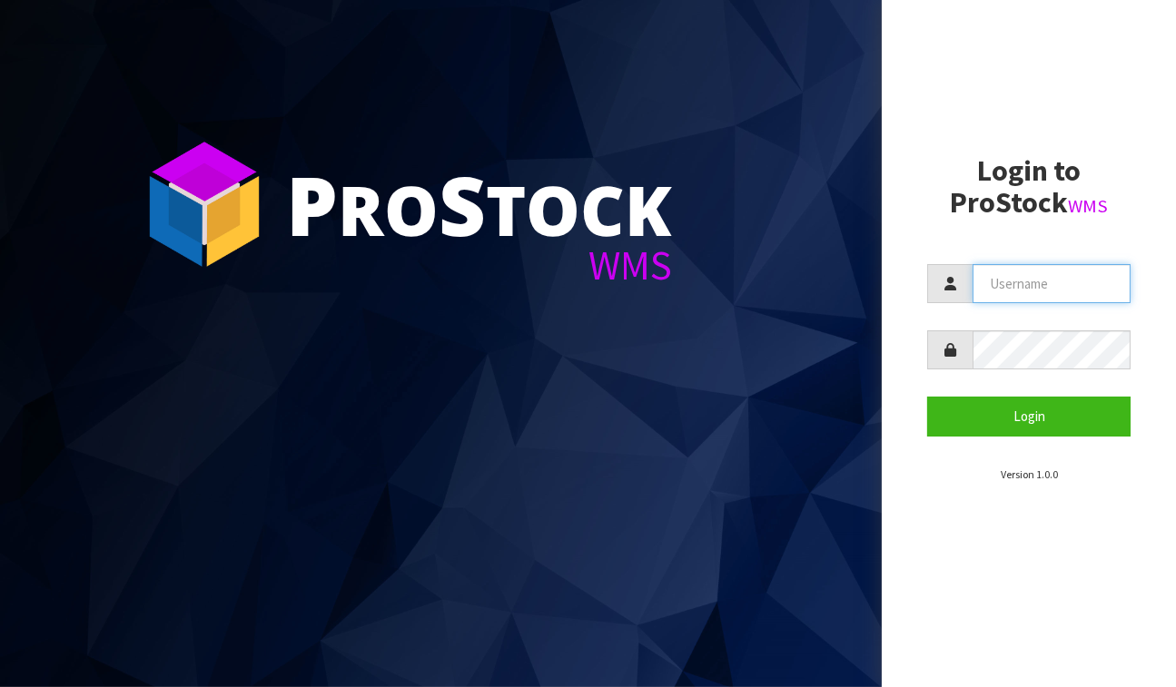
click at [1087, 291] on input "text" at bounding box center [1052, 283] width 158 height 39
type input "BABW"
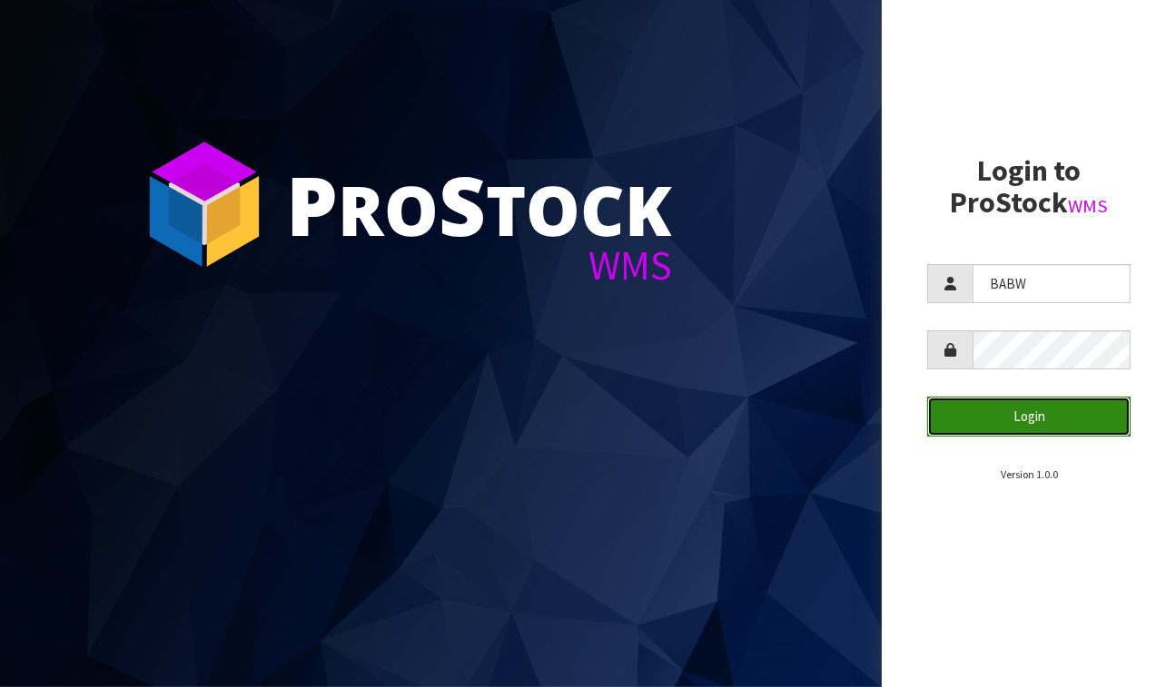
click at [1033, 428] on button "Login" at bounding box center [1028, 416] width 203 height 39
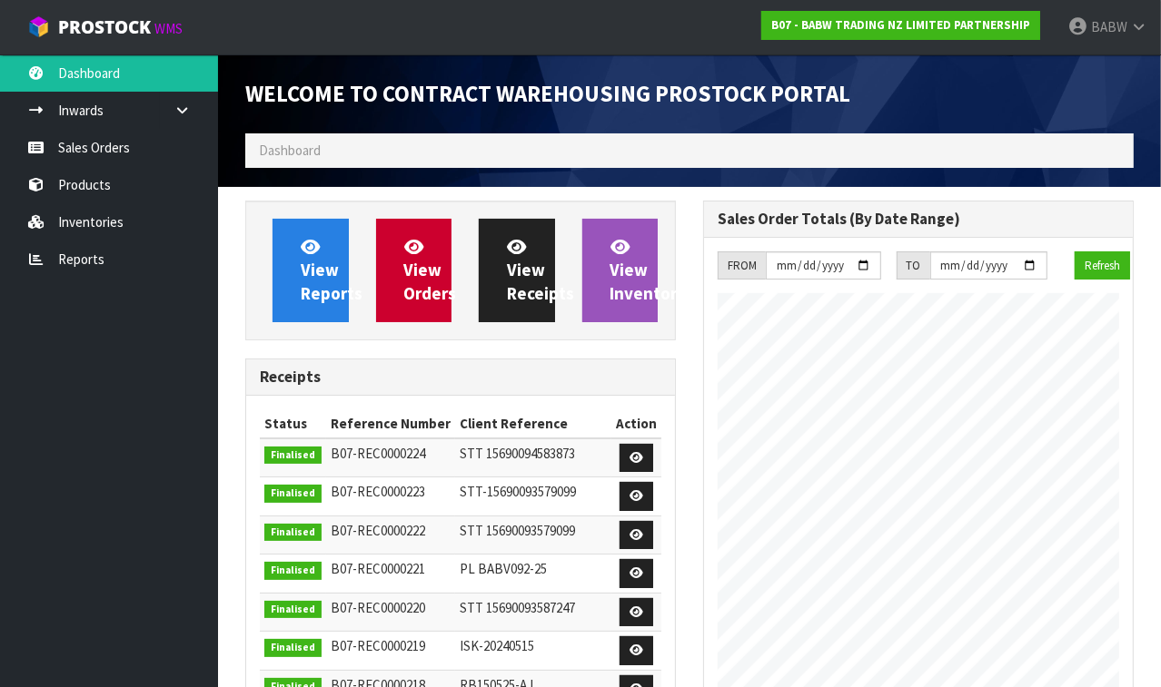
scroll to position [1005, 458]
click at [108, 146] on link "Sales Orders" at bounding box center [109, 147] width 218 height 37
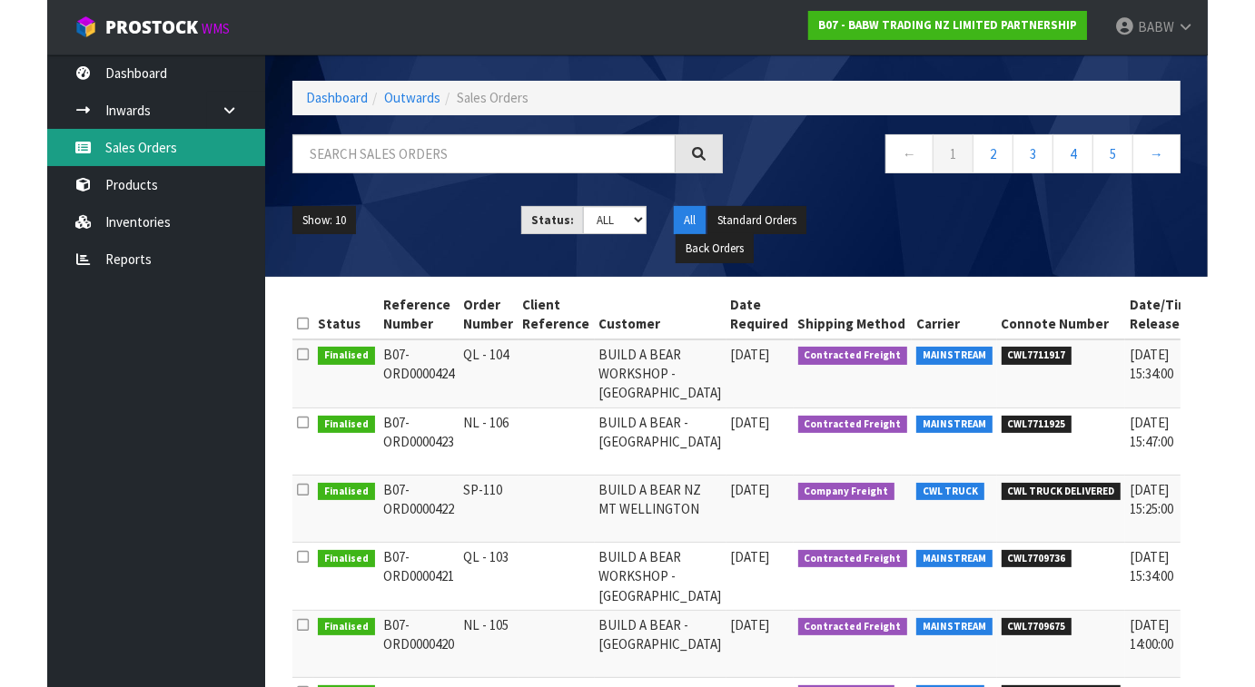
scroll to position [101, 0]
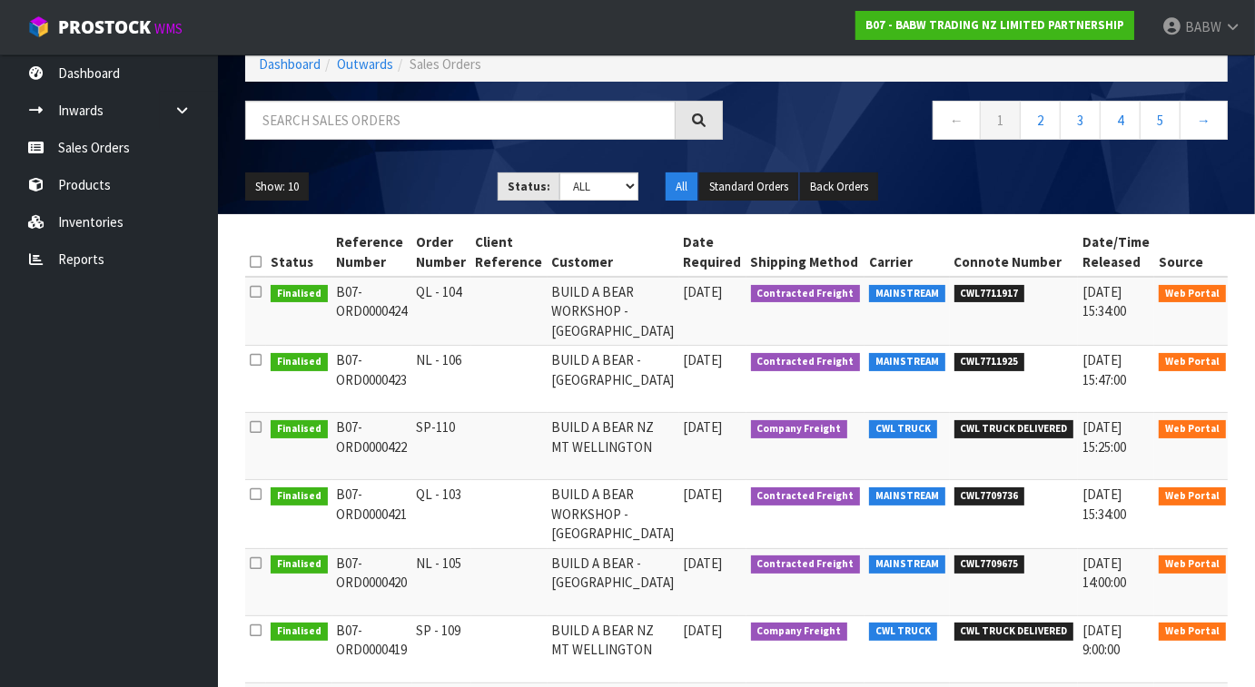
click at [1175, 435] on icon at bounding box center [1256, 432] width 14 height 12
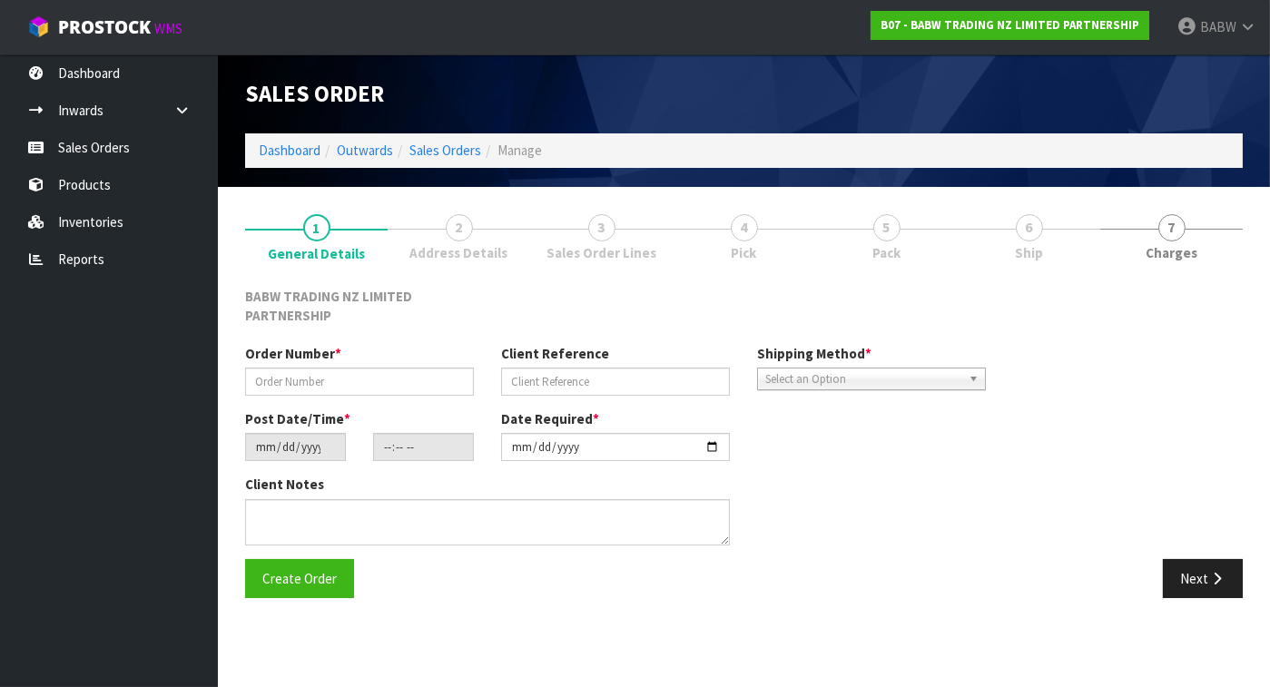
type input "SP-110"
type input "[DATE]"
type input "09:37:00.000"
type input "[DATE]"
type textarea "CALL/MESSGAE AFTERNOON PRIOR TO MORNING DELIVERY - FRANKI 0273810540, TO MAKE S…"
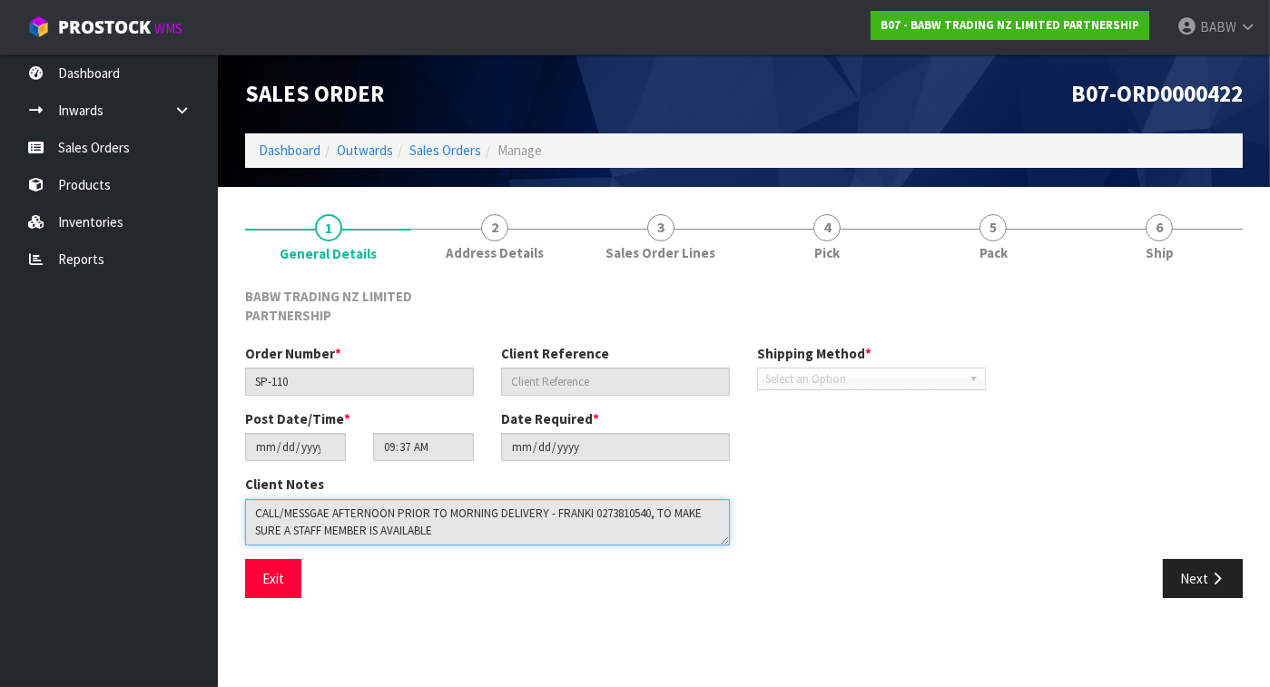
click at [474, 513] on textarea at bounding box center [487, 522] width 485 height 46
drag, startPoint x: 478, startPoint y: 528, endPoint x: 146, endPoint y: 444, distance: 341.8
click at [117, 432] on body "Toggle navigation ProStock WMS B07 - BABW TRADING NZ LIMITED PARTNERSHIP BABW L…" at bounding box center [635, 343] width 1270 height 687
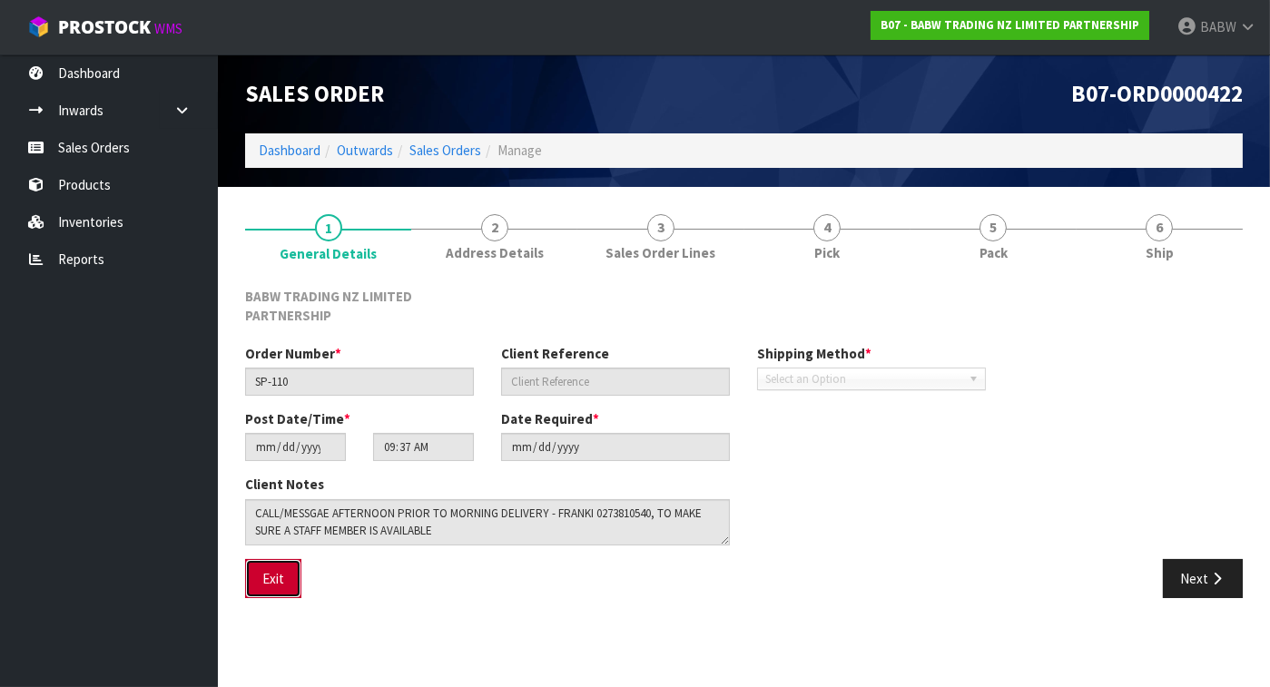
click at [283, 580] on button "Exit" at bounding box center [273, 578] width 56 height 39
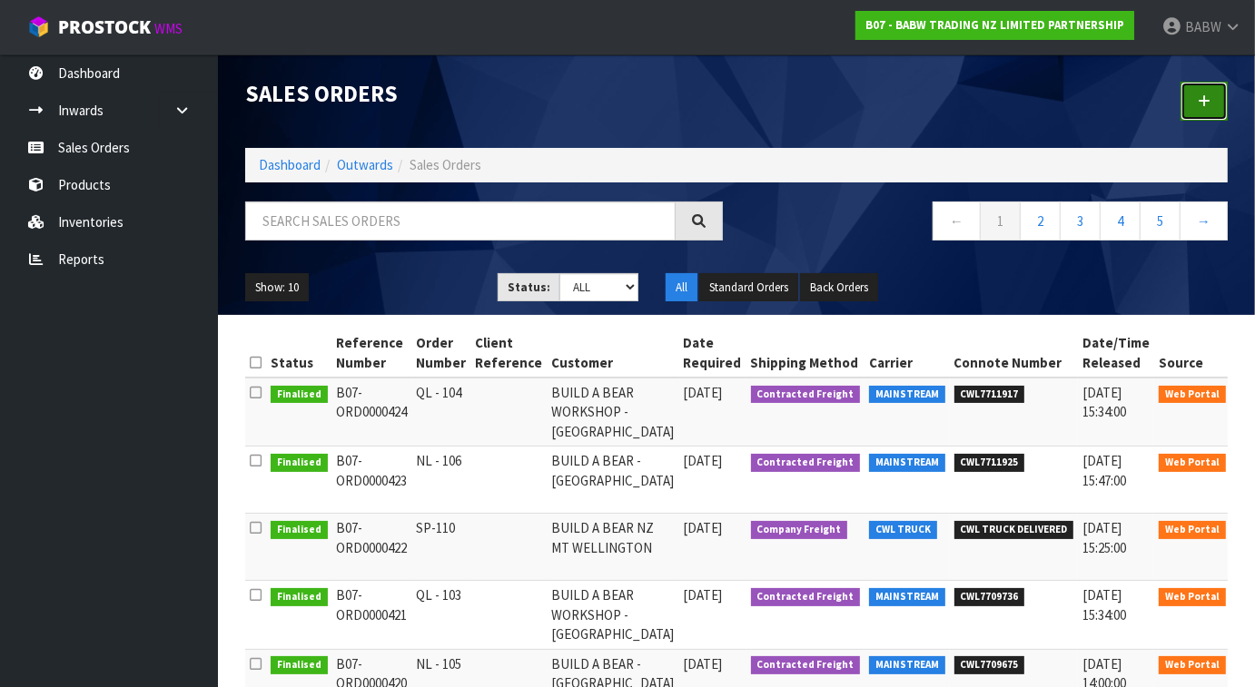
click at [1175, 100] on icon at bounding box center [1204, 101] width 13 height 14
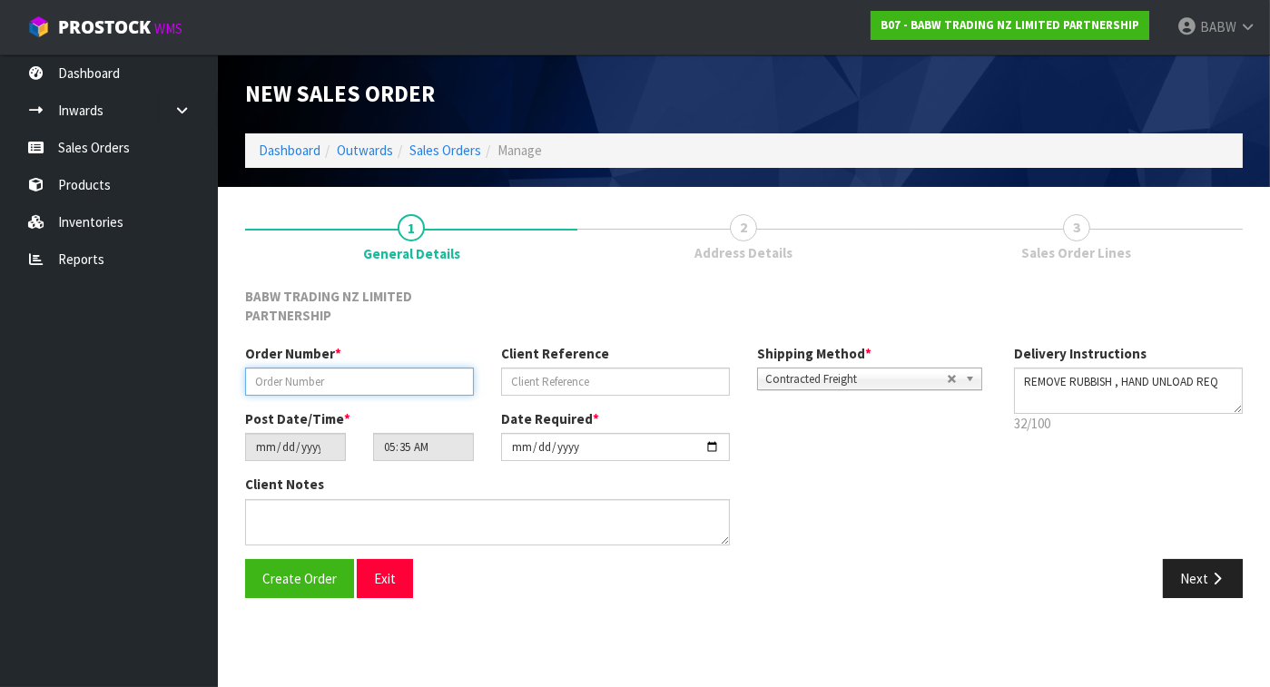
click at [373, 371] on input "text" at bounding box center [359, 382] width 229 height 28
type input "SP-111"
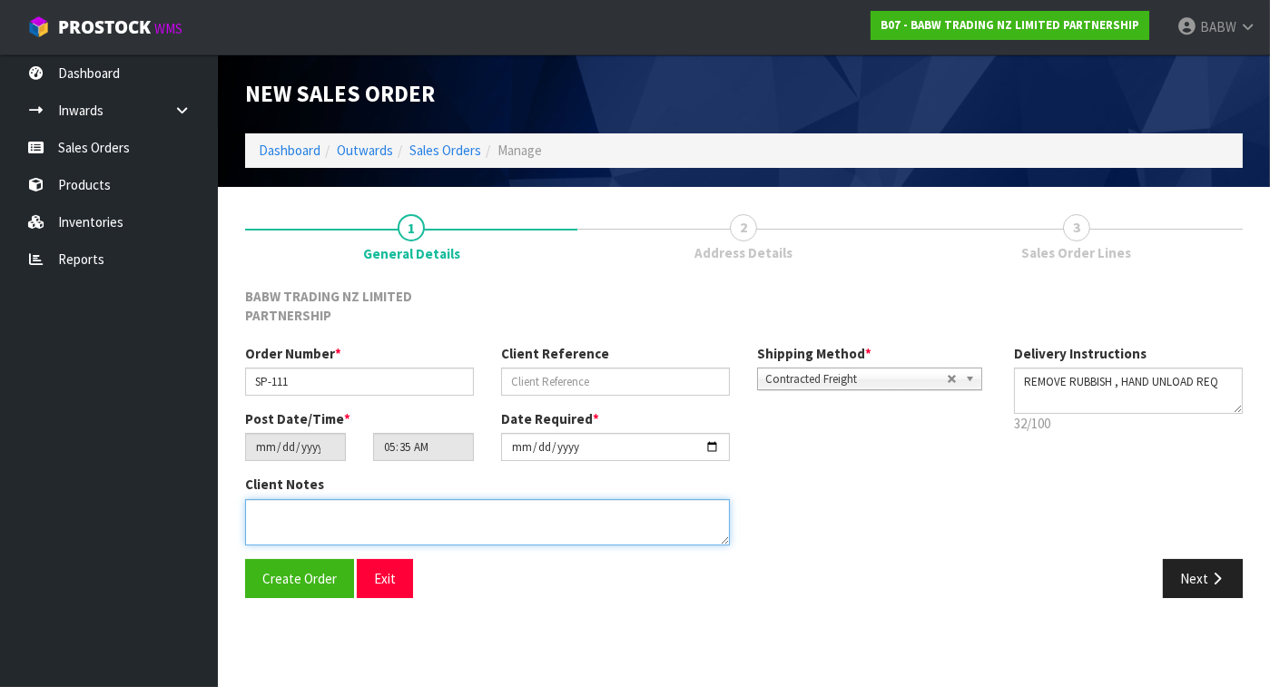
click at [466, 517] on textarea at bounding box center [487, 522] width 485 height 46
paste textarea "CALL/MESSGAE AFTERNOON PRIOR TO MORNING DELIVERY - FRANKI 0273810540, TO MAKE S…"
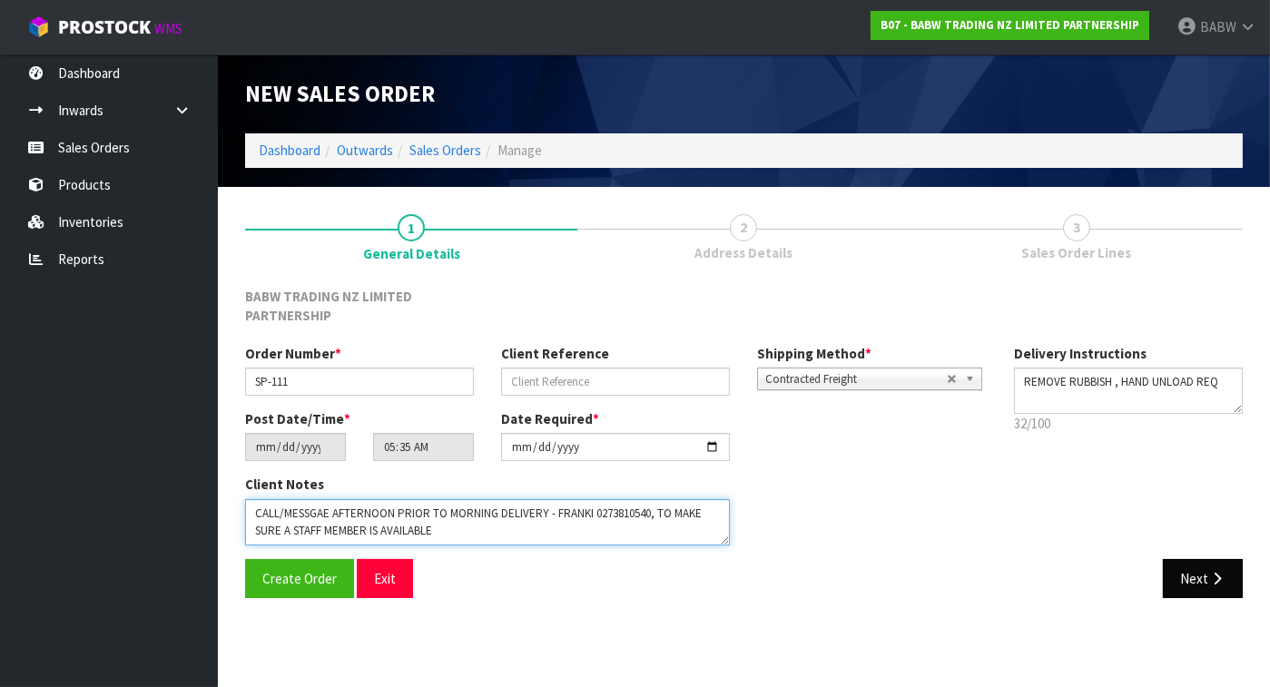
type textarea "CALL/MESSGAE AFTERNOON PRIOR TO MORNING DELIVERY - FRANKI 0273810540, TO MAKE S…"
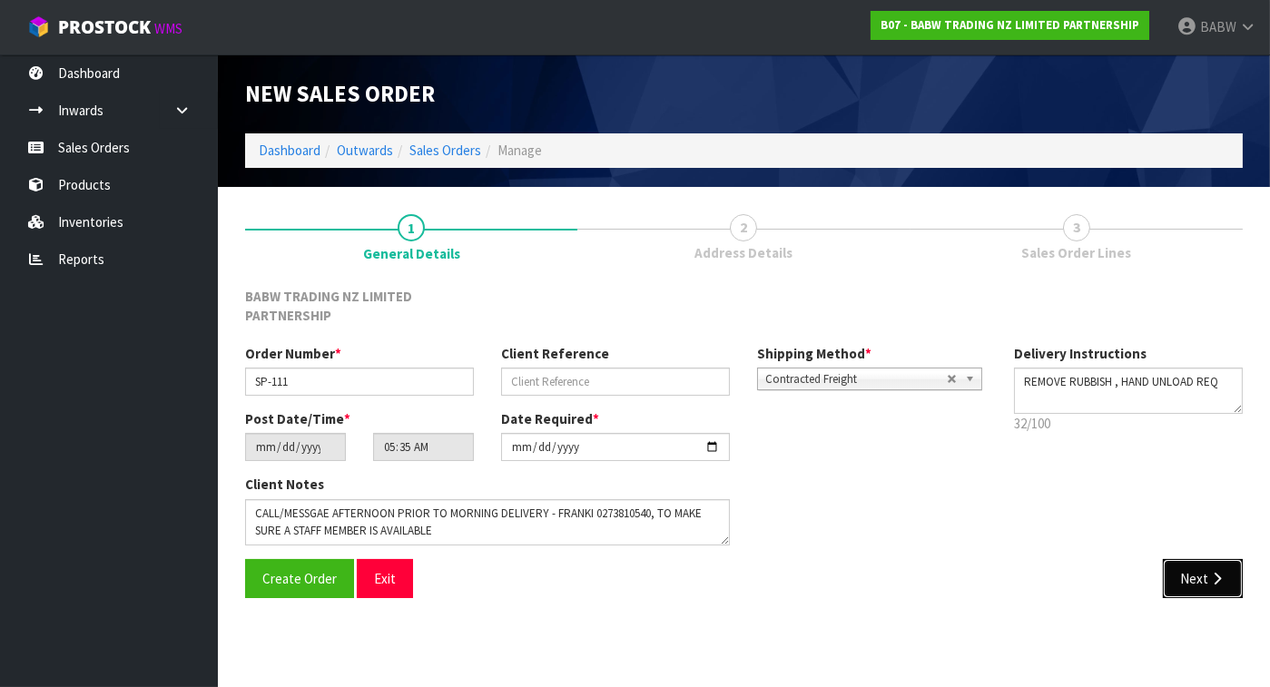
click at [1175, 581] on button "Next" at bounding box center [1203, 578] width 80 height 39
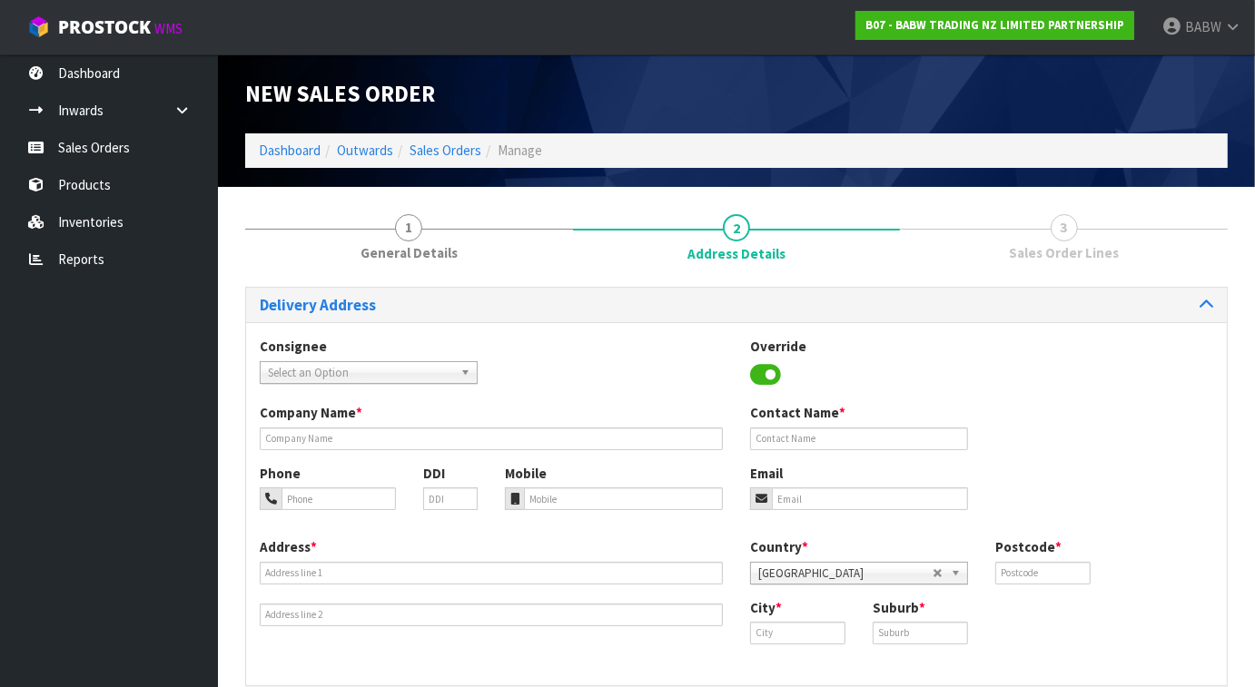
click at [379, 368] on span "Select an Option" at bounding box center [360, 373] width 185 height 22
drag, startPoint x: 322, startPoint y: 365, endPoint x: 334, endPoint y: 407, distance: 43.4
click at [322, 365] on span "Select an Option" at bounding box center [360, 373] width 185 height 22
click at [346, 379] on span "Select an Option" at bounding box center [360, 373] width 185 height 22
drag, startPoint x: 343, startPoint y: 379, endPoint x: 328, endPoint y: 394, distance: 21.8
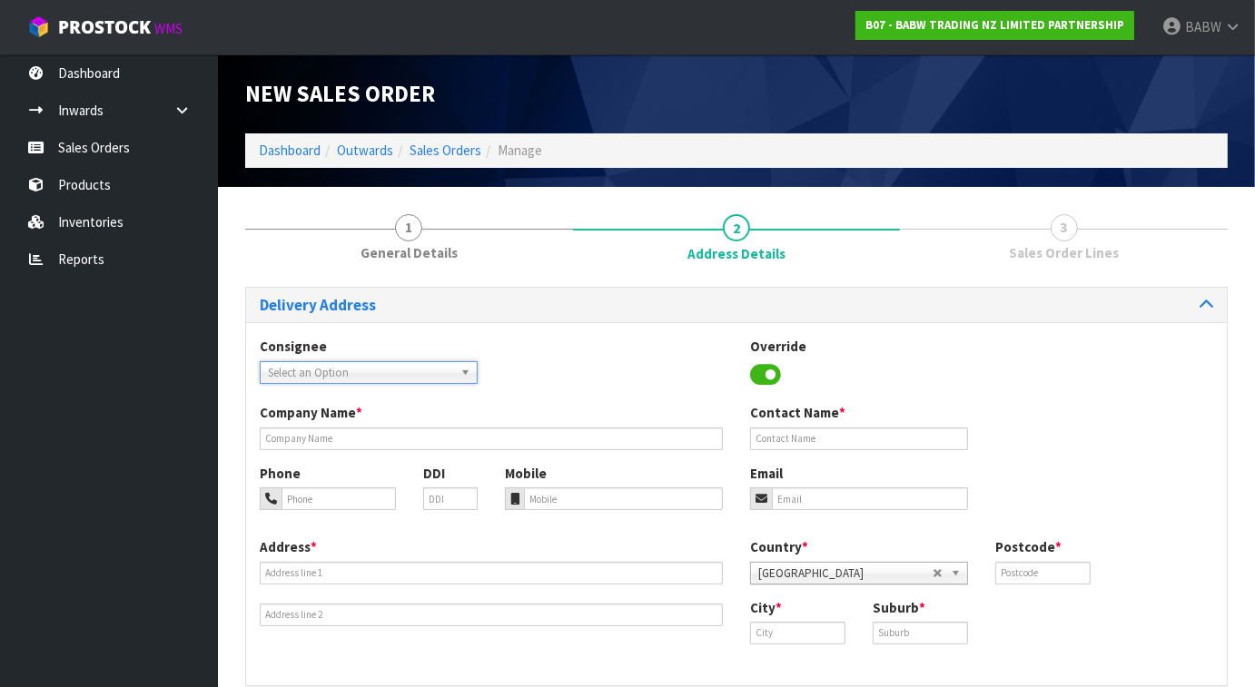
click at [344, 379] on span "Select an Option" at bounding box center [360, 373] width 185 height 22
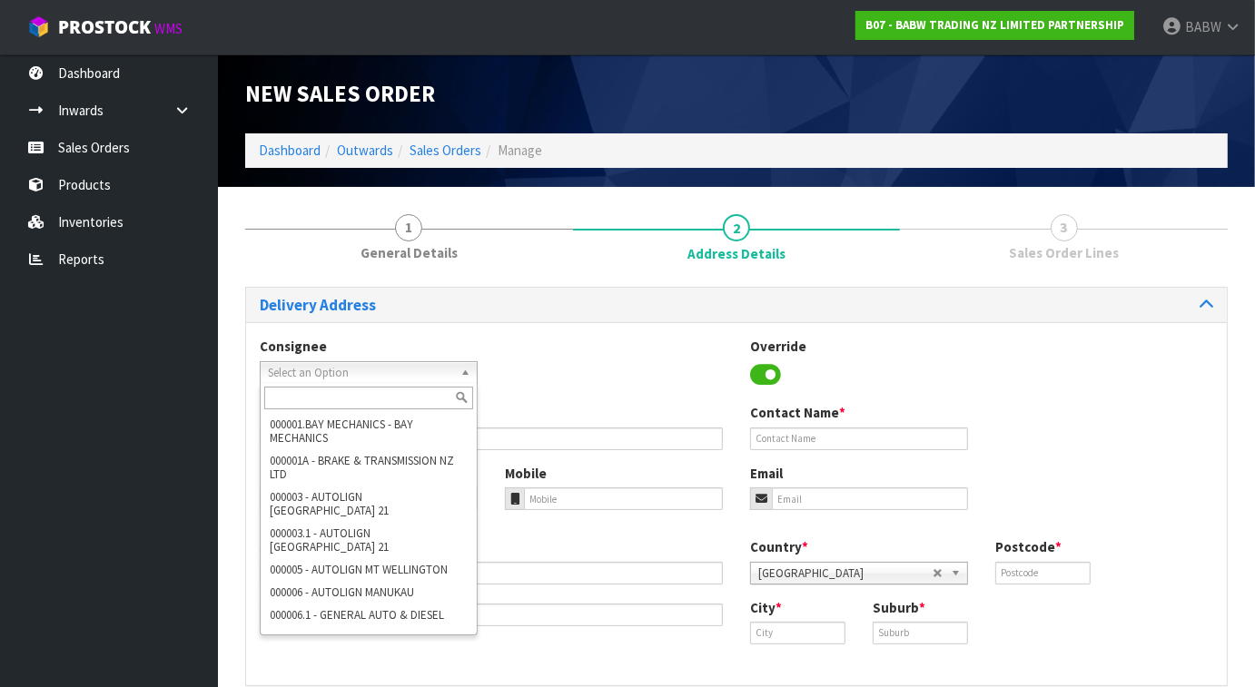
paste input "BABMTWELLINGTON"
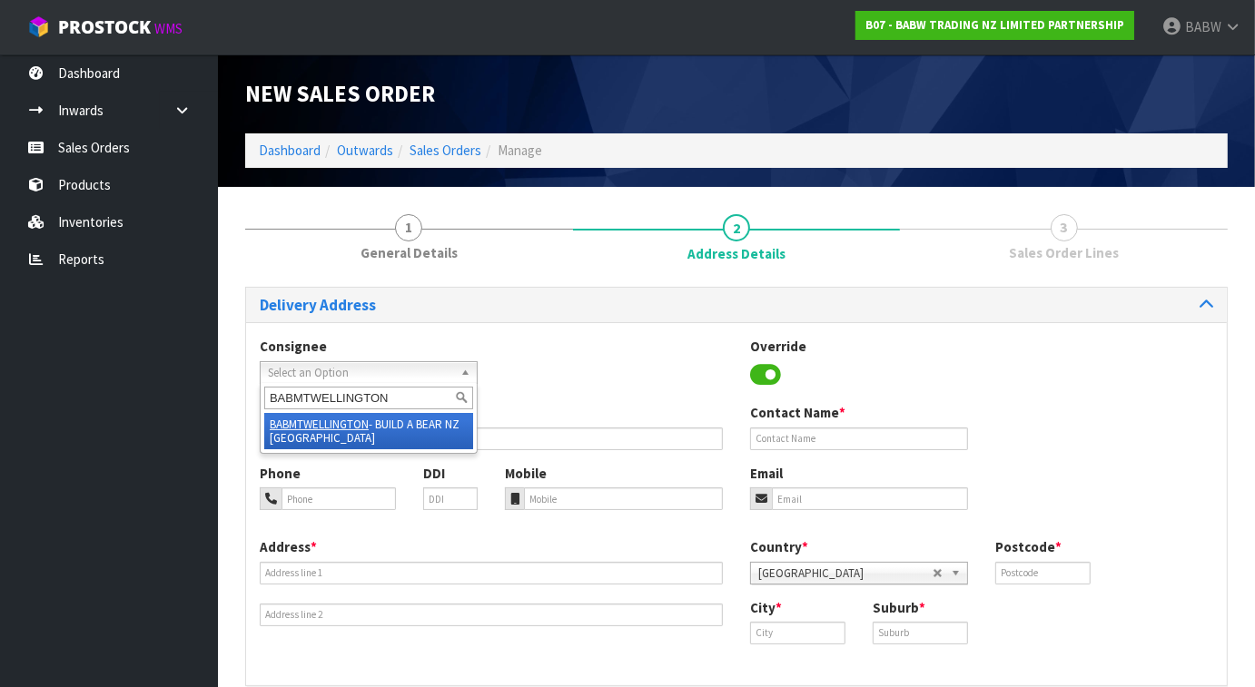
type input "BABMTWELLINGTON"
click at [383, 431] on li "BABMTWELLINGTON - BUILD A BEAR NZ MT [GEOGRAPHIC_DATA]" at bounding box center [368, 431] width 209 height 36
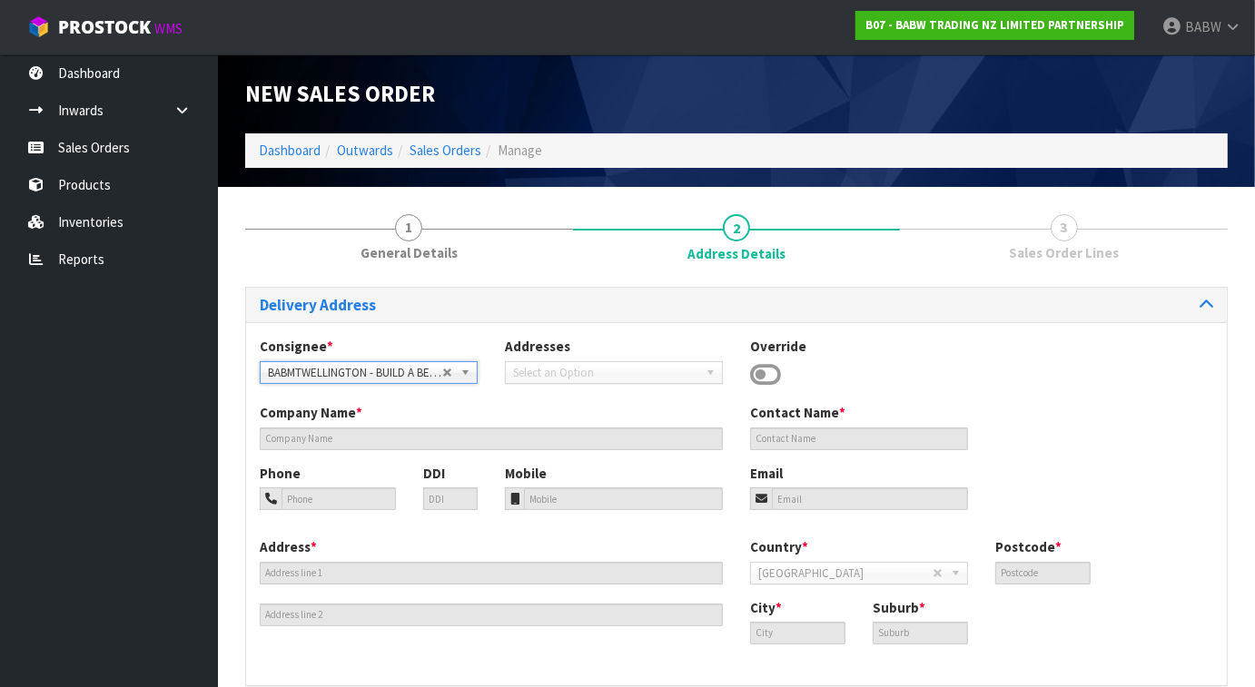
type input "BUILD A BEAR NZ MT WELLINGTON"
type input "[PERSON_NAME]"
type input "027 358 7202"
type input "SHOP S253 [STREET_ADDRESS]"
type input "1060"
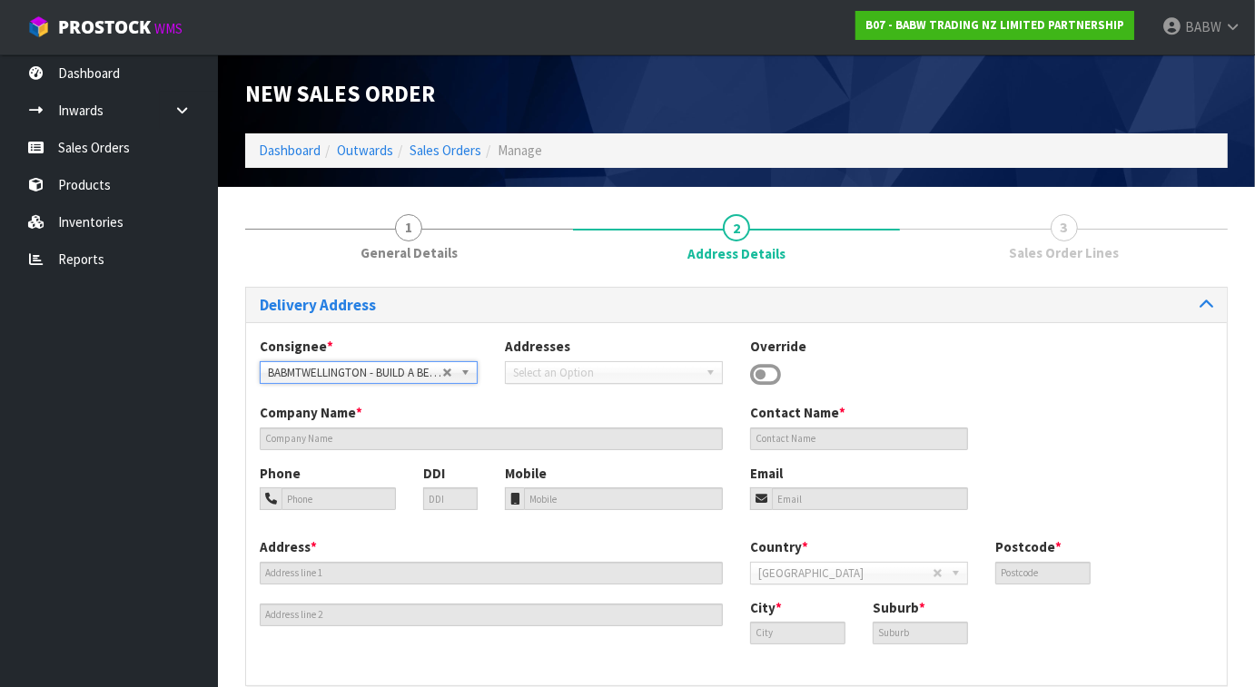
type input "[GEOGRAPHIC_DATA]"
type input "MT [GEOGRAPHIC_DATA]"
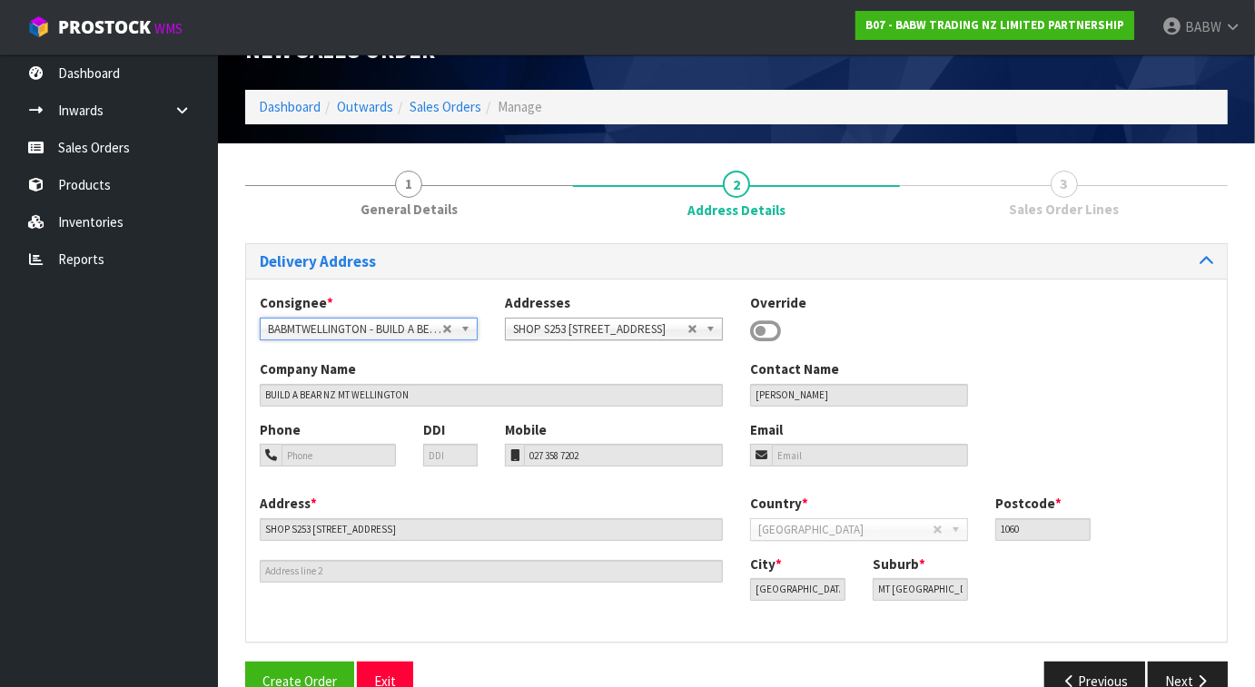
scroll to position [84, 0]
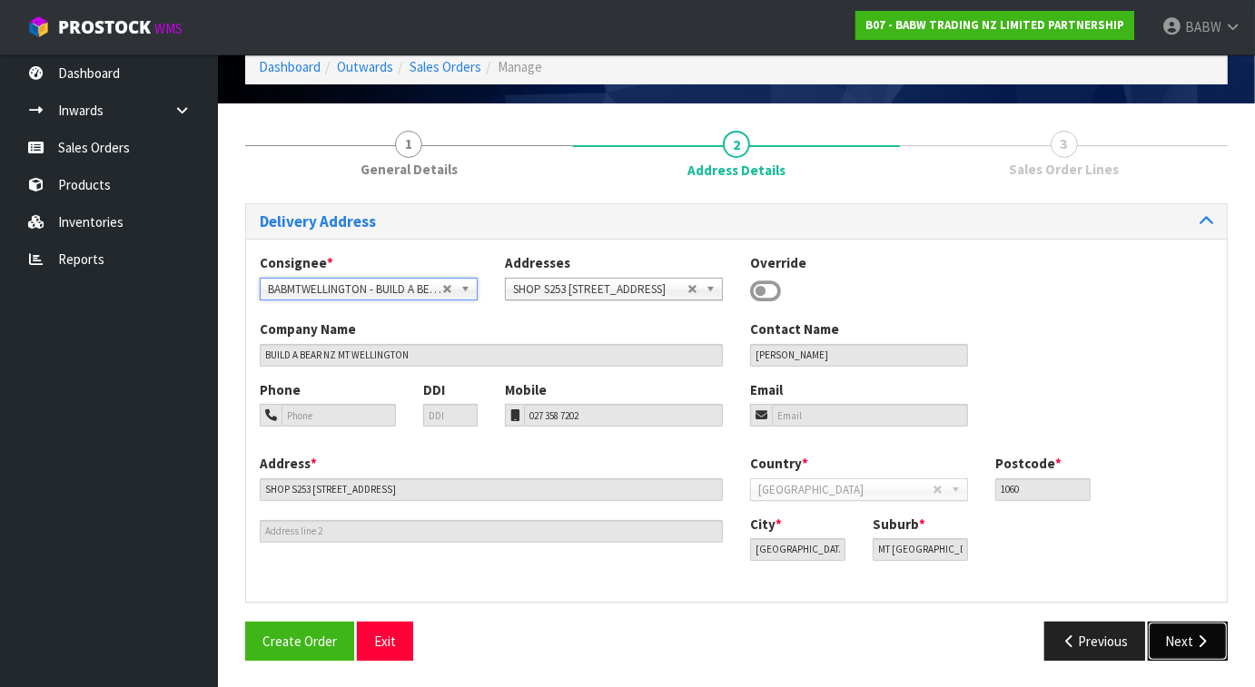
click at [1175, 651] on button "Next" at bounding box center [1188, 641] width 80 height 39
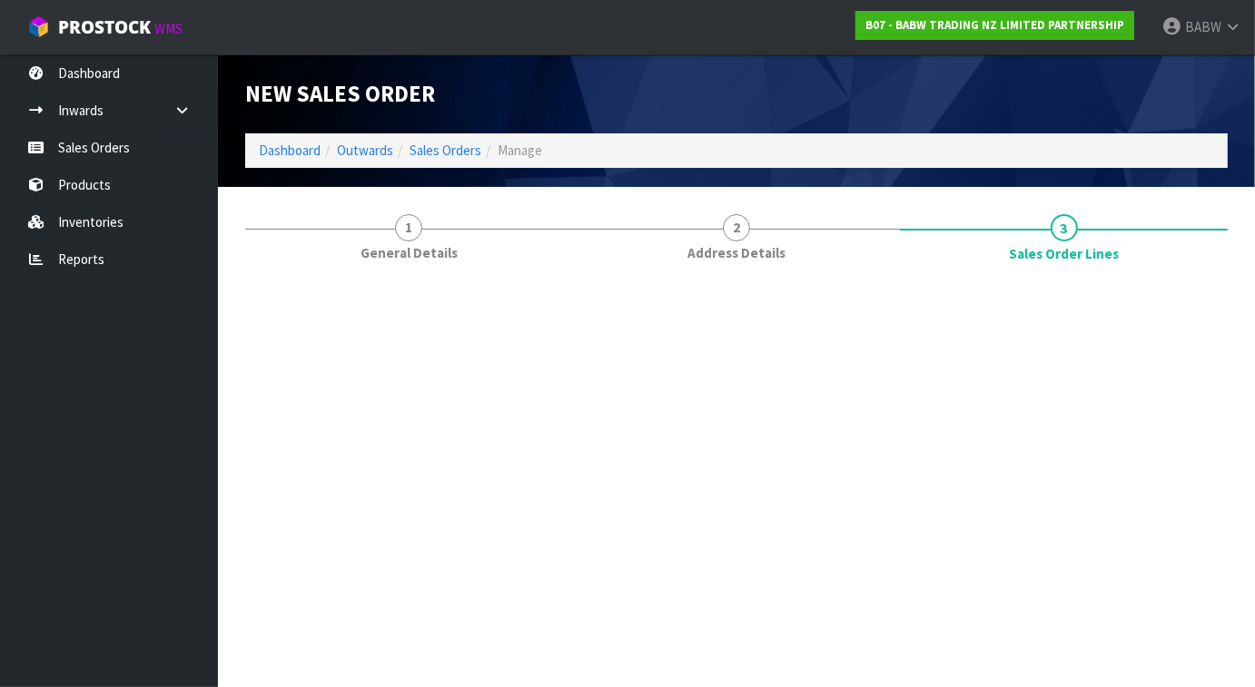
scroll to position [0, 0]
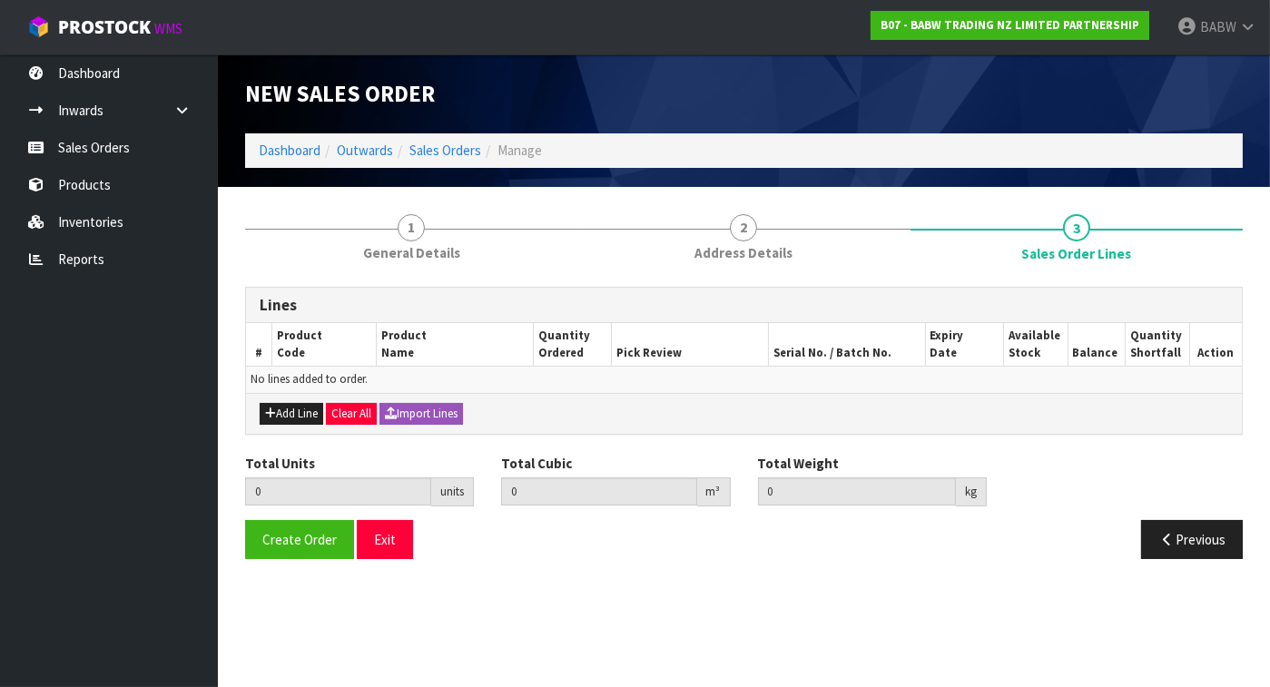
drag, startPoint x: 89, startPoint y: 394, endPoint x: 104, endPoint y: 394, distance: 15.4
click at [89, 394] on ul "Dashboard Inwards Purchase Orders Receipts Sales Orders Products Inventories Re…" at bounding box center [109, 370] width 218 height 633
click at [441, 408] on button "Import Lines" at bounding box center [422, 414] width 84 height 22
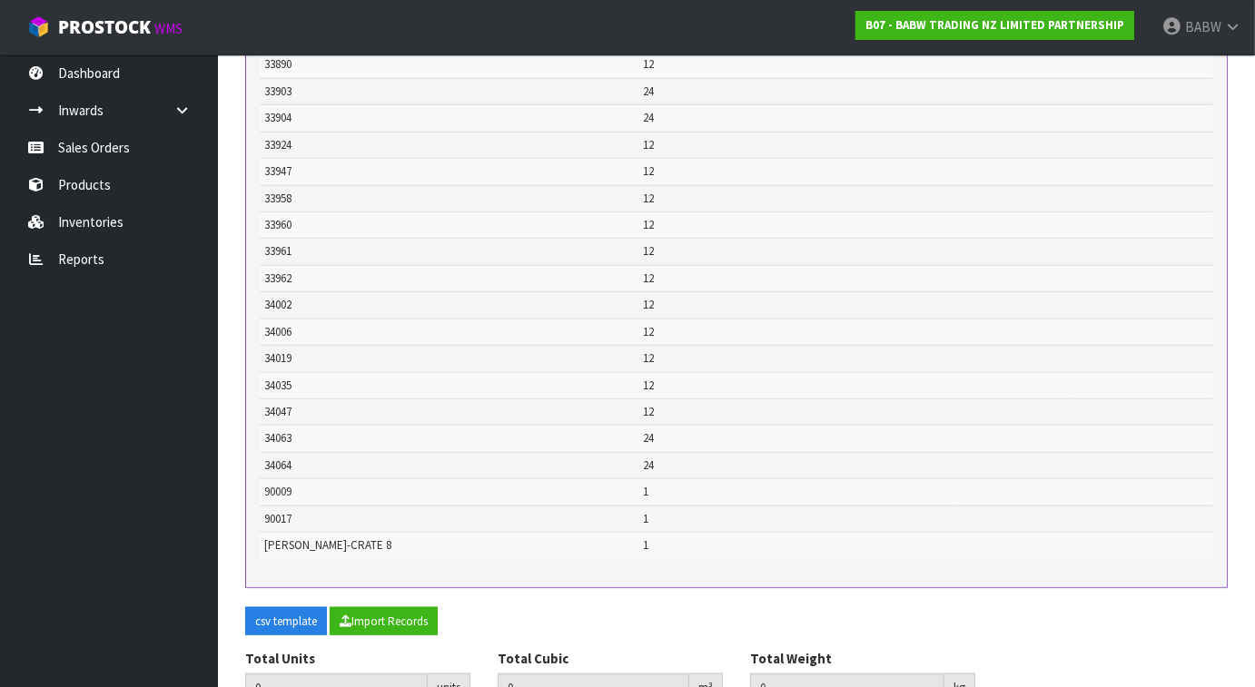
scroll to position [1418, 0]
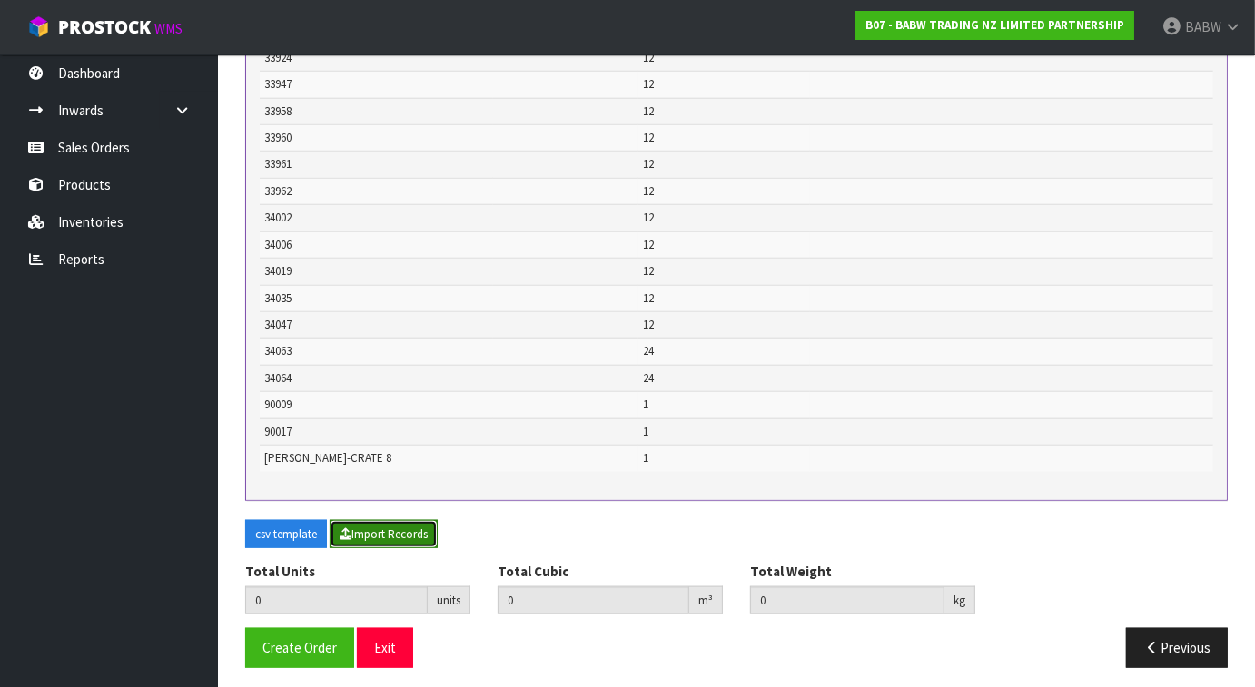
click at [383, 524] on button "Import Records" at bounding box center [384, 534] width 108 height 29
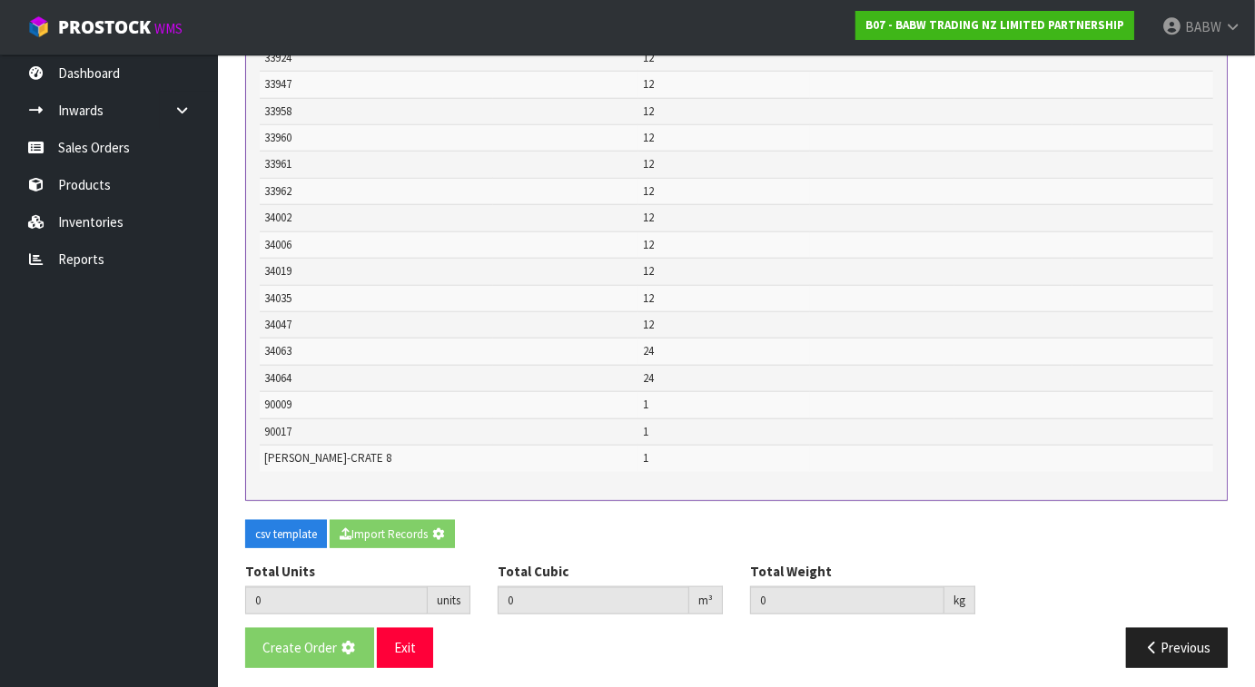
type input "641"
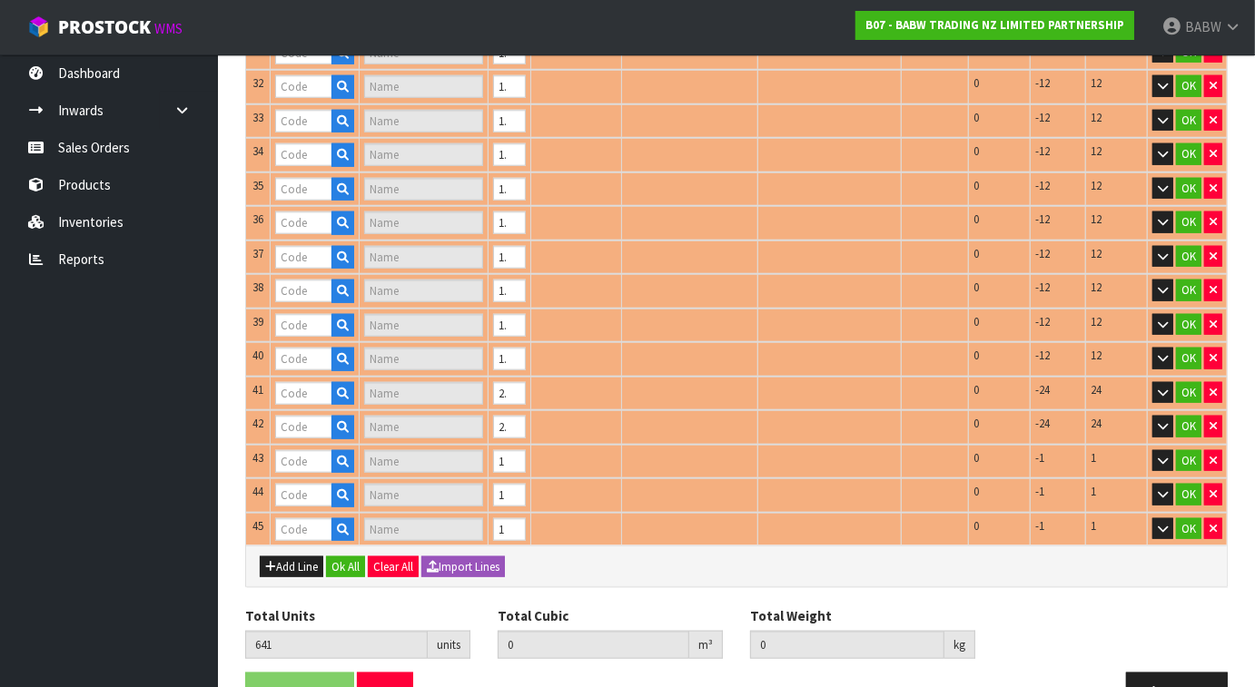
type input "20389"
type input "SILVER PRINCESS HEEL"
type input "21327"
type input "BASKETBALL"
type input "226488"
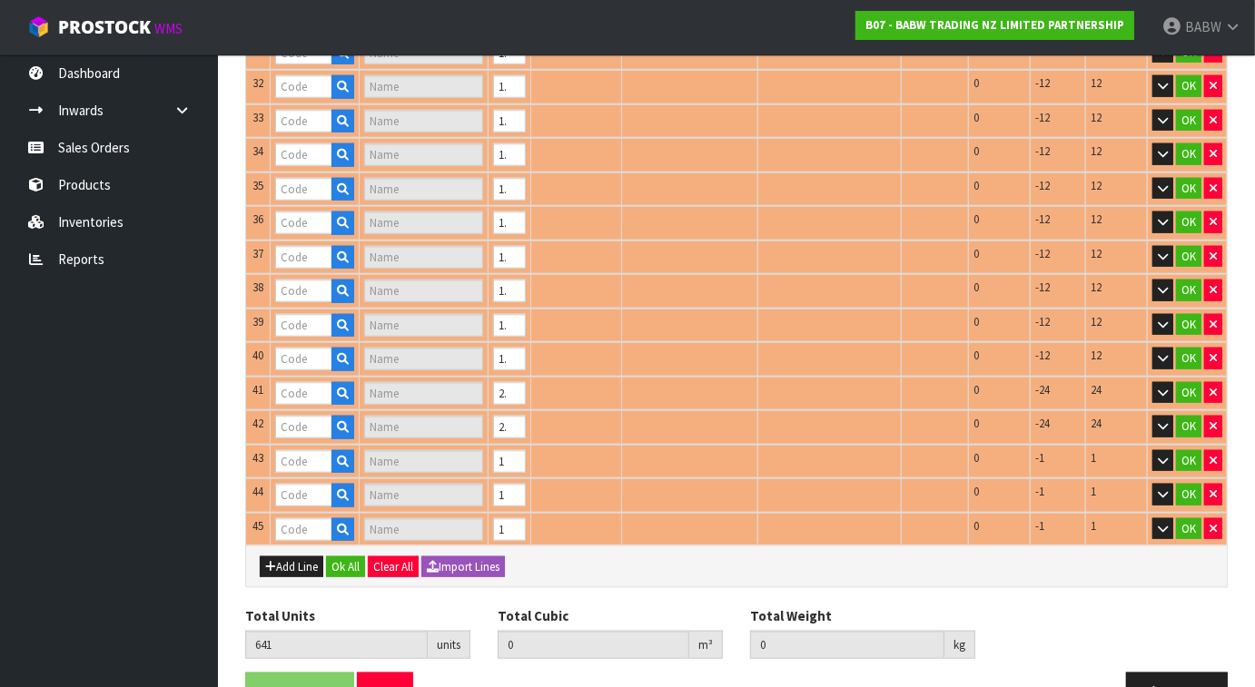
type input "CC WHITE BEAR SNC"
type input "22960"
type input "SNOOPY"
type input "24056"
type input "BEAREMY"
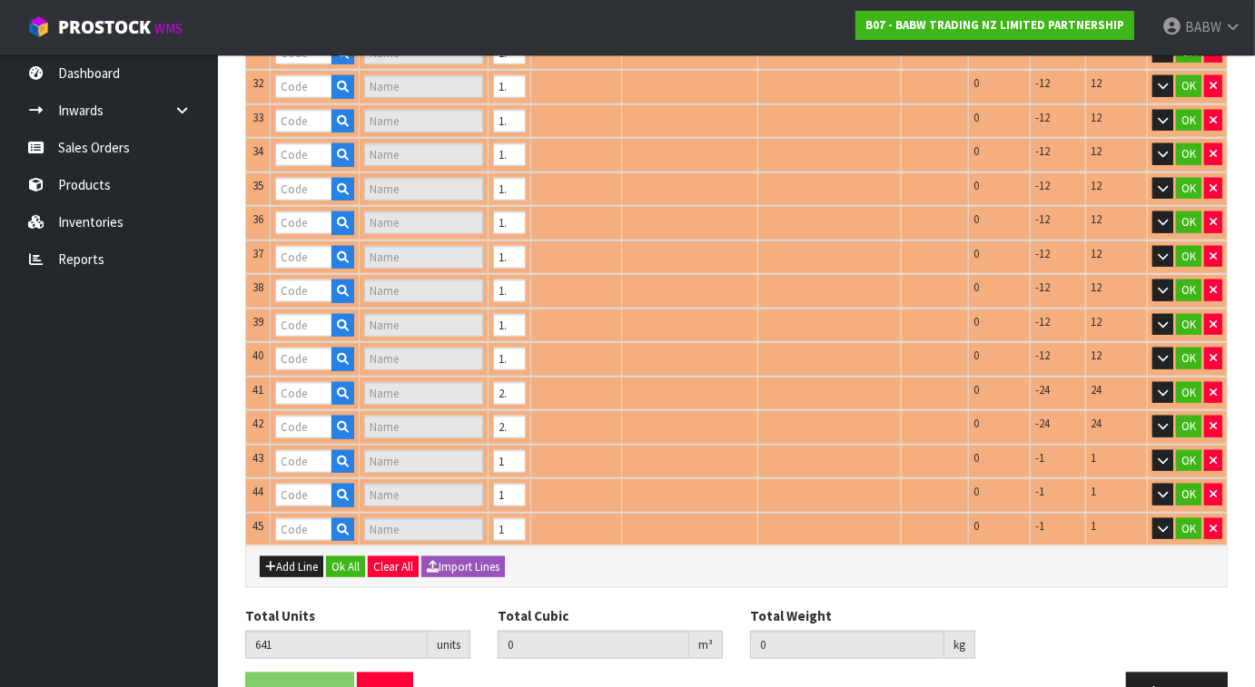
type input "24632"
type input "RED RUBBER BOOT"
type input "24675"
type input "BLACK SKATES"
type input "24713"
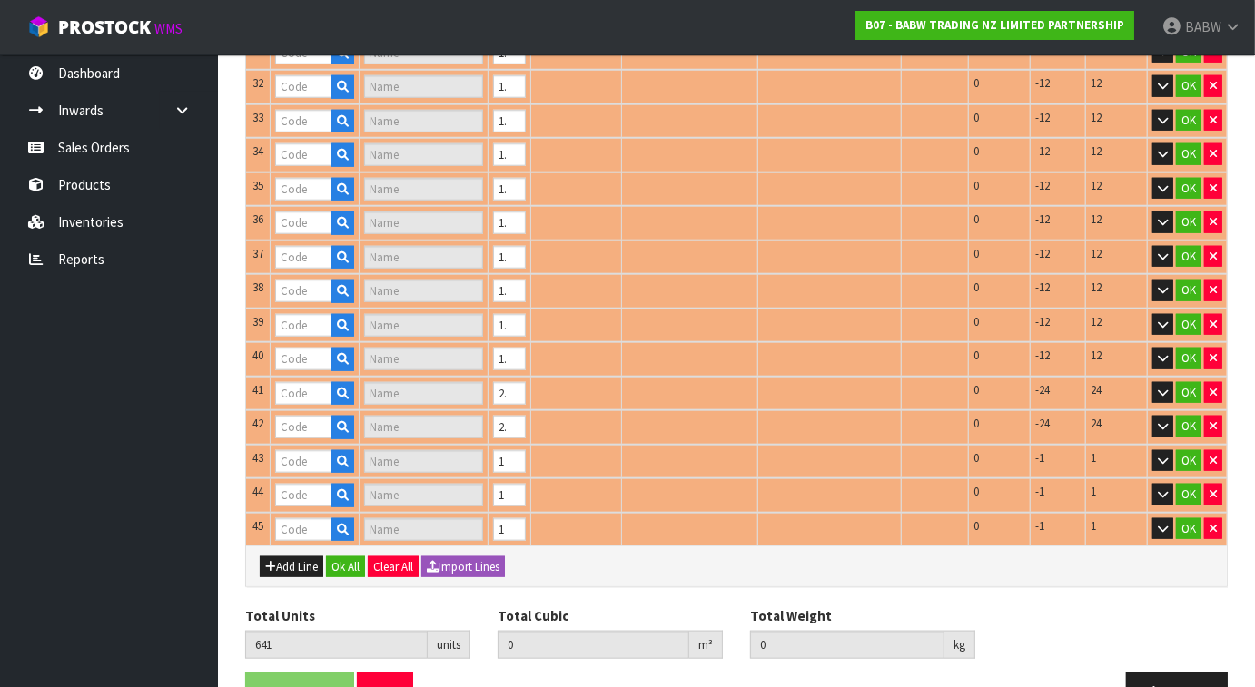
type input "HEARTBEAT IV"
type input "24984"
type input "HAIR DRYER"
type input "25043"
type input "FSHA SMARTPHONE"
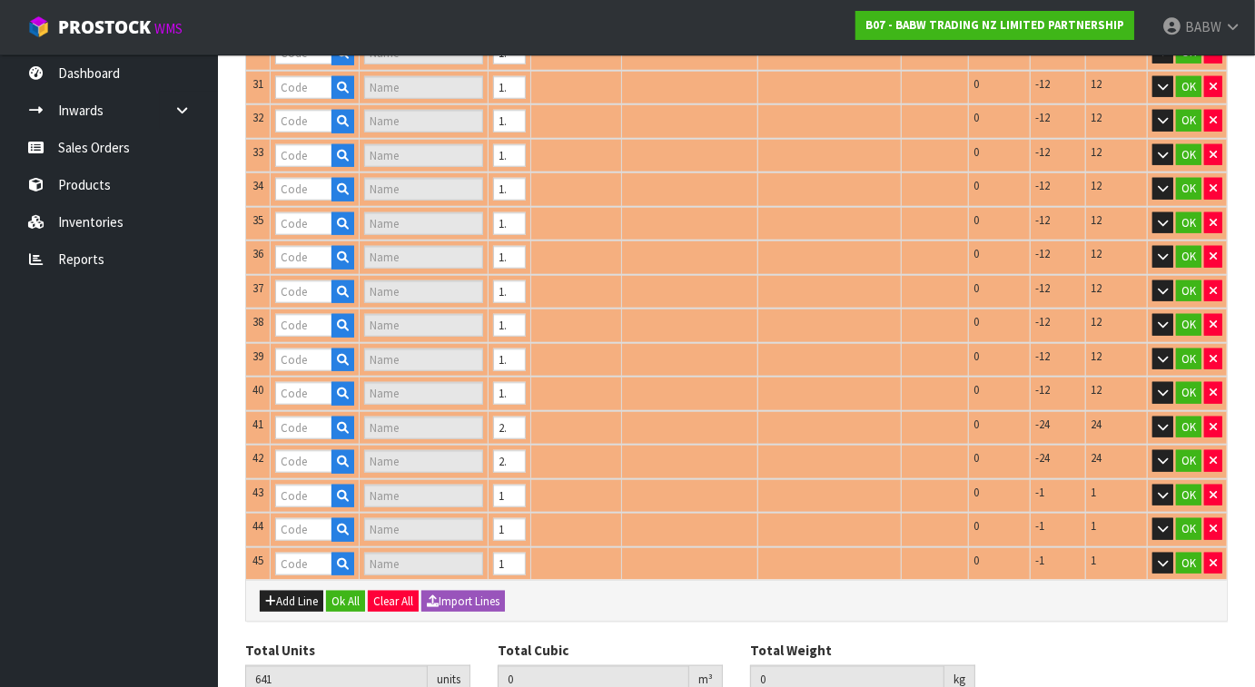
type input "25964"
type input "PUMPKIN COSTUME W HAT"
type input "27548"
type input "CAP UPDT"
type input "28267"
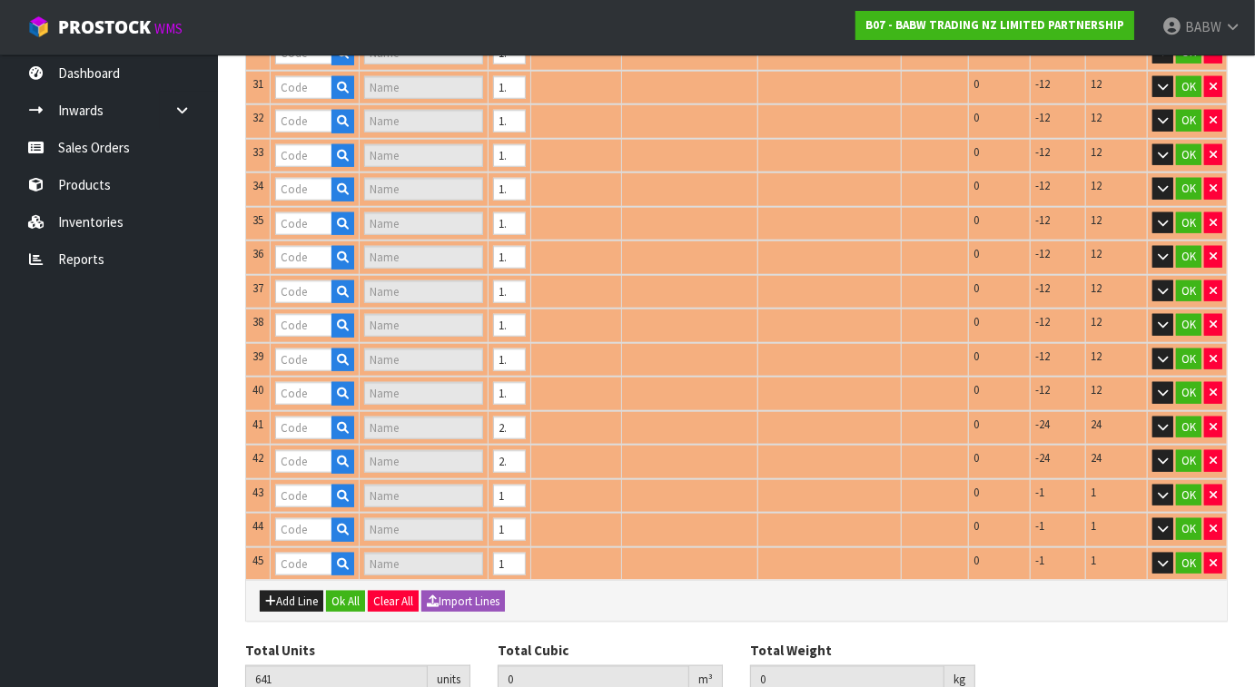
type input "FUREVER CROWN"
type input "25846"
type input "PINK SPARKLE HEEL"
type input "27698"
type input "POKEMN PARTY TEE"
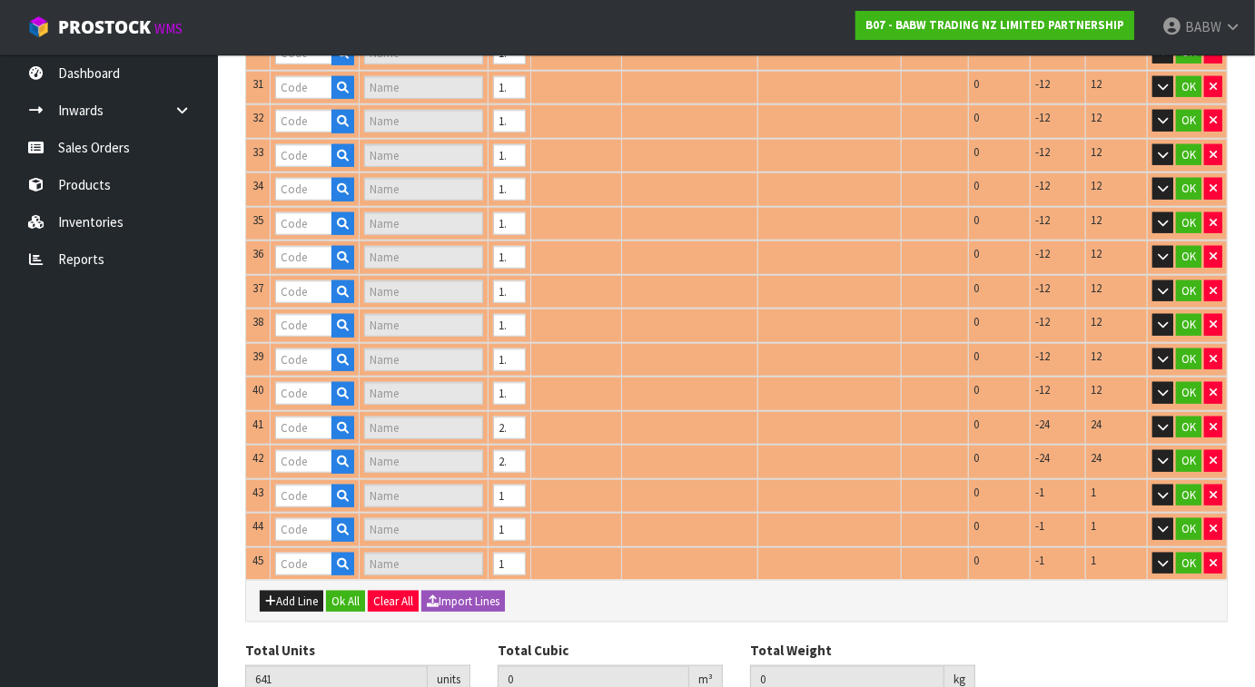
type input "28916"
type input "HP SLYTH SCARF"
type input "33554"
type input "BFF BEAR"
type input "29376"
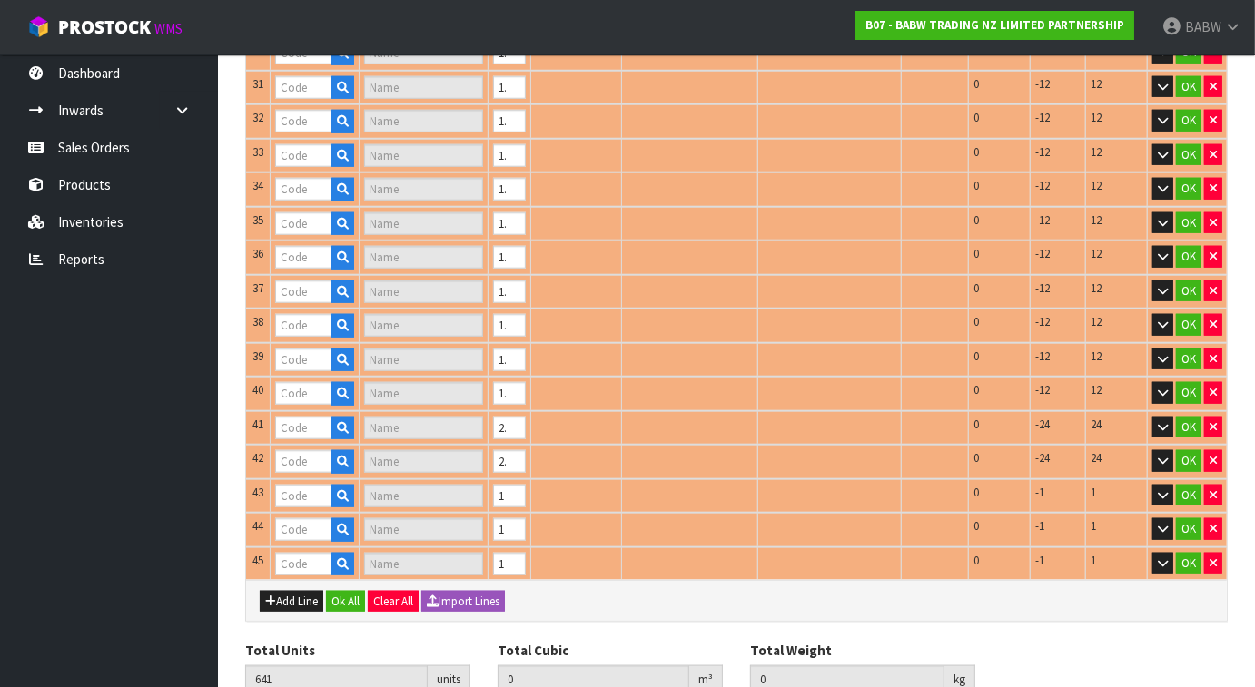
type input "COCOA CUDDLES"
type input "31664"
type input "NRL WARRIORS"
type input "33610"
type input "SUMMR ICONS SHIRT"
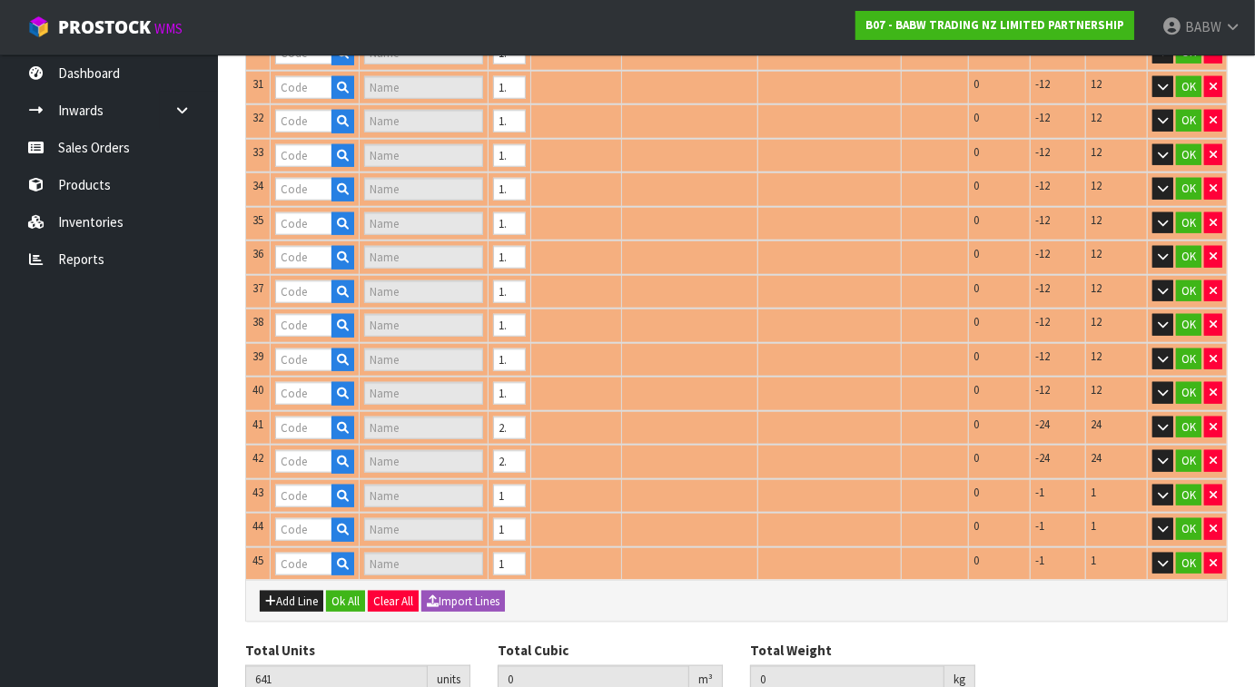
type input "33857"
type input "DTSY FLORAL DRESS"
type input "33888"
type input "MB RED HUGS TEE"
type input "33858"
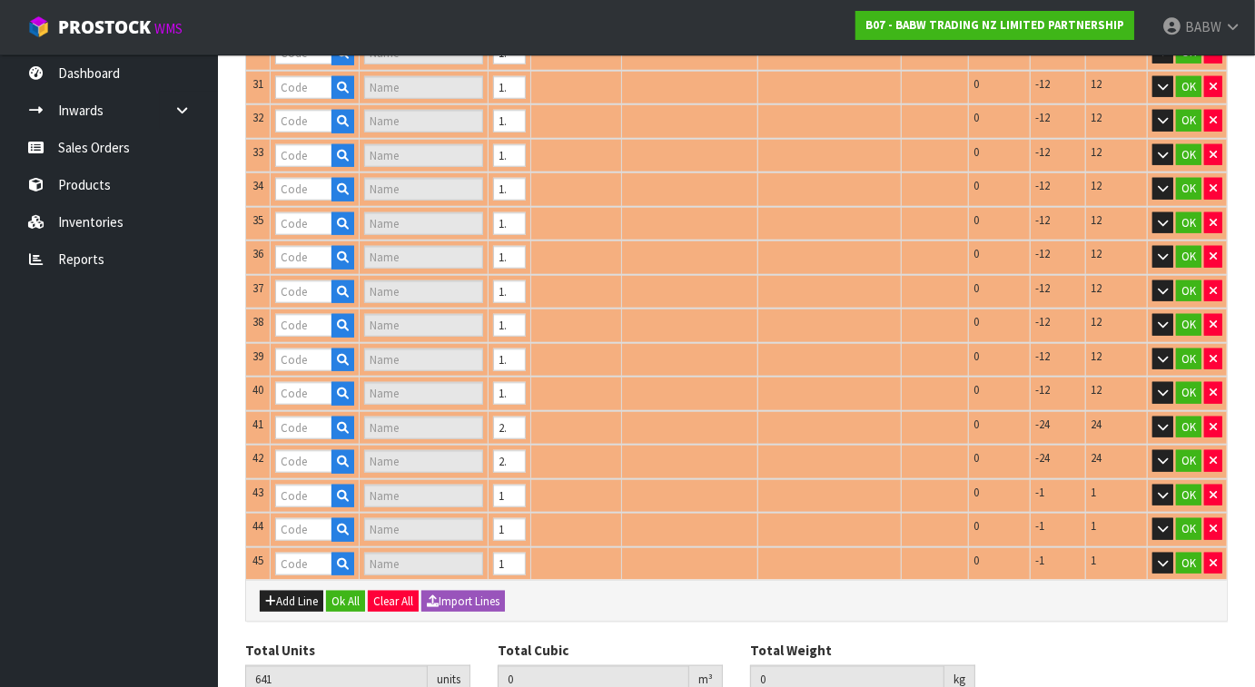
type input "BEAR HEAD OVERALL"
type input "33890"
type input "MB TIEDYE HRT TEE"
type input "33924"
type input "COFFEE CUP"
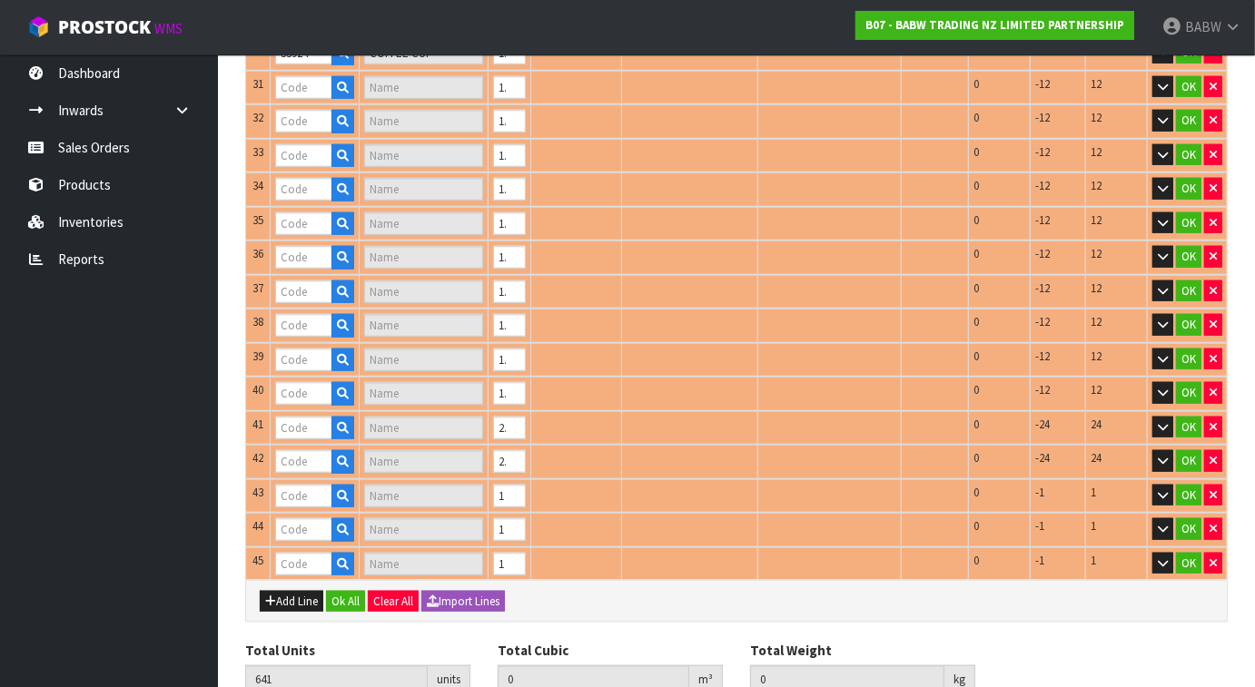
type input "33886"
type input "MB BESTIE TEE"
type input "33903"
type input "CAKE POP COW"
type input "33864"
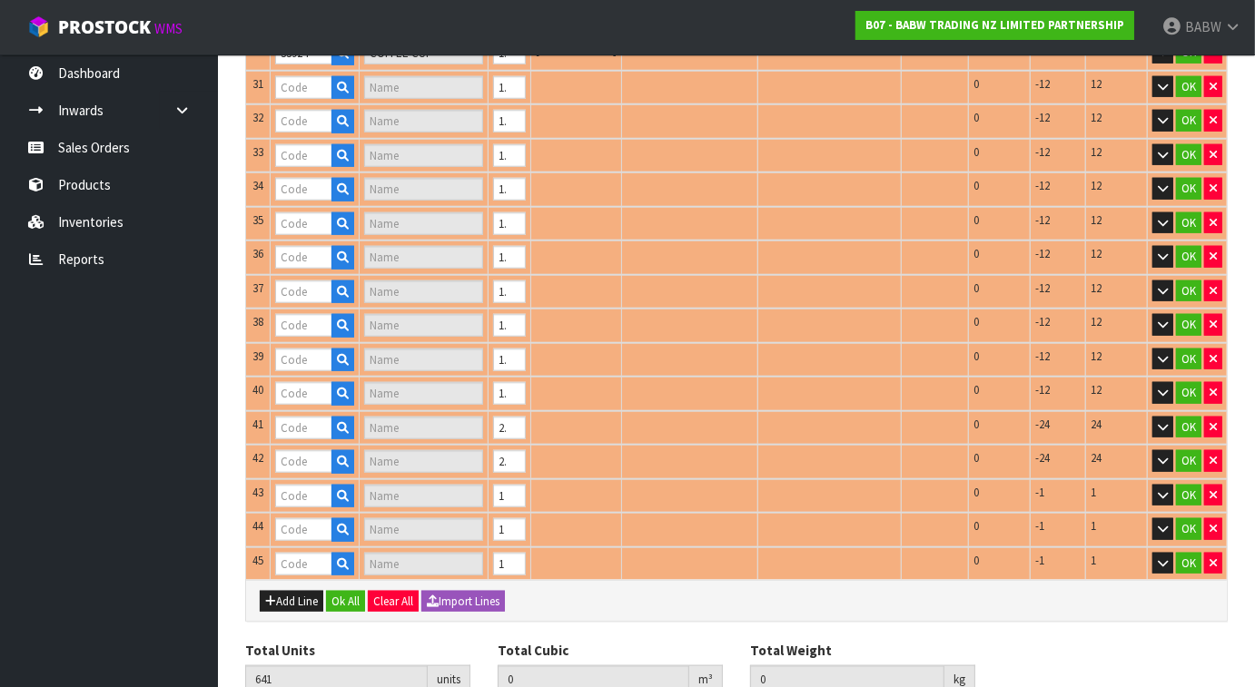
type input "CAKE POP WRISTIE"
type input "33904"
type input "CARAMEL FRAPPE FROG"
type input "33947"
type input "STRAWB HALTR DRSS"
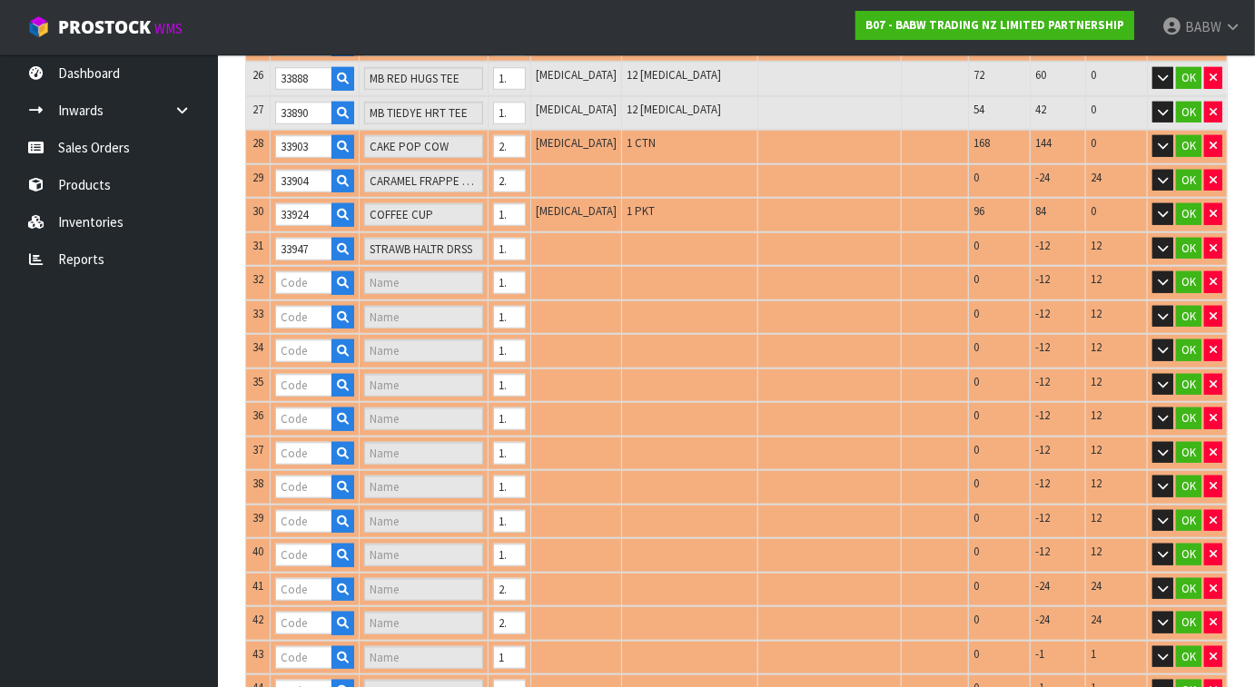
type input "33865"
type input "SUPPORT COFFEE T"
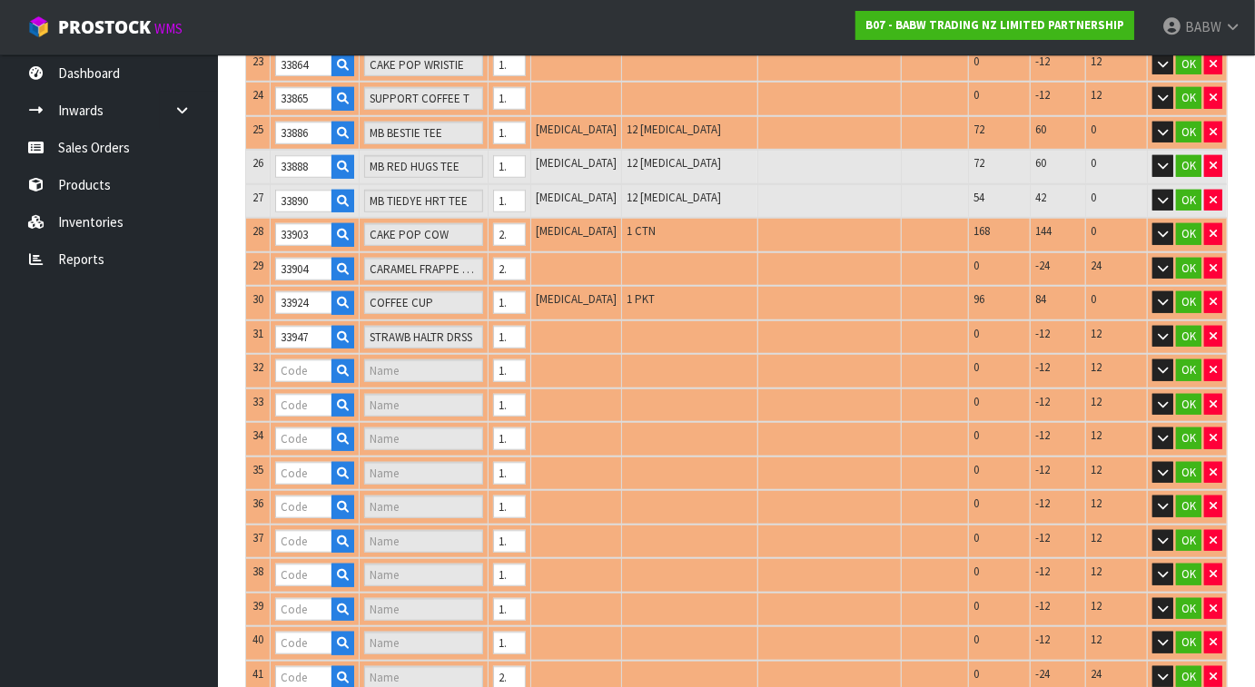
type input "33958"
type input "HK HALOWEN TEE"
type input "33960"
type input "PUMPKIN POMPOM"
type input "34006"
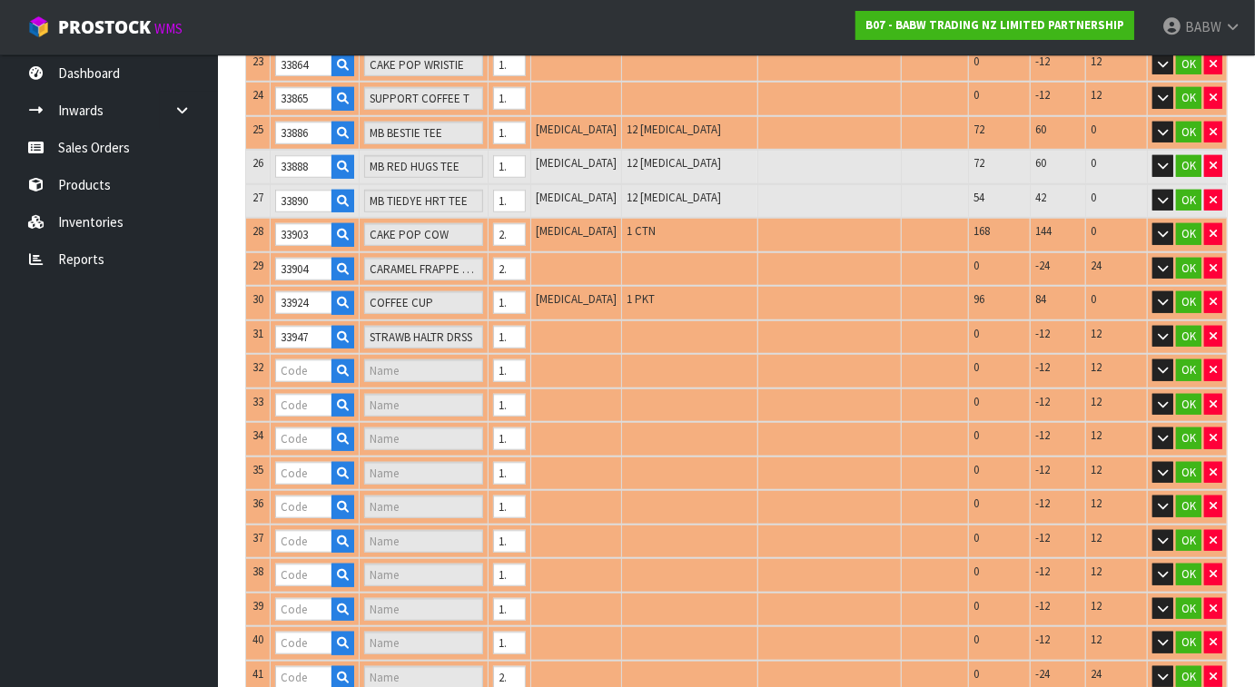
type input "WITCHCRAFT KUROMI"
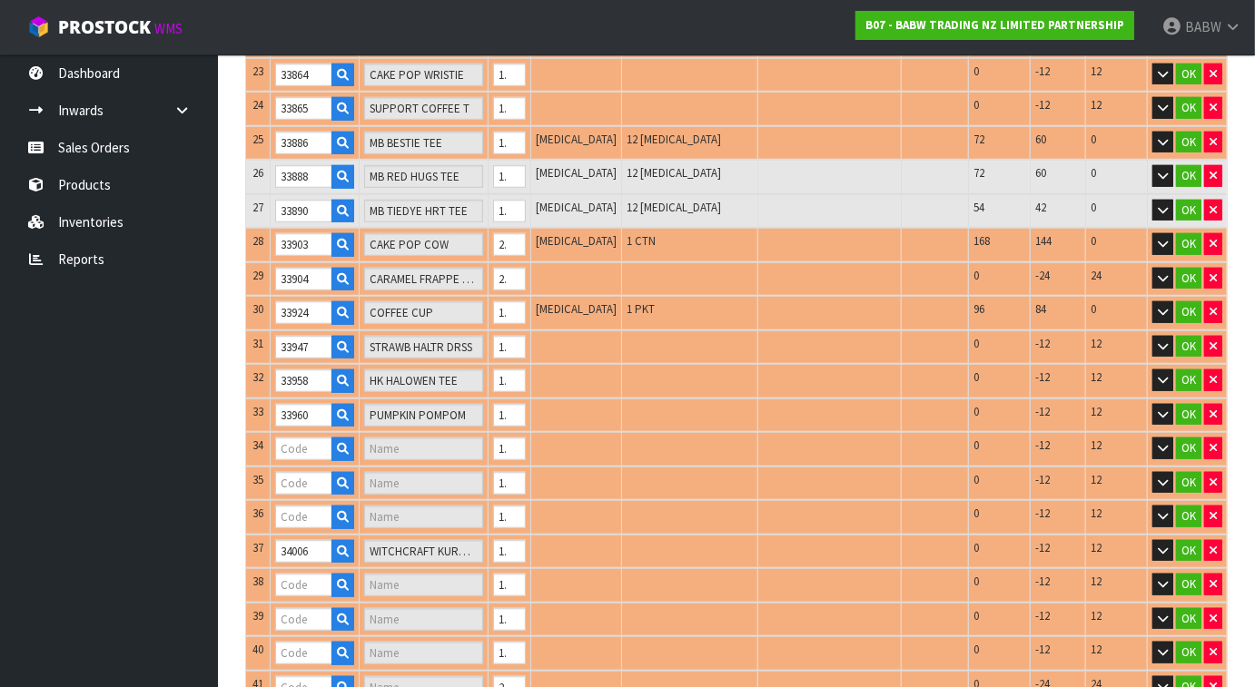
type input "33961"
type input "TOY'S PUMP POM OVERALLS"
type input "34035"
type input "MNSTR CINNA SUIT"
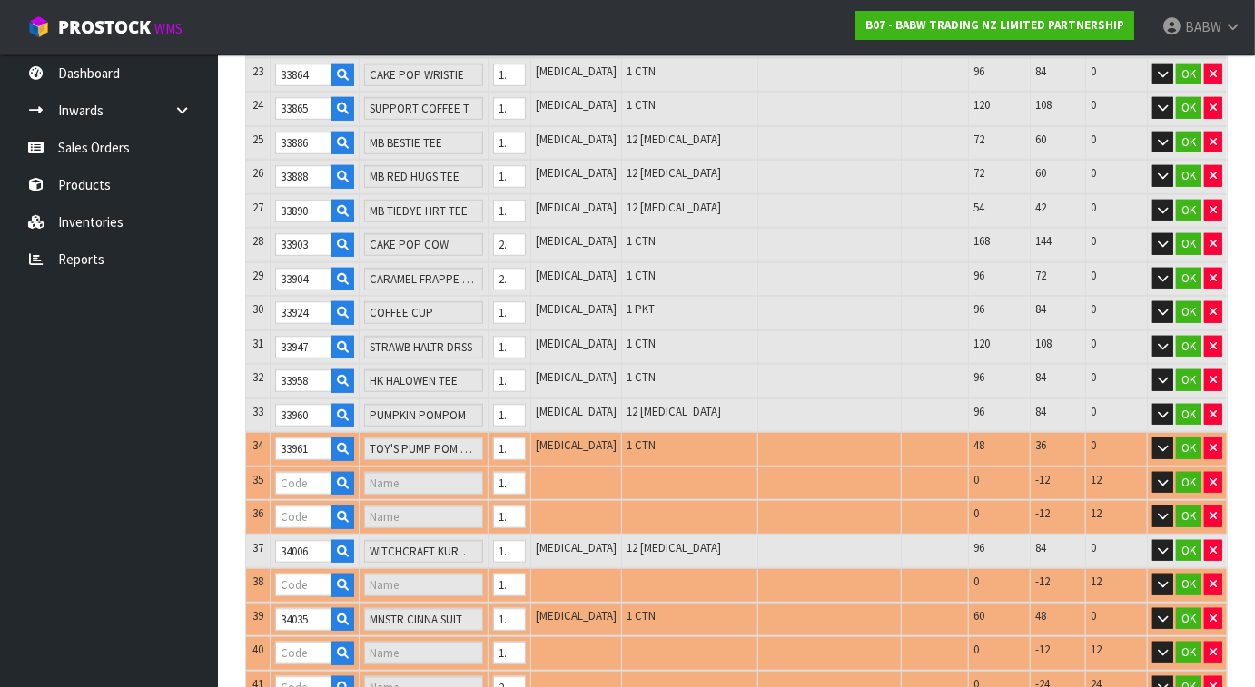
type input "34002"
type input "HK SKELETON DRESS"
type input "34019"
type input "TOY'S KUROMI WITCH DRSS"
type input "33962"
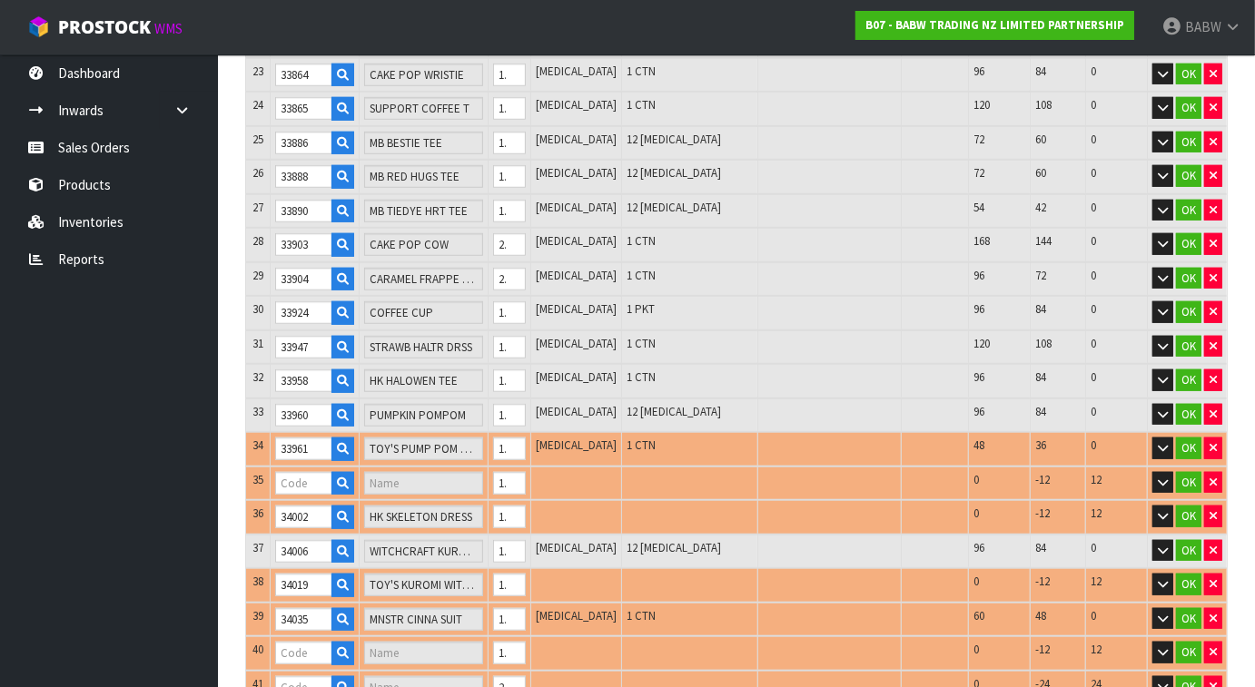
type input "SKELETON HK"
type input "34047"
type input "MONSTER CINNAMRL"
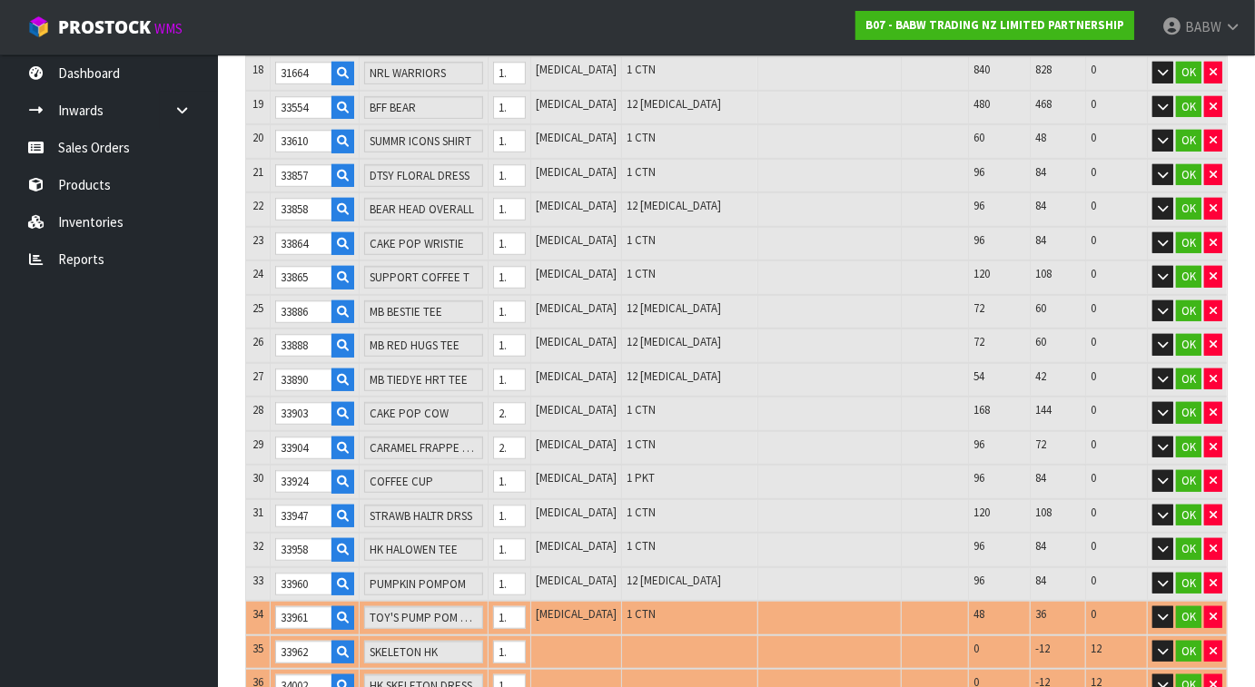
type input "90009"
type input "BIRTH CERTIFICATES"
type input "34063"
type input "SWEETHEARTS BEAR"
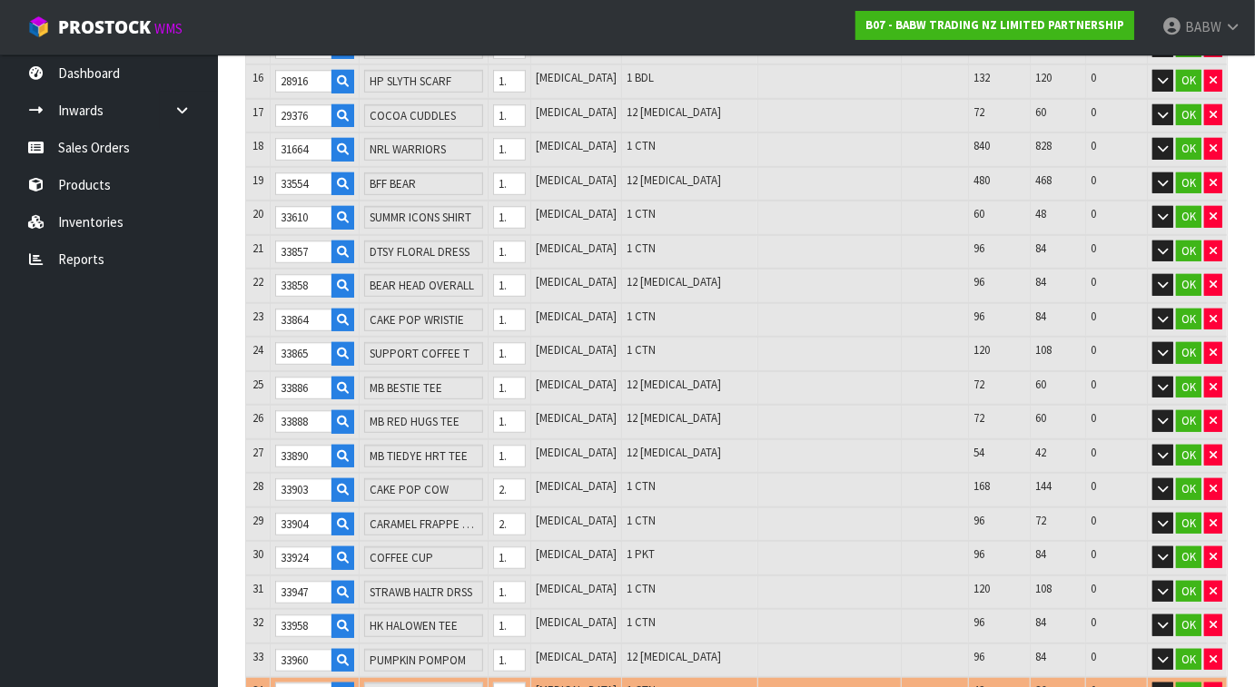
type input "2.417299"
type input "184.078"
type input "34064"
type input "SWEETHEARTS BUNNY"
type input "90017"
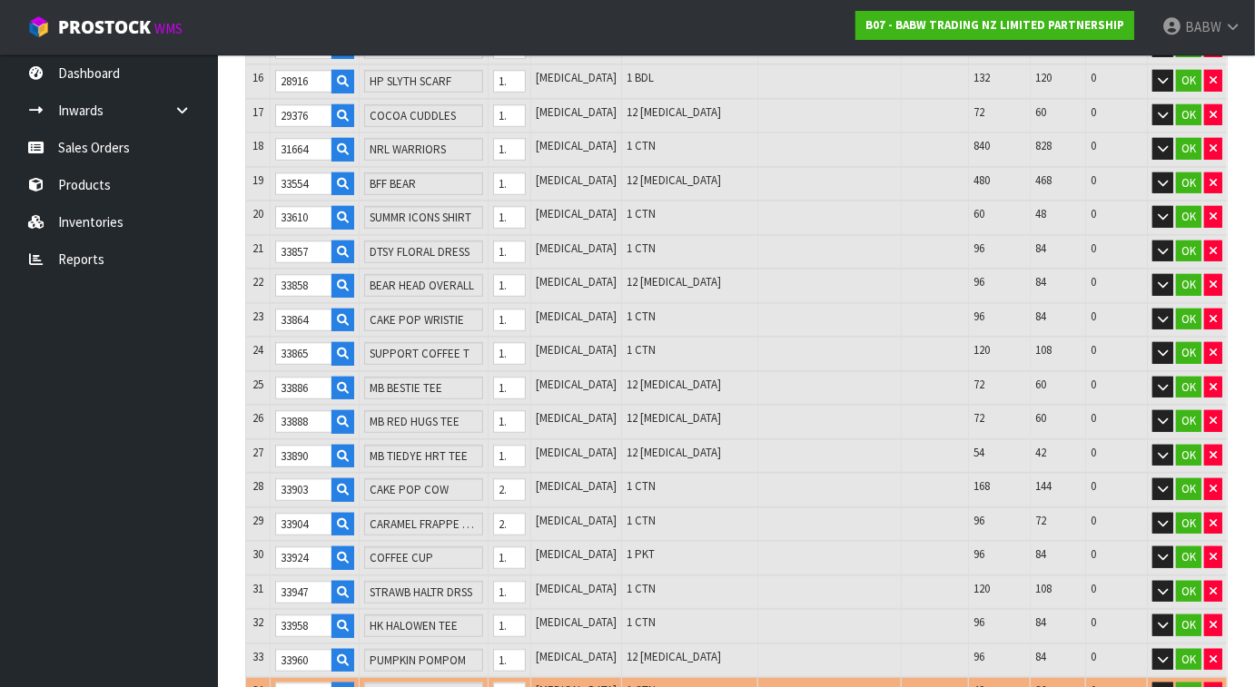
type input "RED HEARTS (BAG OF 200)"
type input "[PERSON_NAME]-CRATE 8"
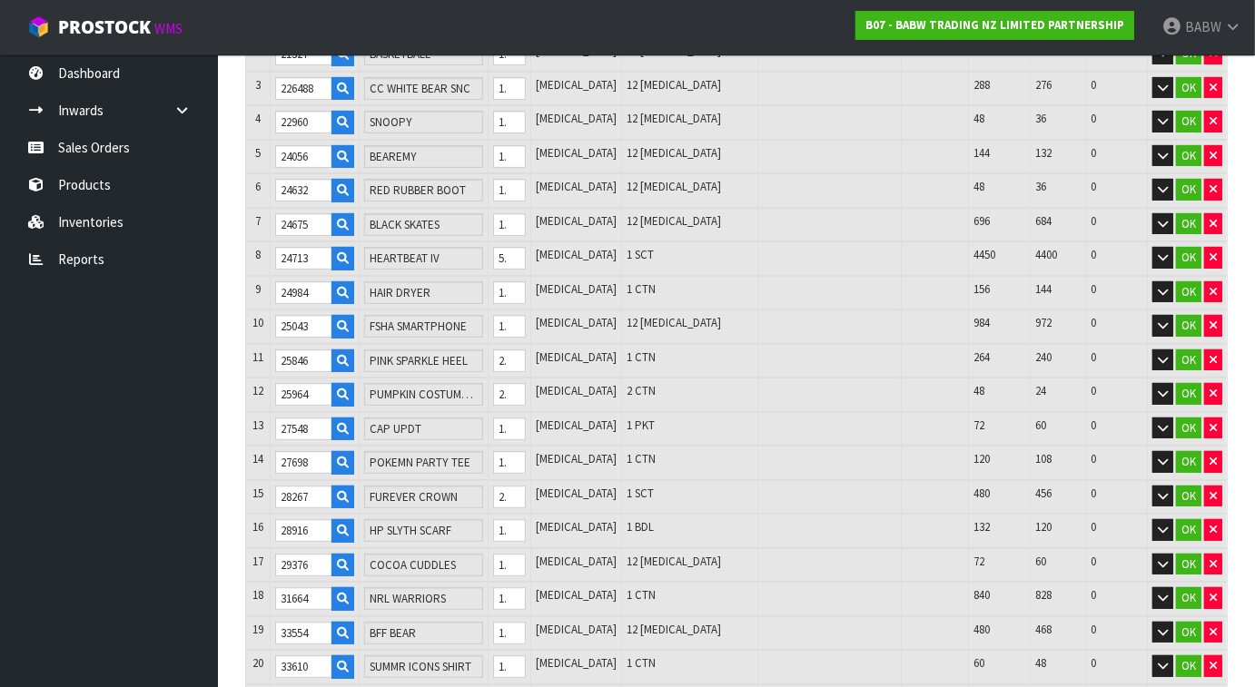
scroll to position [274, 0]
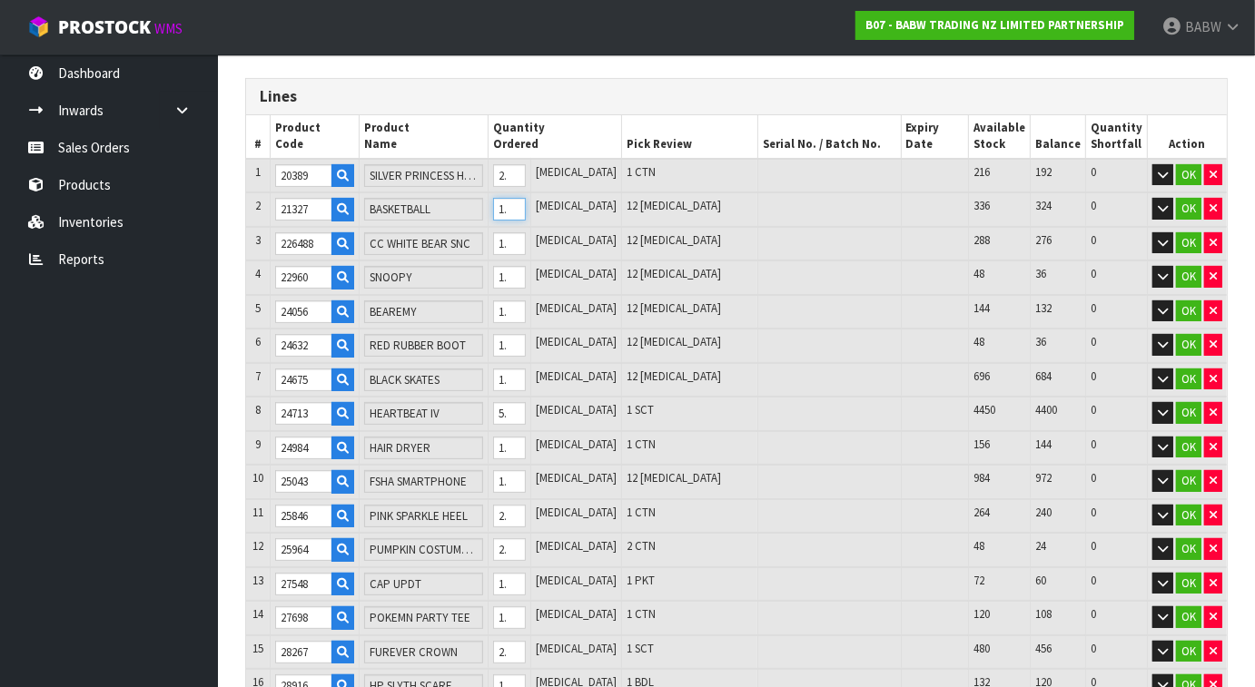
drag, startPoint x: 538, startPoint y: 215, endPoint x: 519, endPoint y: 210, distance: 19.8
click at [522, 212] on td "12" at bounding box center [510, 210] width 44 height 35
click at [527, 202] on input "12" at bounding box center [510, 209] width 34 height 23
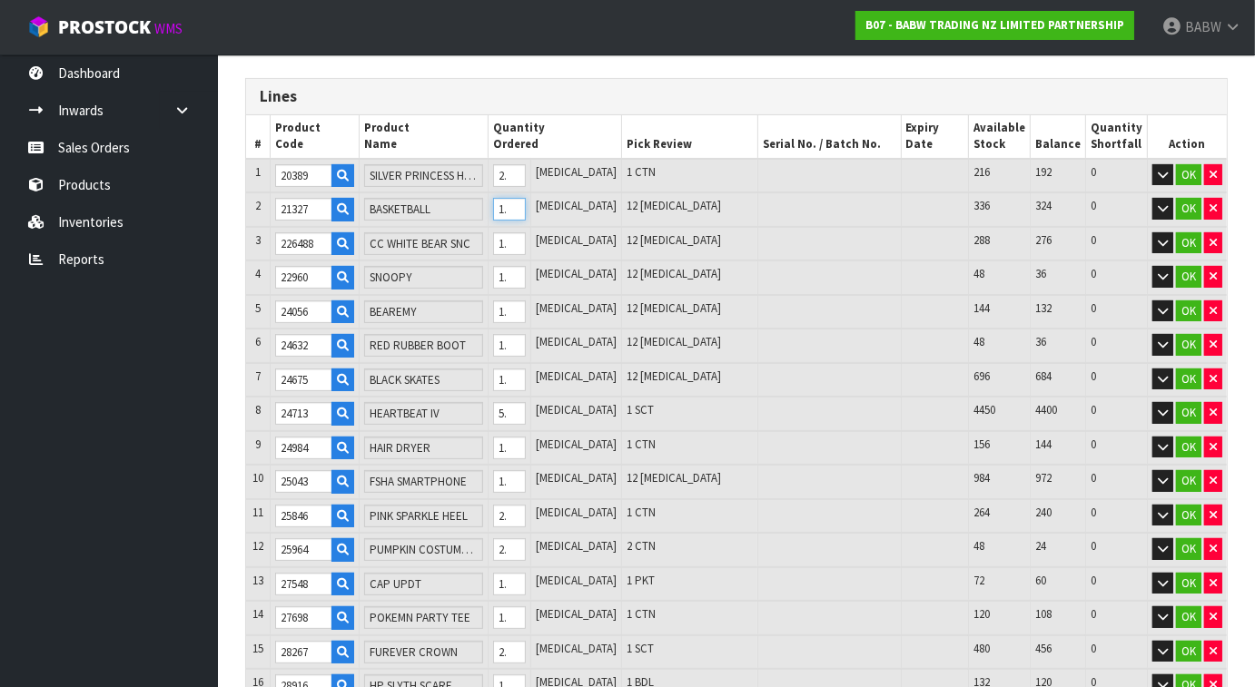
type input "631"
type input "2.412549"
type input "183.658"
type input "2"
type input "653"
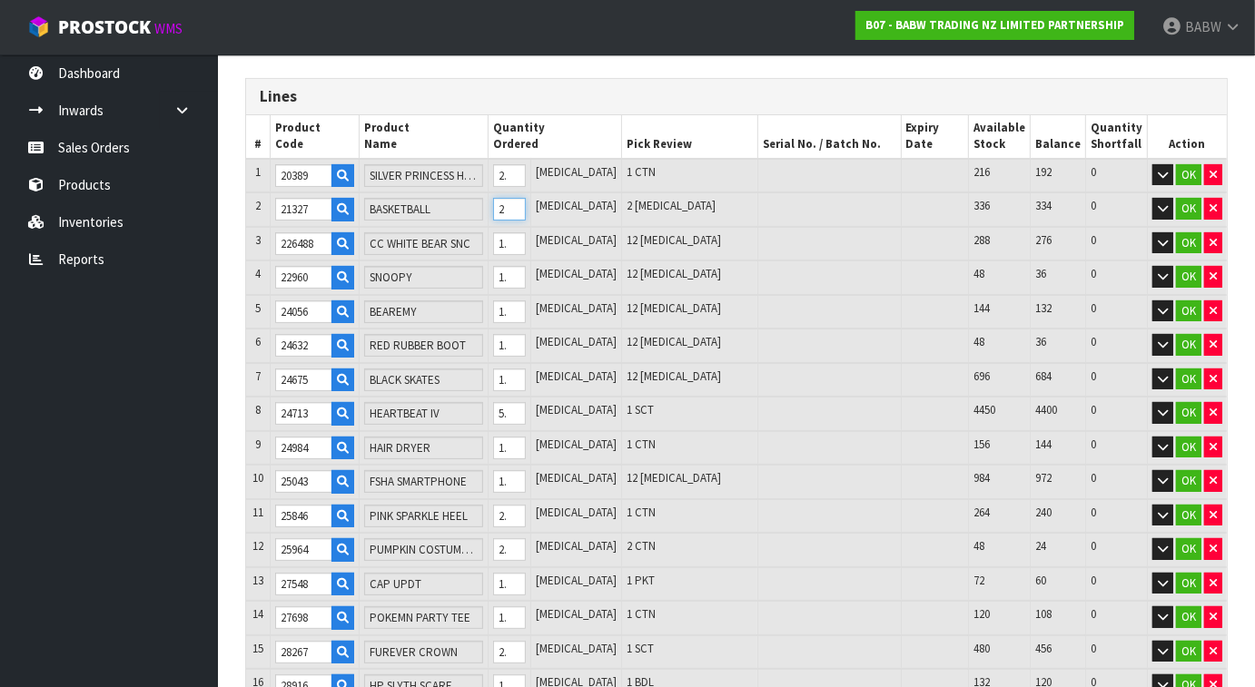
type input "2.423007"
type input "184.574"
type input "24"
click at [527, 242] on input "12" at bounding box center [510, 243] width 34 height 23
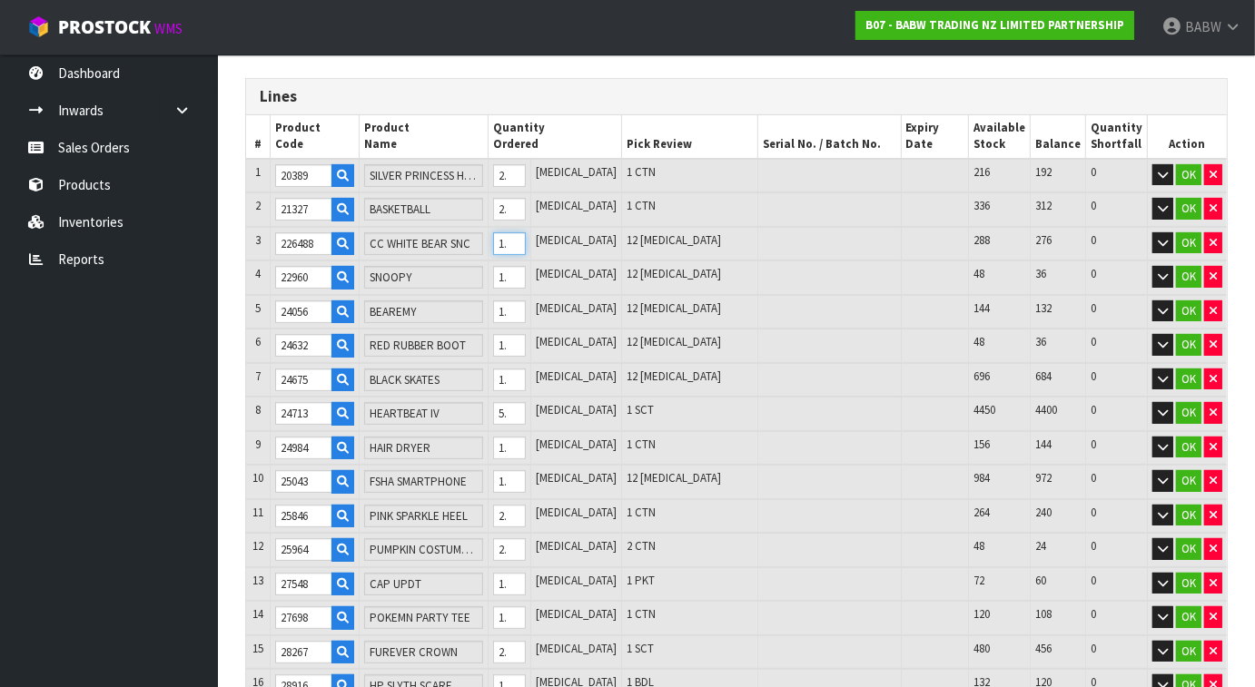
type input "643"
type input "2.354787"
type input "181.574"
type input "2"
type input "665"
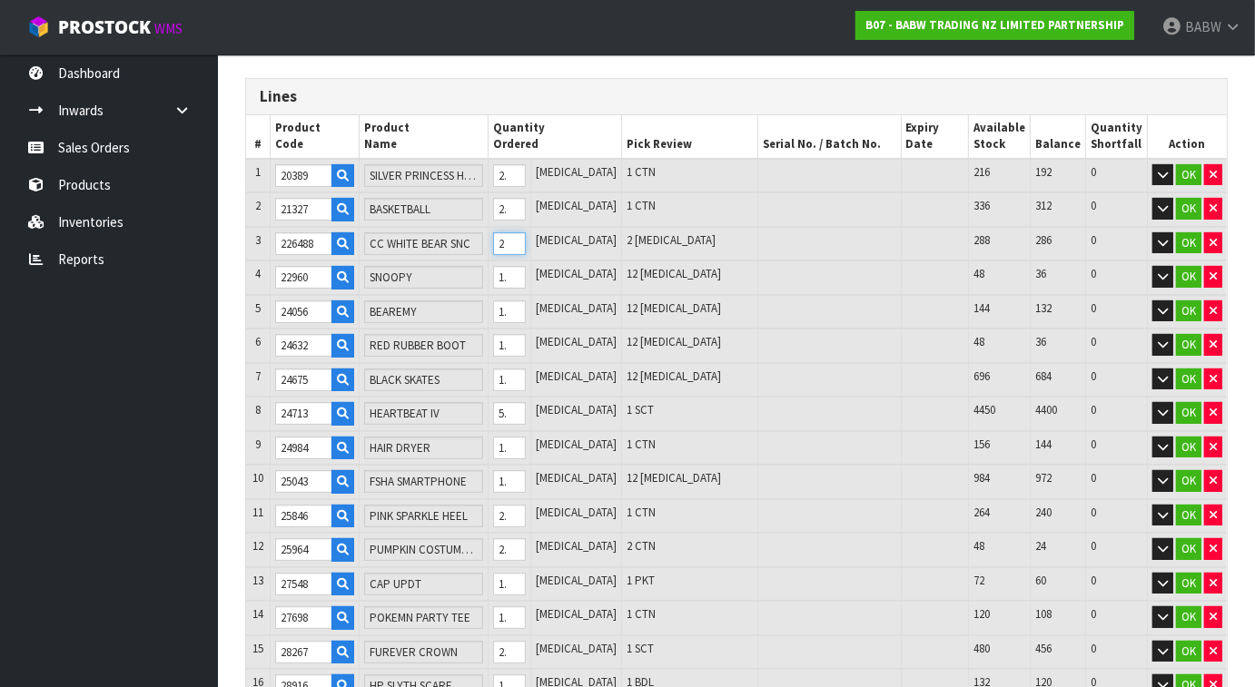
type input "2.504862"
type input "188.174"
type input "24"
click at [527, 277] on input "12" at bounding box center [510, 277] width 34 height 23
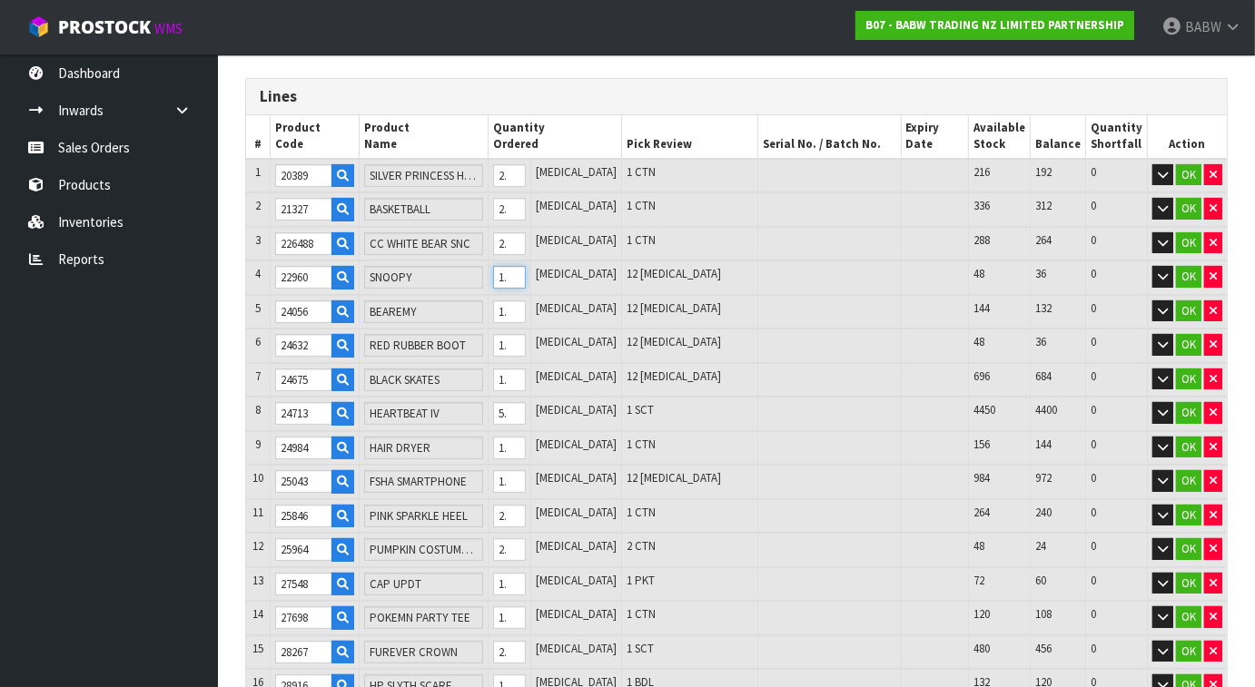
type input "655"
type input "2.463062"
type input "185.674"
type input "2"
type input "677"
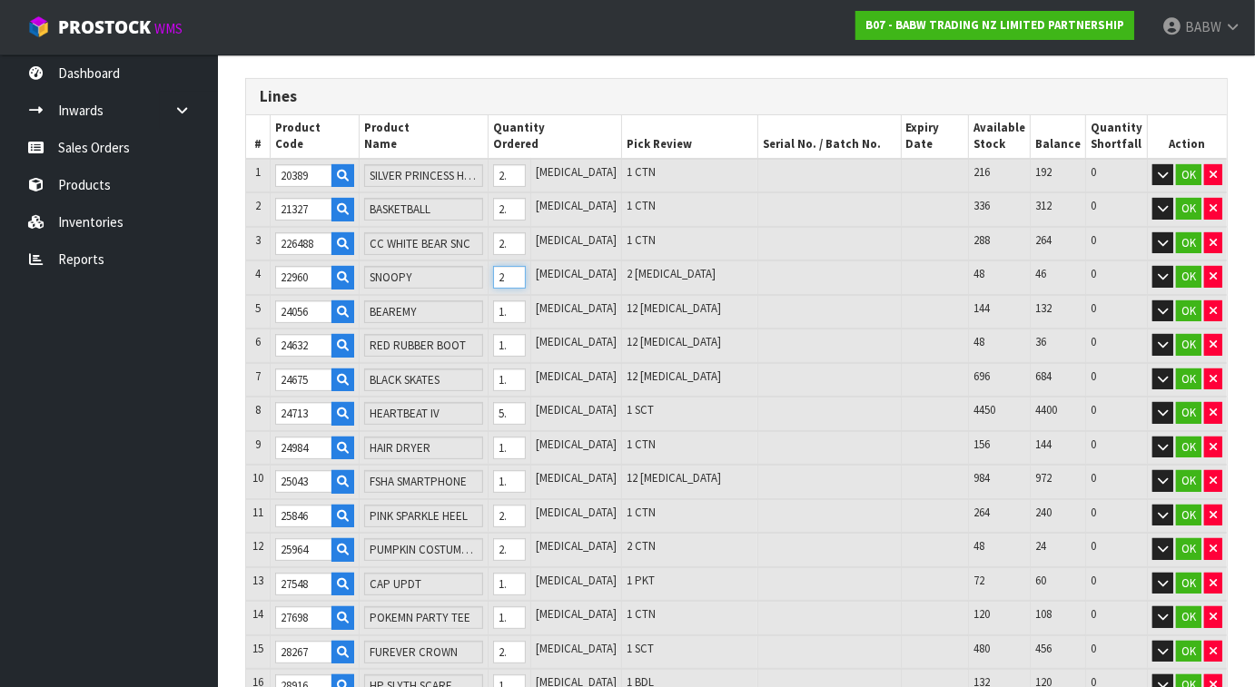
type input "2.549742"
type input "191.174"
type input "24"
click at [527, 310] on input "12" at bounding box center [510, 312] width 34 height 23
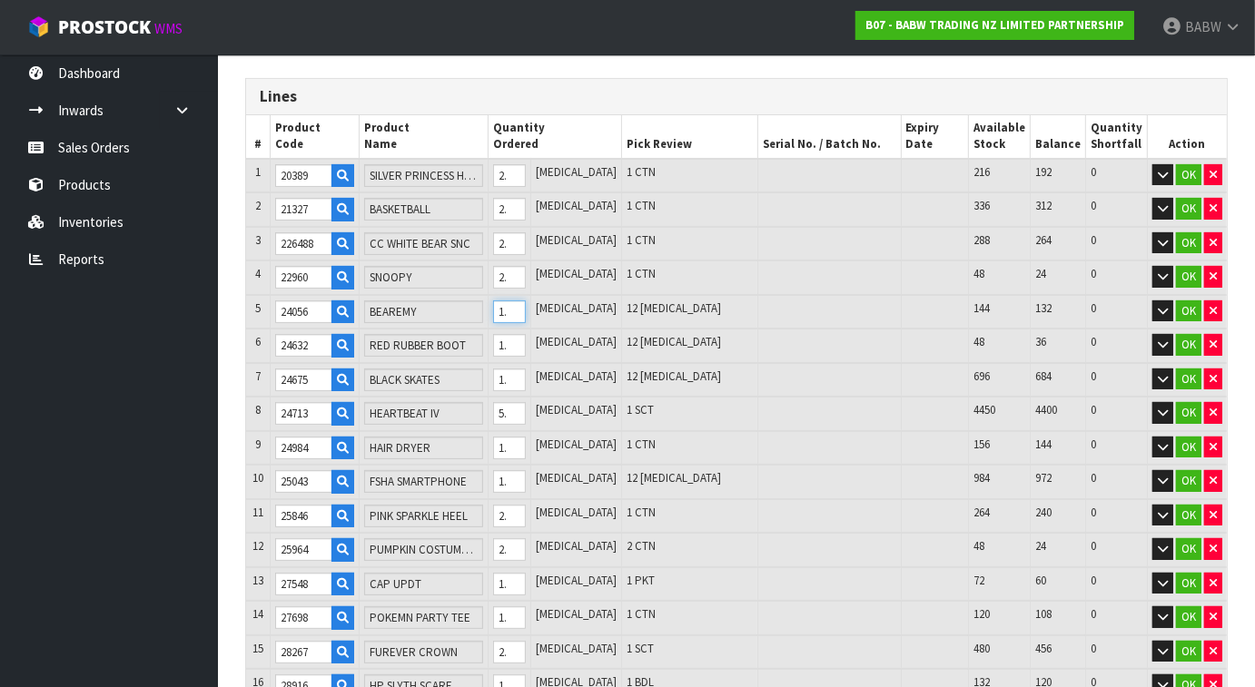
type input "667"
type input "2.536172"
type input "189.924"
type input "2"
type input "689"
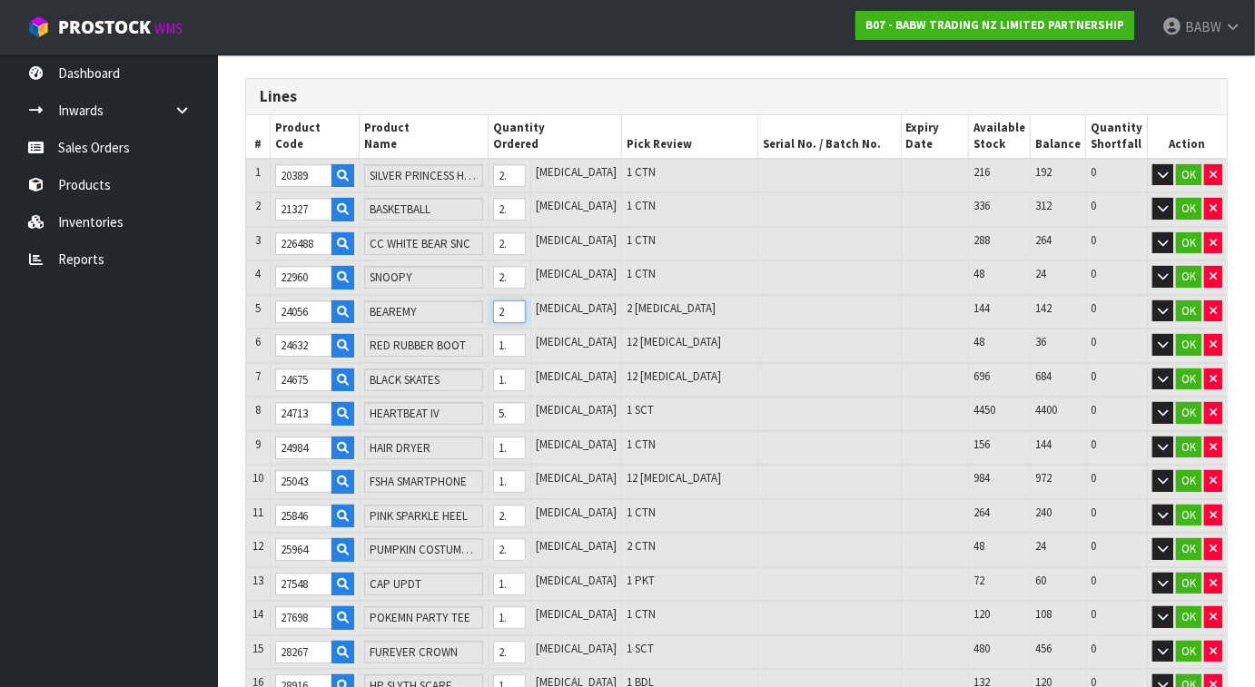
type input "2.566018"
type input "192.674"
type input "24"
click at [527, 334] on input "12" at bounding box center [510, 345] width 34 height 23
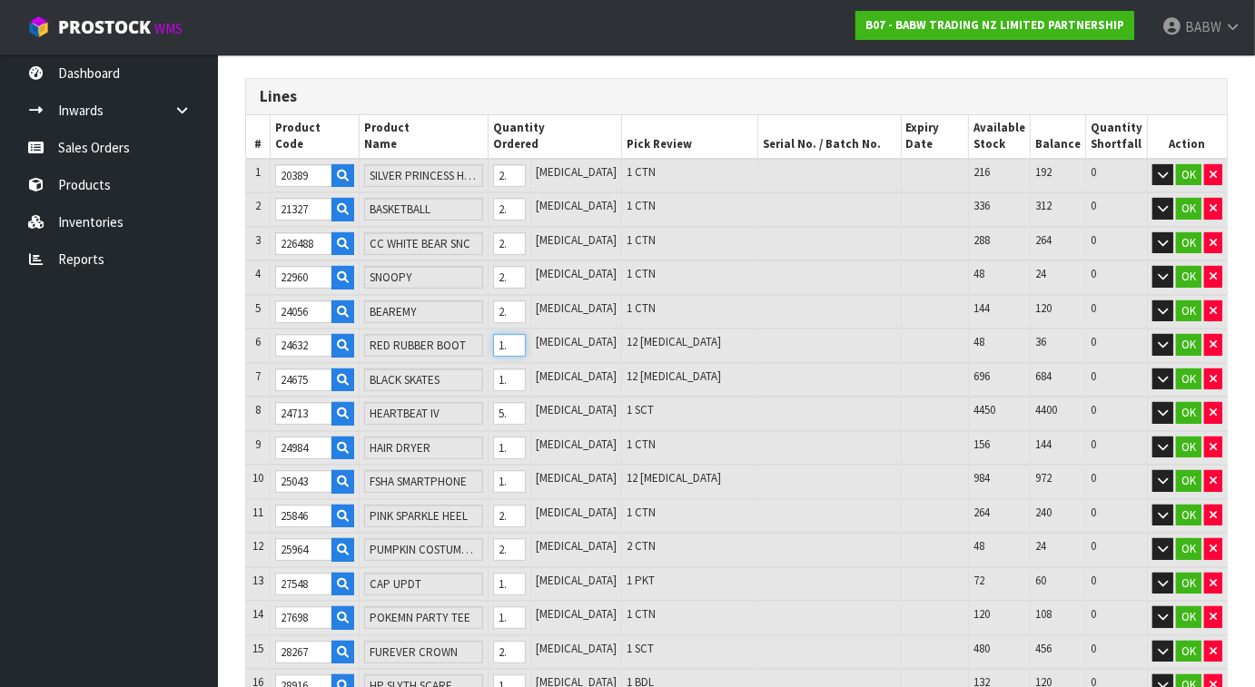
type input "679"
type input "2.553488"
type input "190.824"
type input "2"
type input "701"
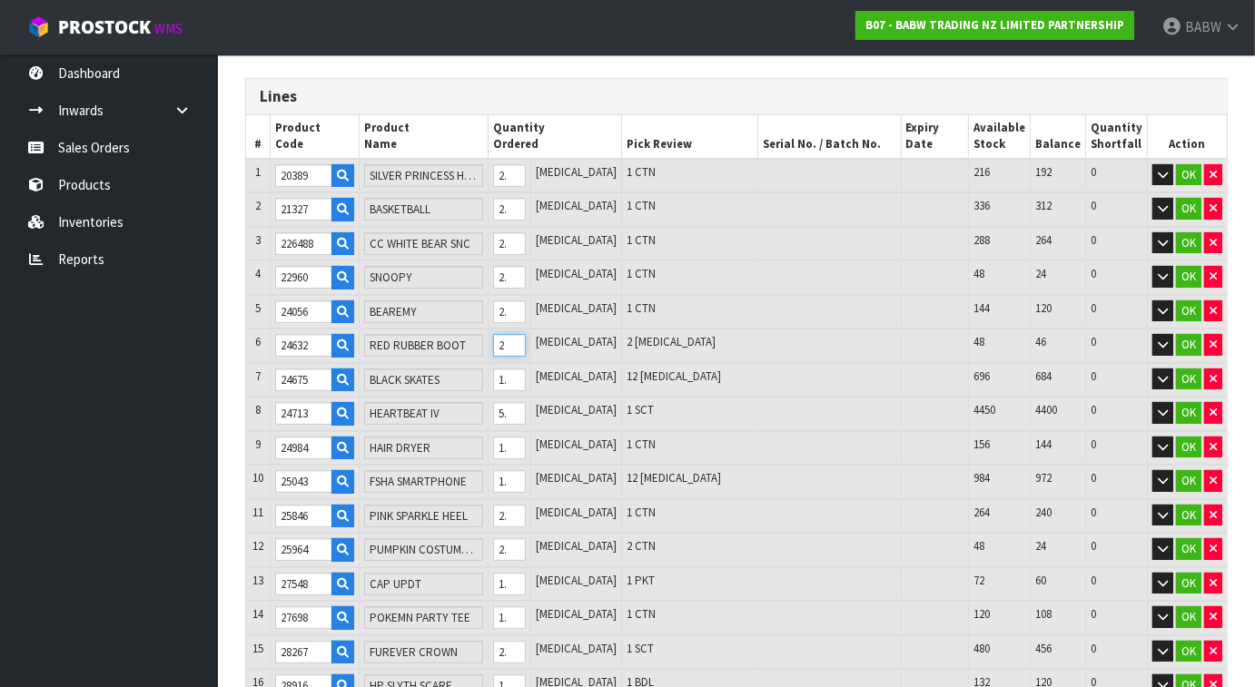
type input "2.581058"
type input "194.904"
type input "24"
click at [527, 371] on input "12" at bounding box center [510, 380] width 34 height 23
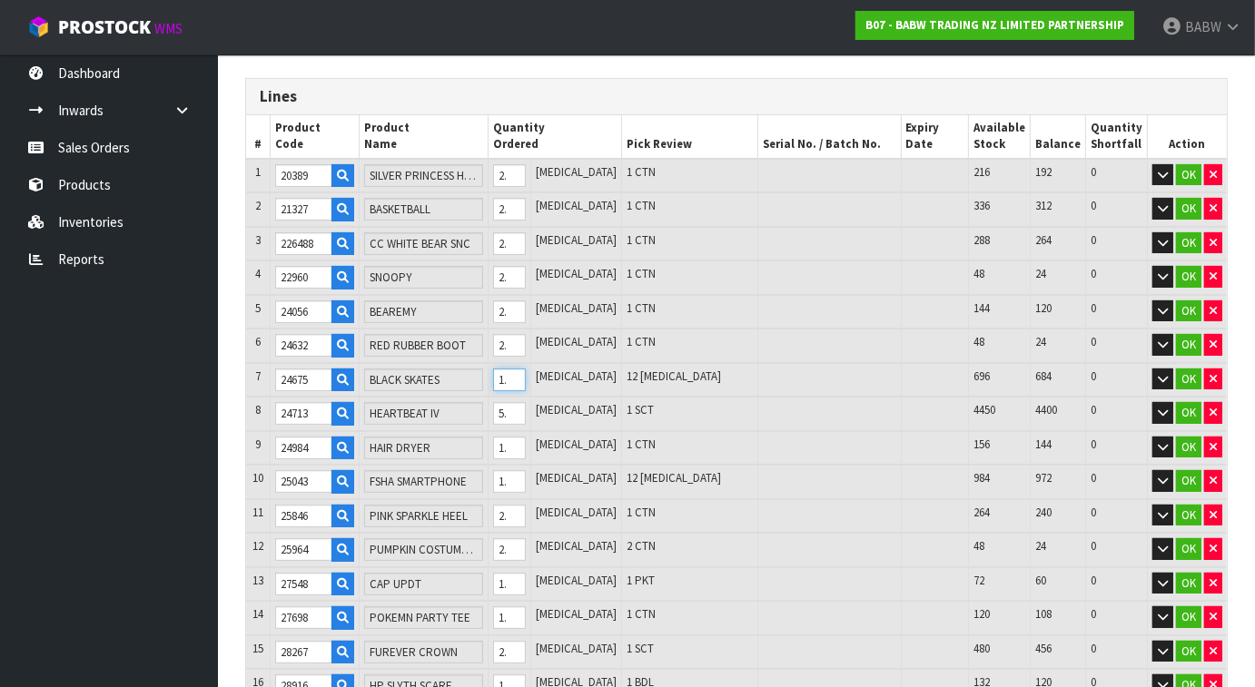
type input "691"
type input "2.570708"
type input "192.824"
type input "2"
type input "713"
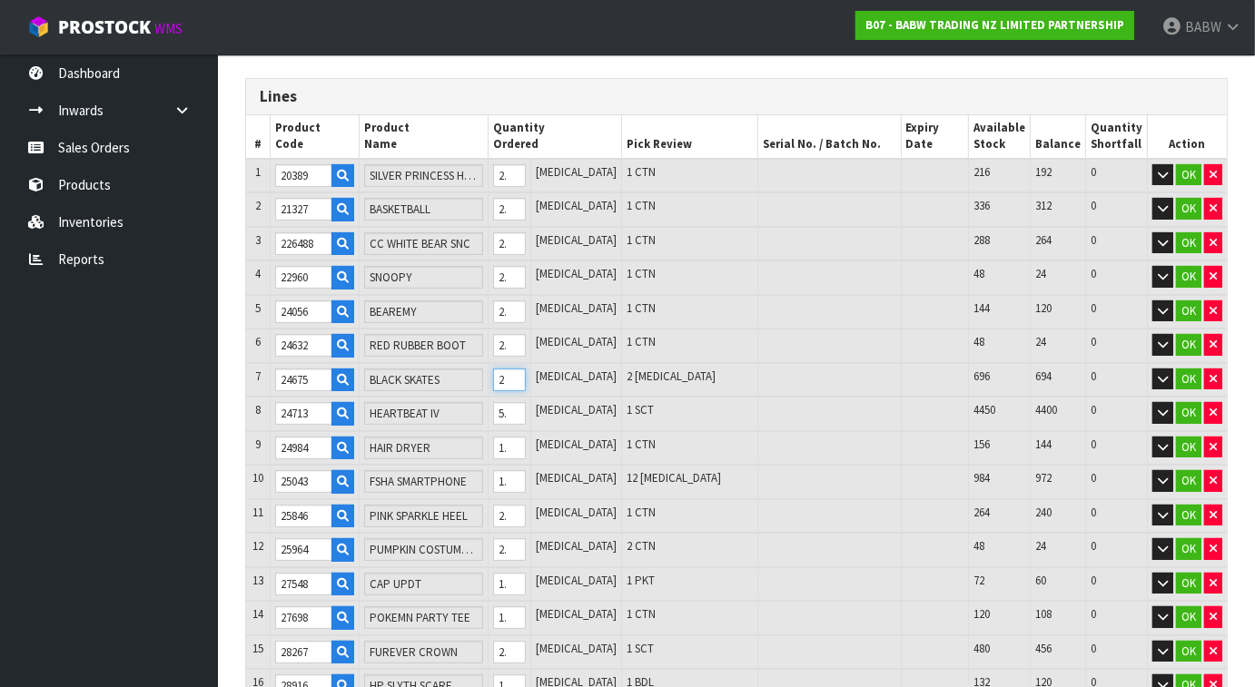
type input "2.593478"
type input "197.408"
type input "24"
click at [527, 474] on input "12" at bounding box center [510, 481] width 34 height 23
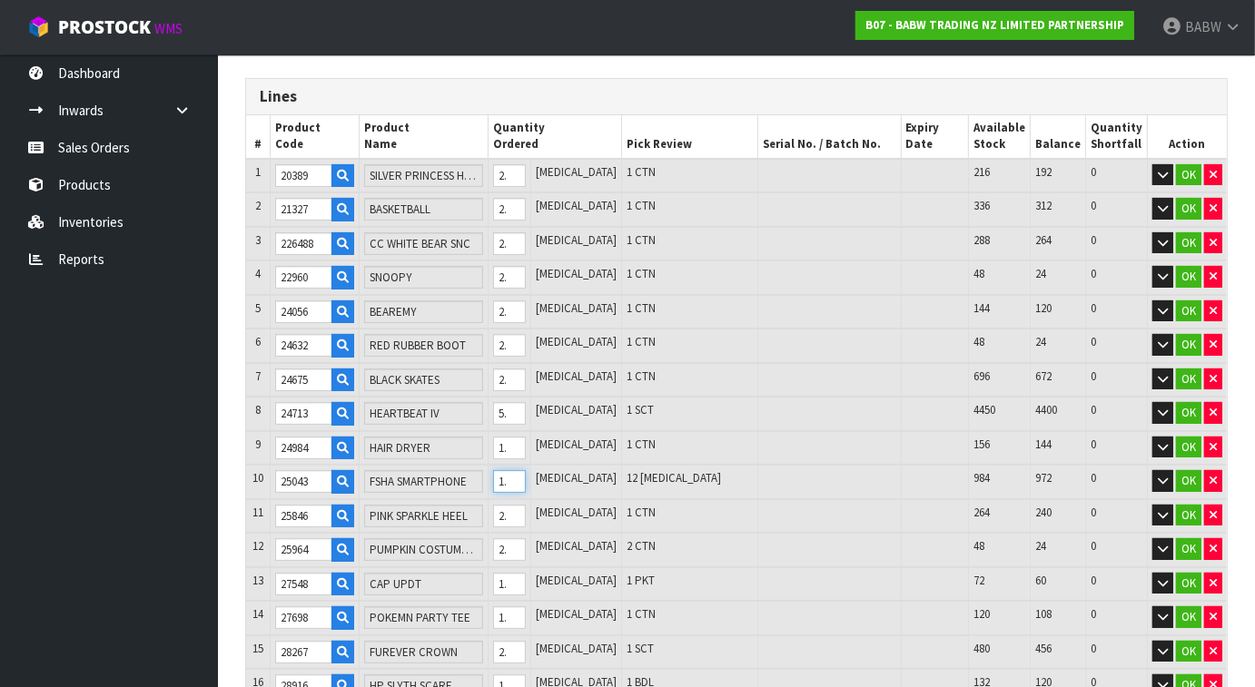
type input "703"
type input "2.591418"
type input "196.818"
type input "2"
type input "725"
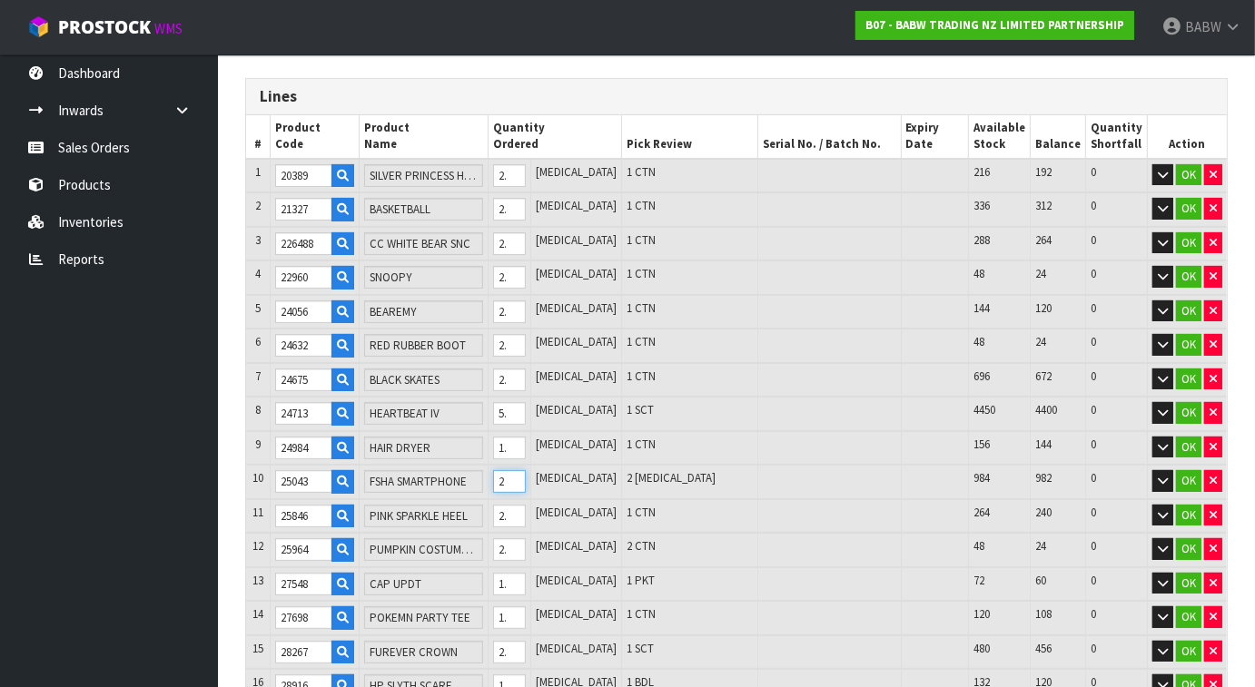
type input "2.595942"
type input "198.12"
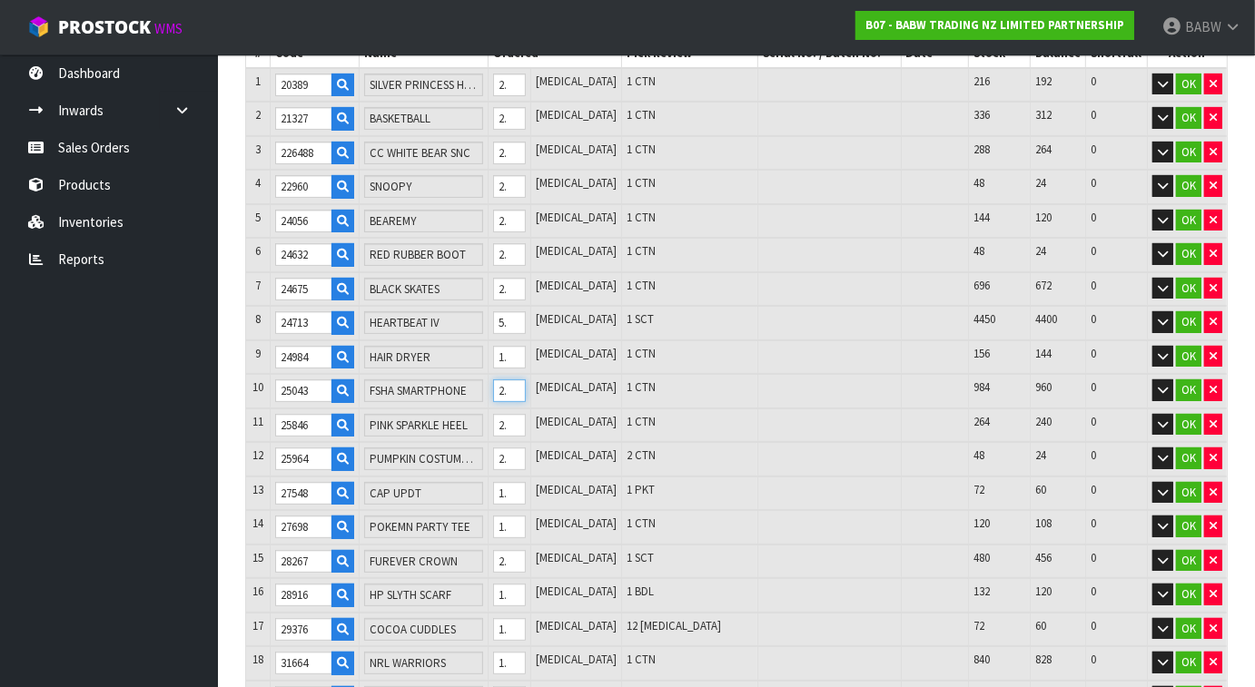
scroll to position [476, 0]
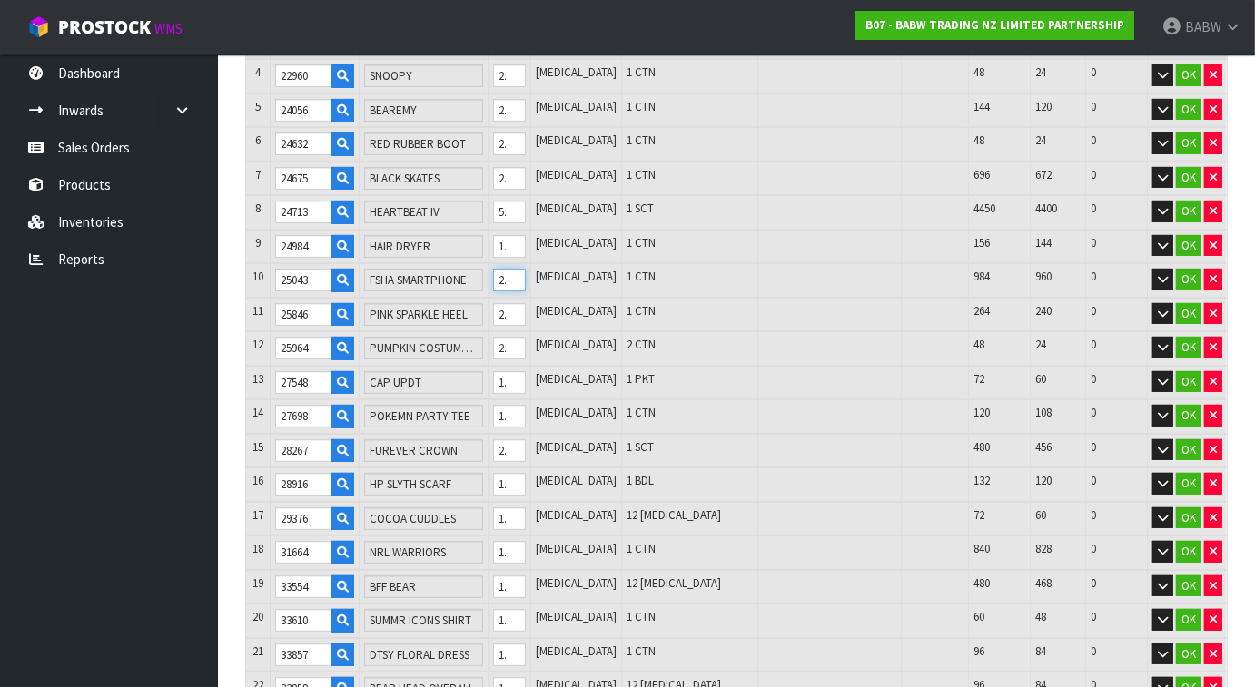
type input "24"
click at [527, 516] on input "12" at bounding box center [510, 519] width 34 height 23
click at [527, 515] on input "12" at bounding box center [510, 519] width 34 height 23
type input "715"
type input "2.581662"
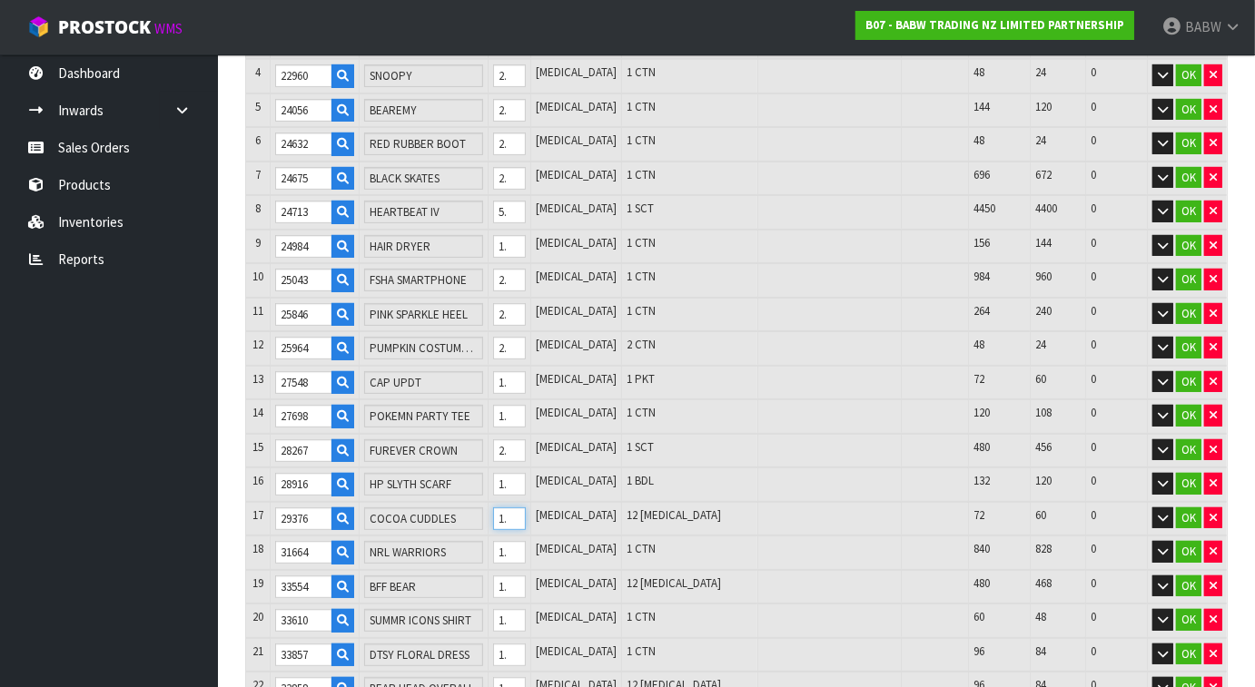
type input "196.63"
type input "2"
type input "737"
type input "2.613078"
type input "199.902"
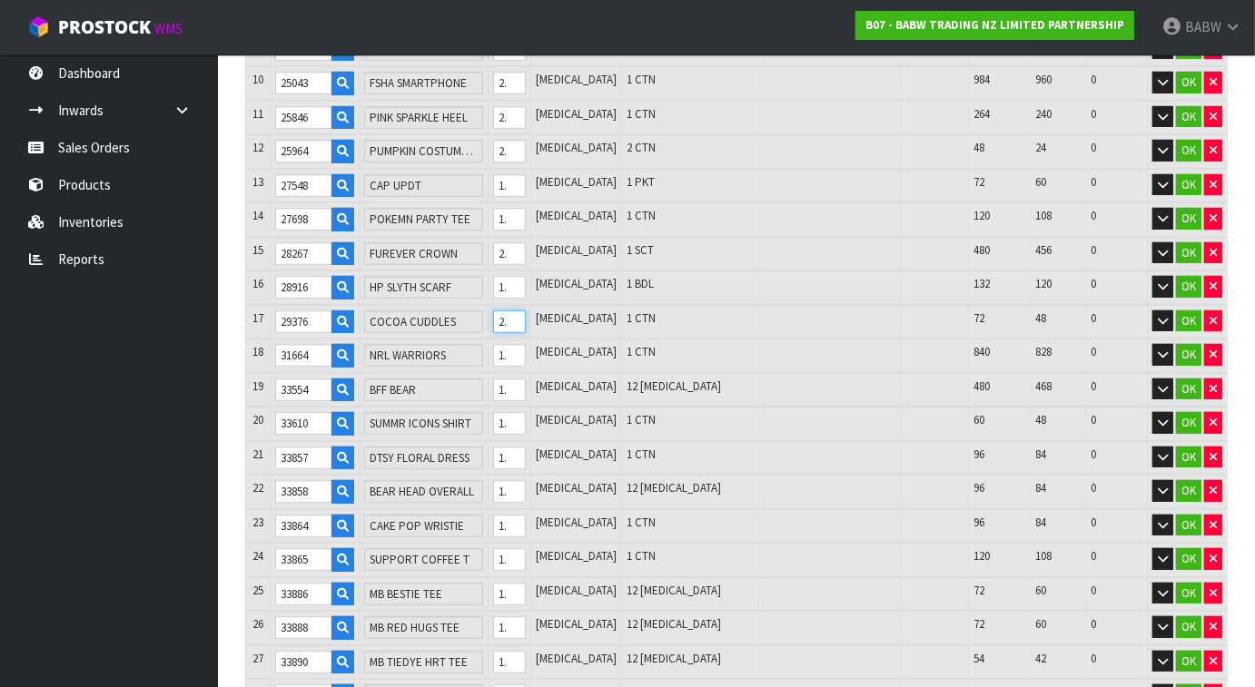
scroll to position [677, 0]
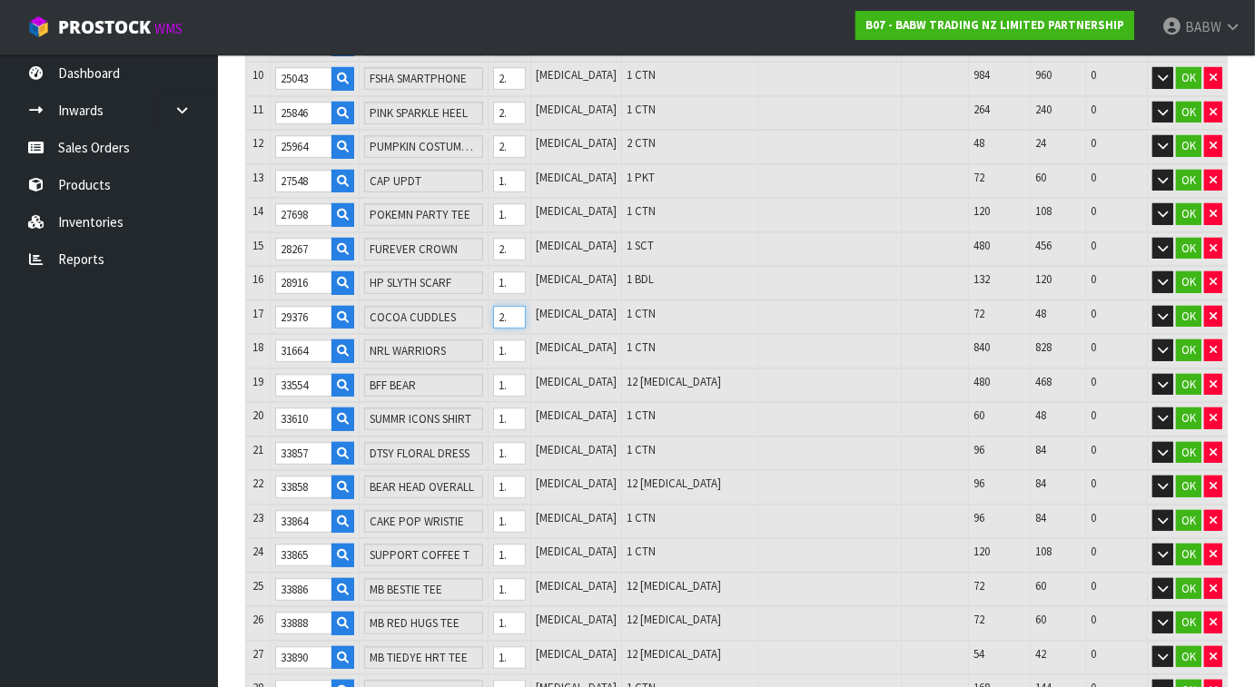
type input "24"
click at [527, 374] on input "12" at bounding box center [510, 385] width 34 height 23
type input "727"
type input "2.601178"
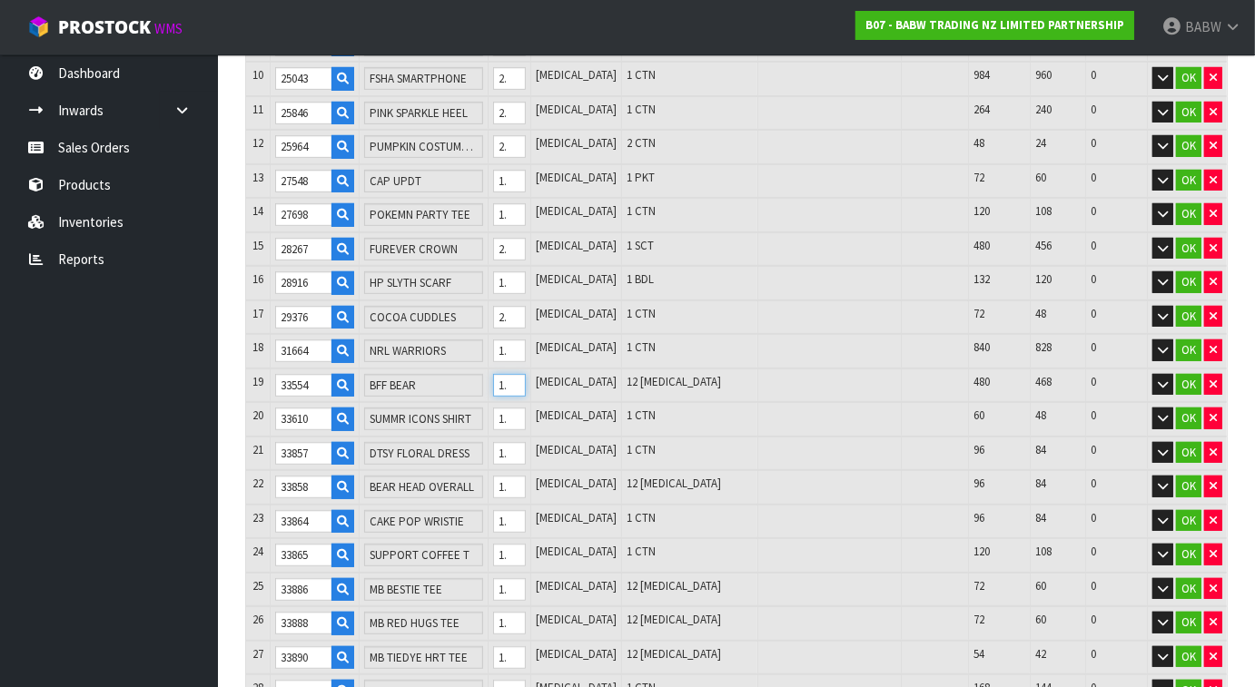
type input "198.632"
type input "2"
type input "749"
type input "2.63291"
type input "201.578"
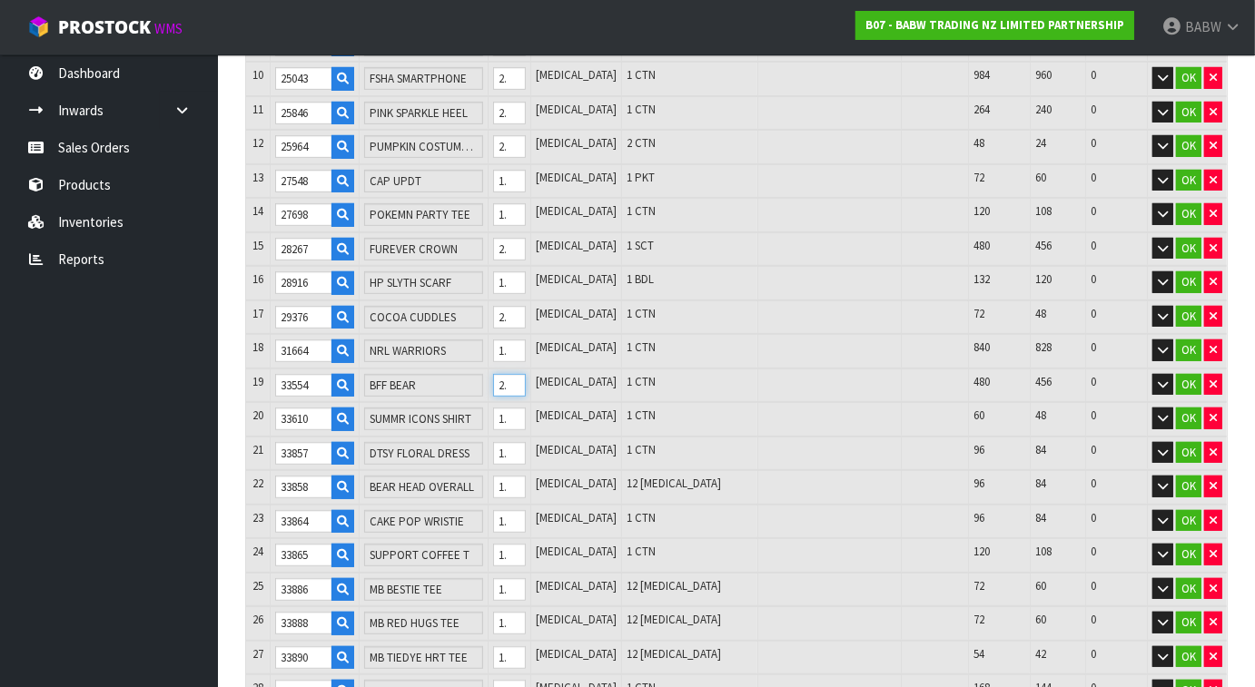
type input "24"
click at [527, 477] on input "12" at bounding box center [510, 487] width 34 height 23
type input "739"
type input "2.62901"
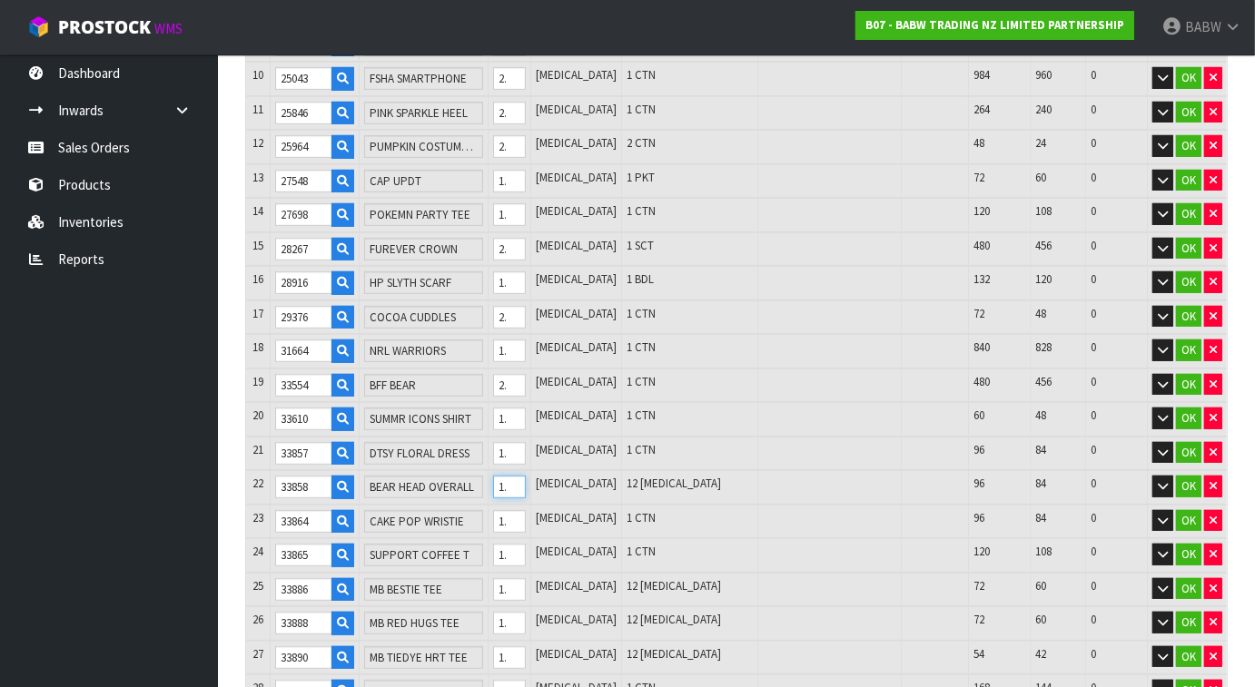
type input "201.118"
type input "2"
type input "761"
type input "2.63759"
type input "202.126"
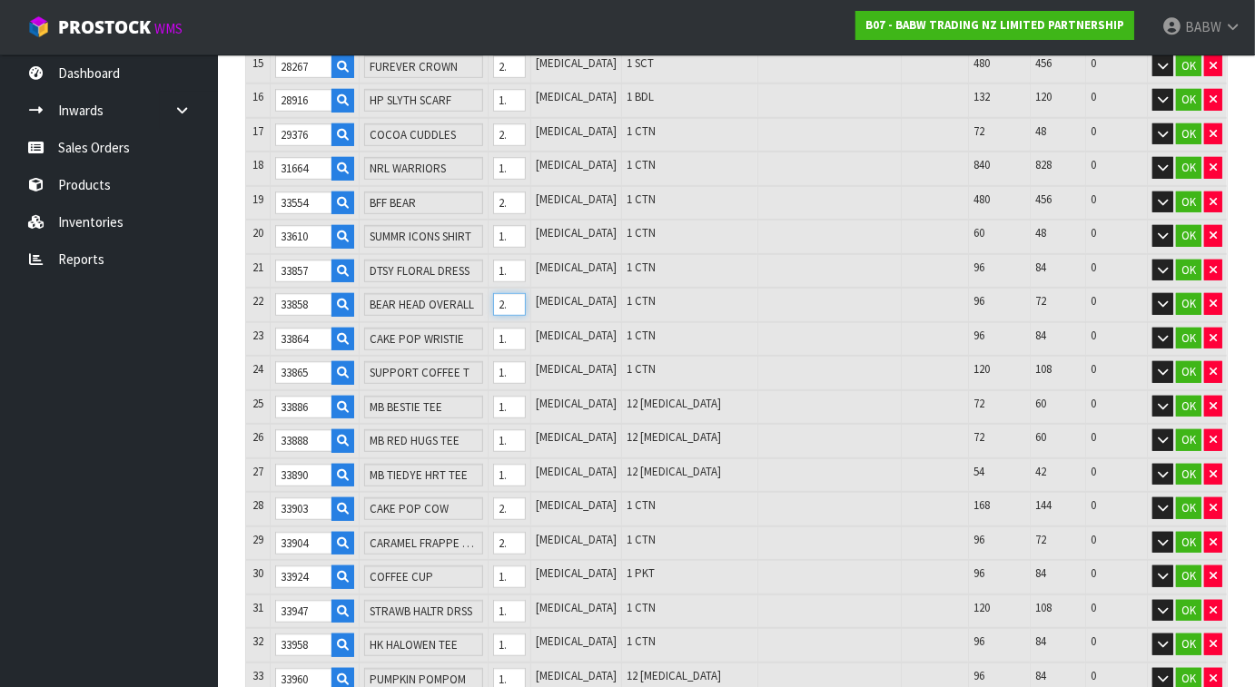
scroll to position [981, 0]
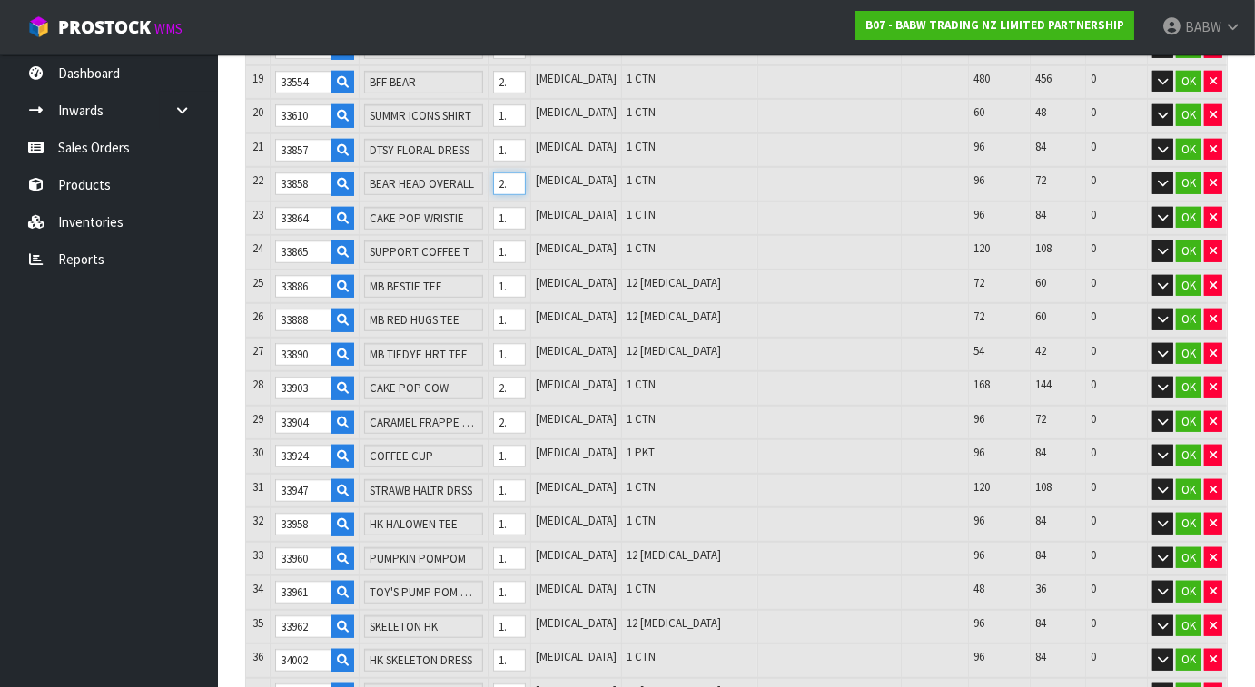
type input "24"
click at [527, 283] on input "12" at bounding box center [510, 286] width 34 height 23
type input "751"
type input "2.63655"
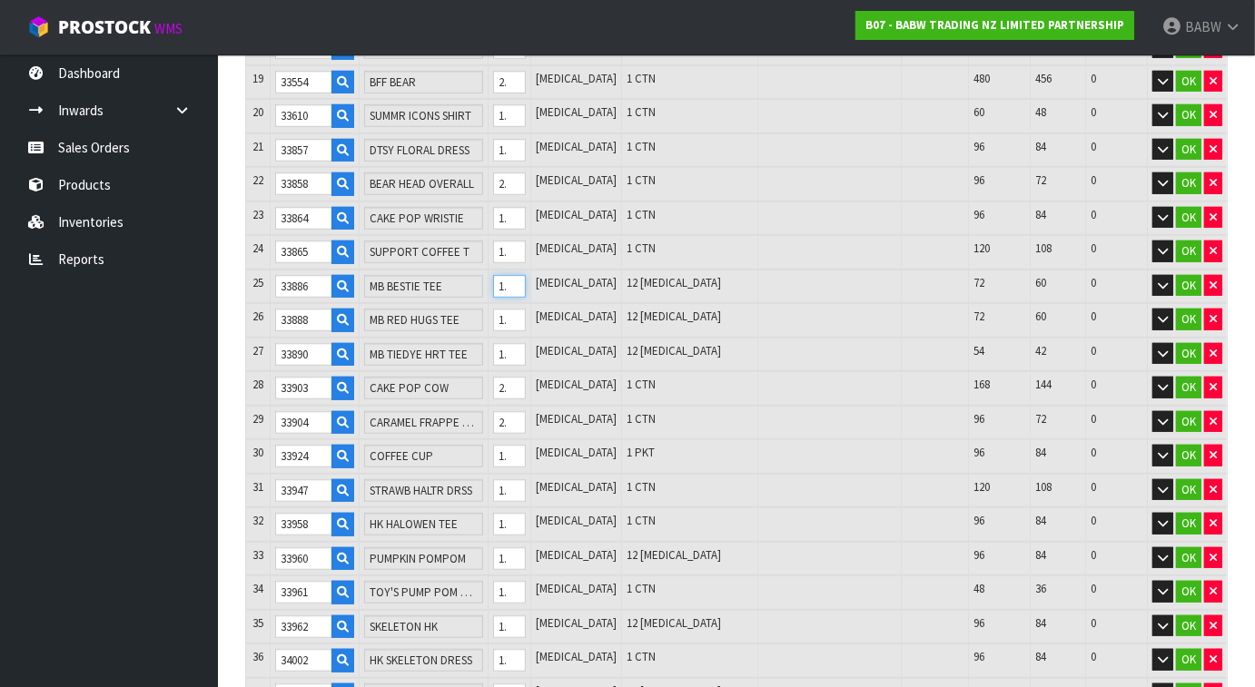
type input "202.016"
type input "2"
type input "773"
type input "2.638831"
type input "202.26"
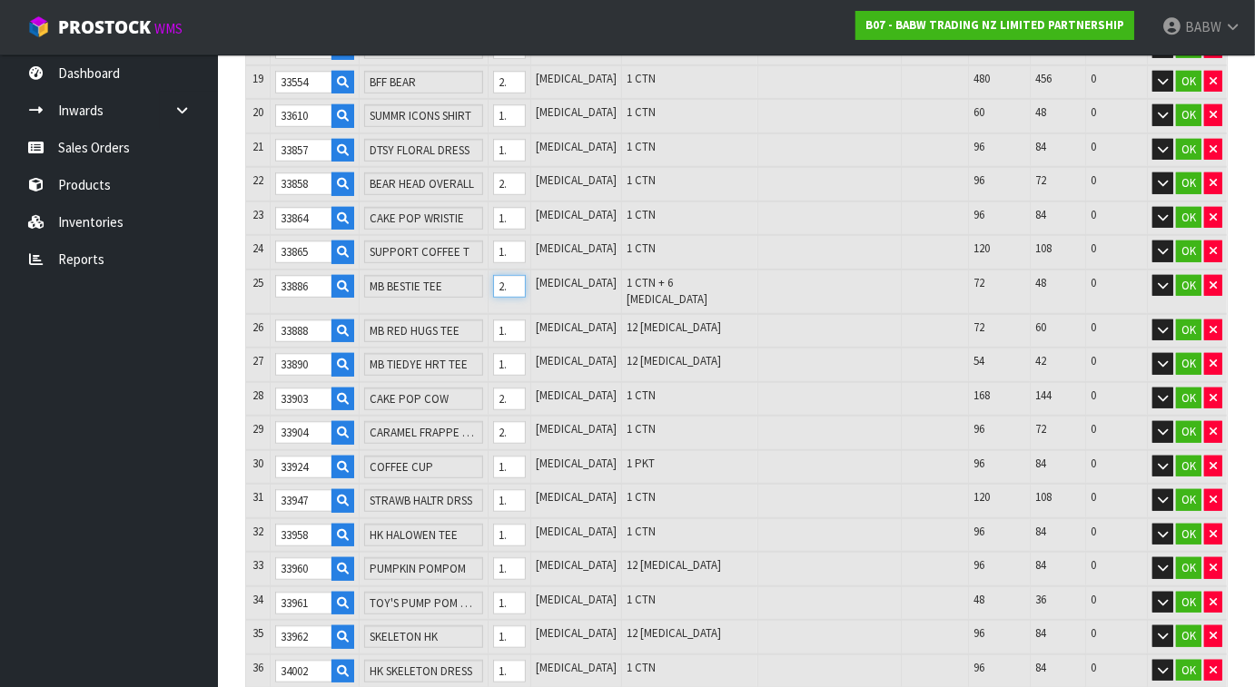
type input "24"
click at [527, 320] on input "12" at bounding box center [510, 331] width 34 height 23
click at [527, 275] on input "24" at bounding box center [510, 286] width 34 height 23
type input "750"
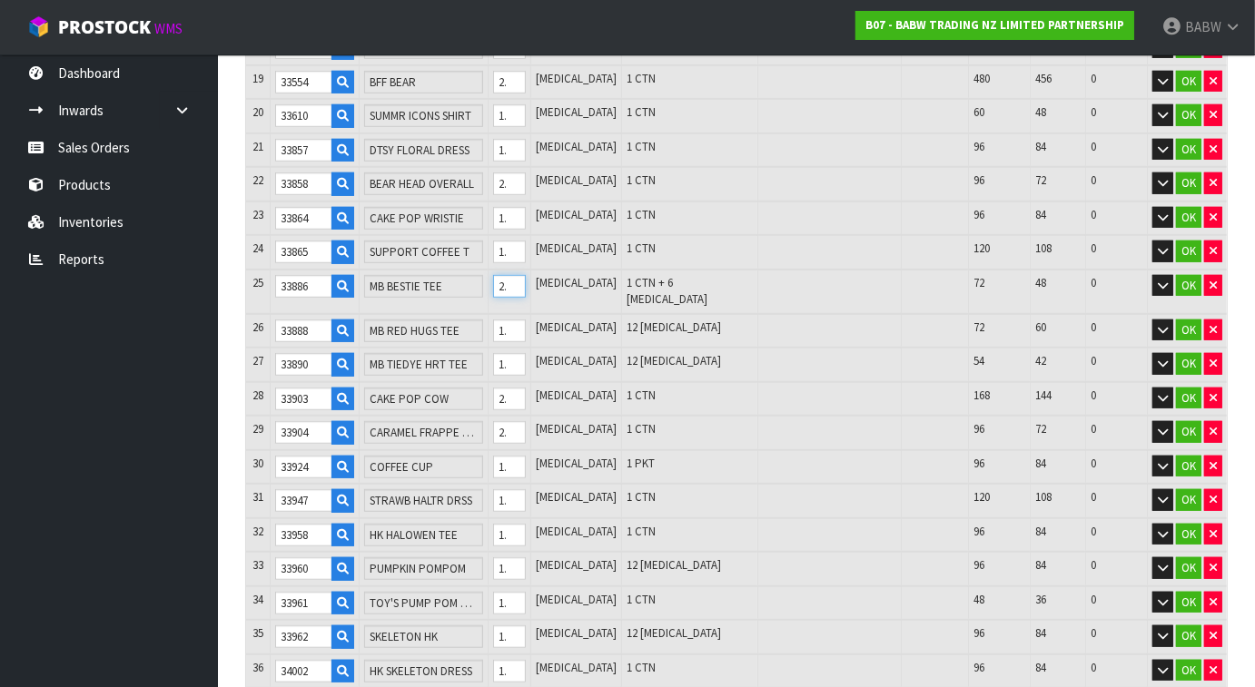
type input "2.636446"
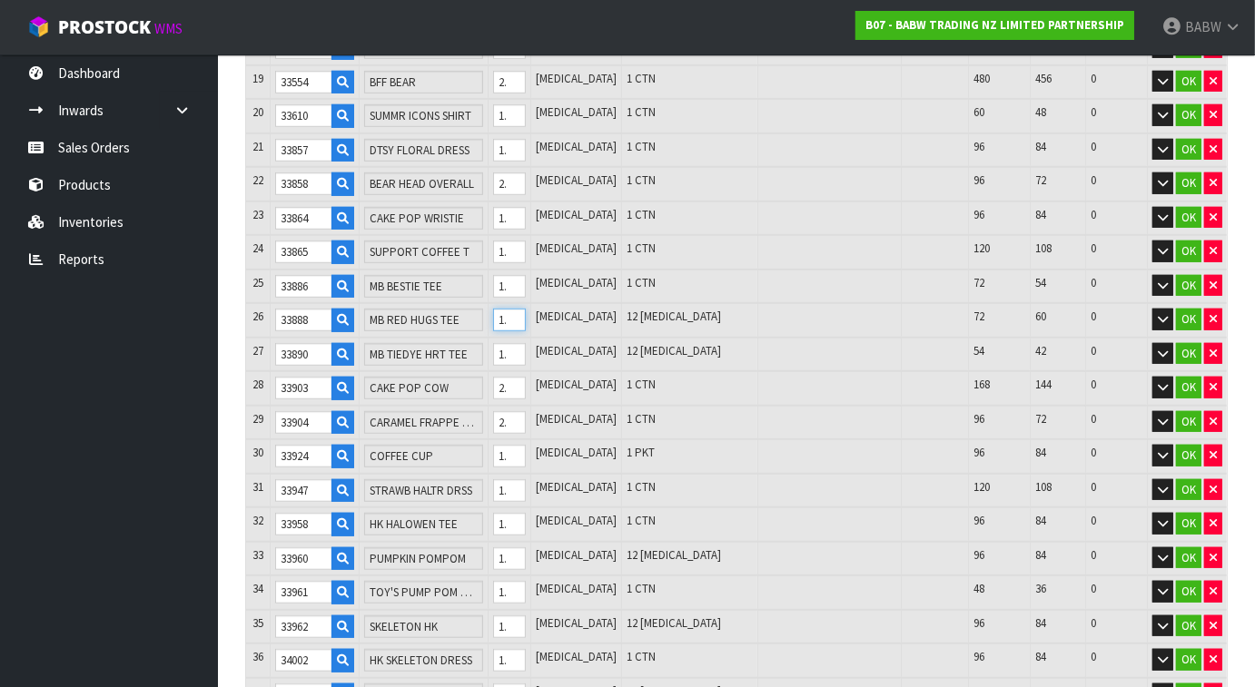
click at [527, 311] on input "12" at bounding box center [510, 320] width 34 height 23
click at [527, 344] on input "12" at bounding box center [510, 354] width 34 height 23
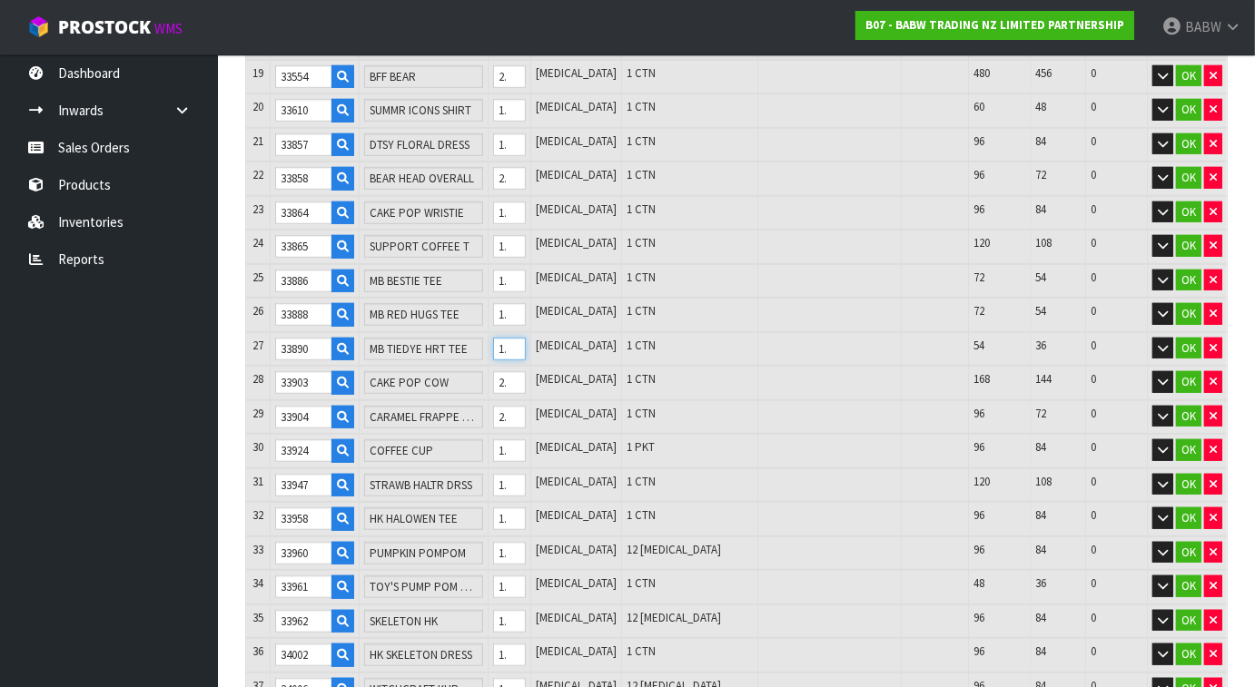
scroll to position [1082, 0]
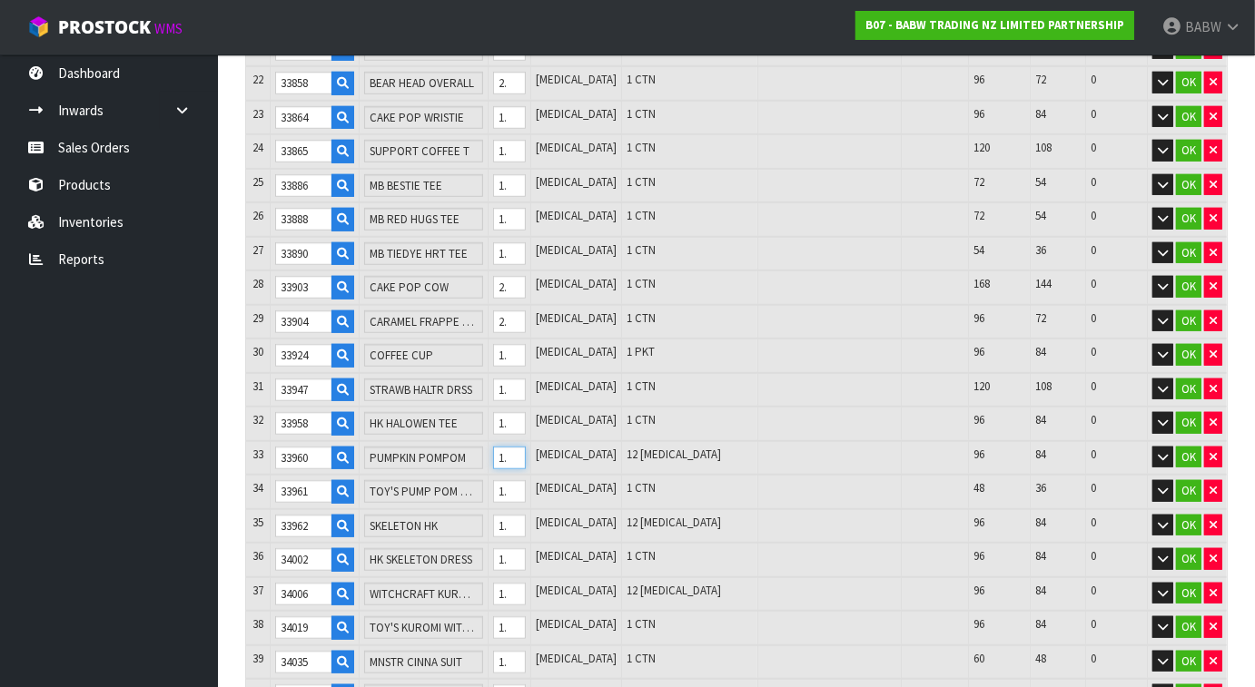
click at [527, 447] on input "12" at bounding box center [510, 458] width 34 height 23
click at [527, 515] on input "12" at bounding box center [510, 526] width 34 height 23
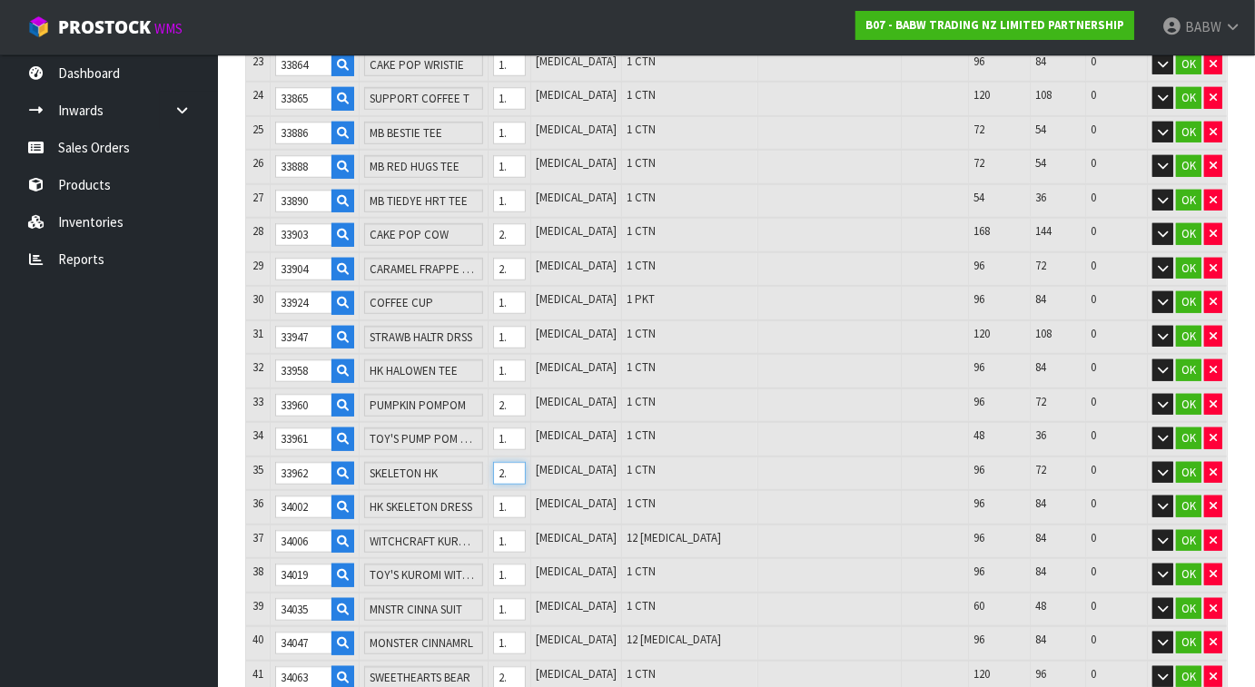
scroll to position [1182, 0]
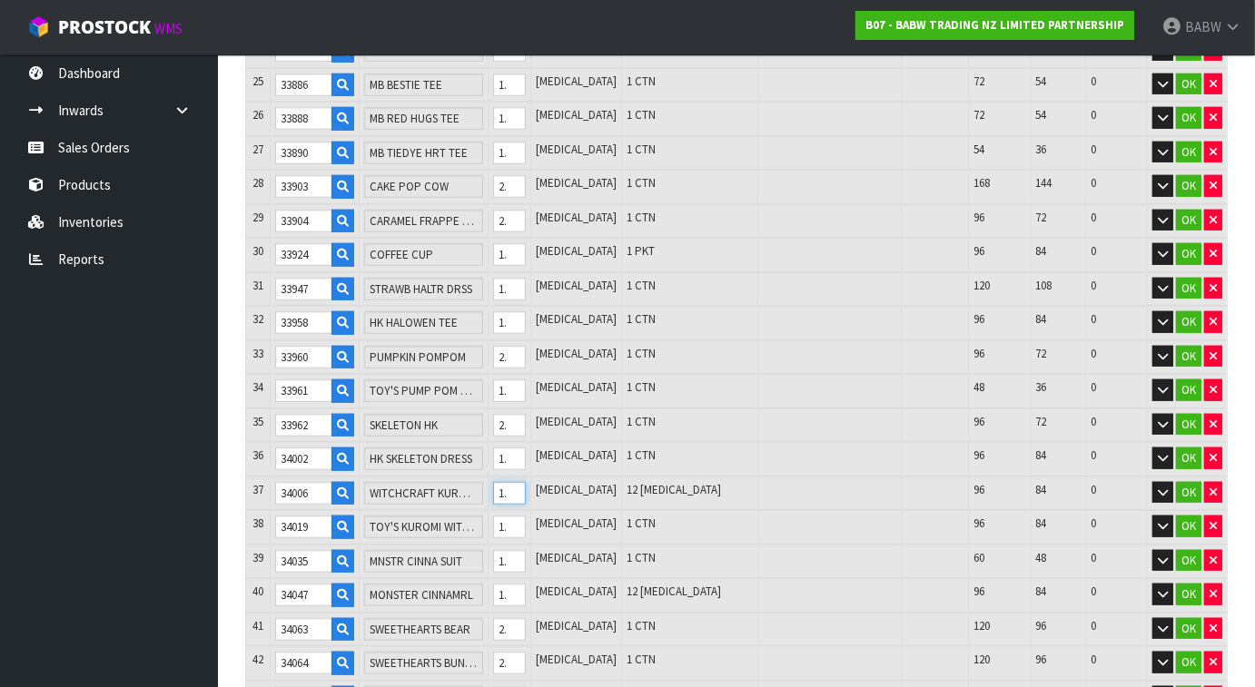
click at [527, 482] on input "12" at bounding box center [510, 493] width 34 height 23
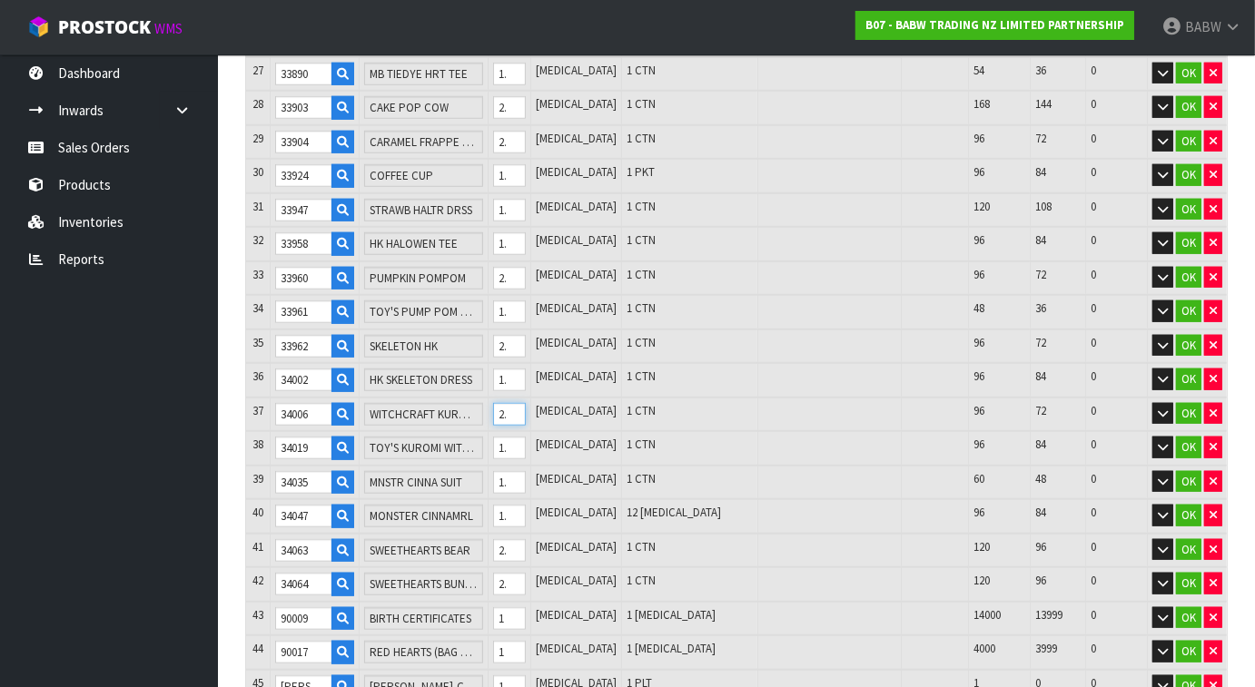
scroll to position [1384, 0]
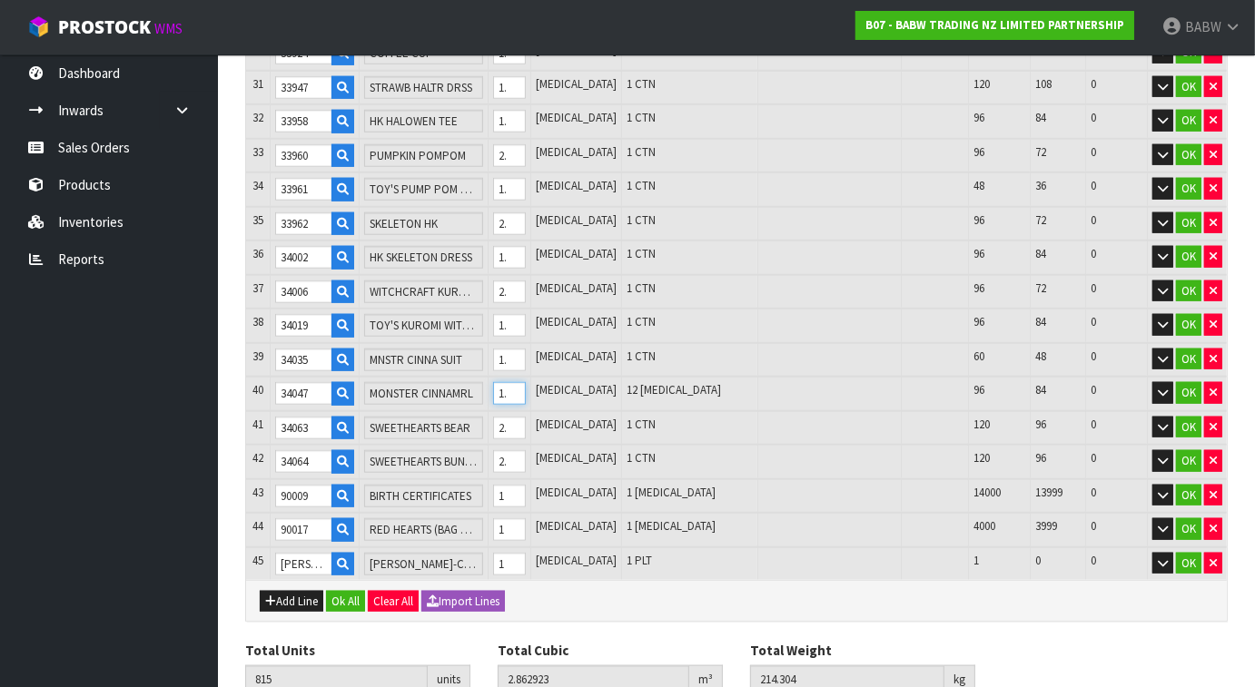
click at [527, 382] on input "12" at bounding box center [510, 393] width 34 height 23
click at [527, 485] on input "1" at bounding box center [510, 496] width 34 height 23
drag, startPoint x: 538, startPoint y: 478, endPoint x: 519, endPoint y: 471, distance: 20.1
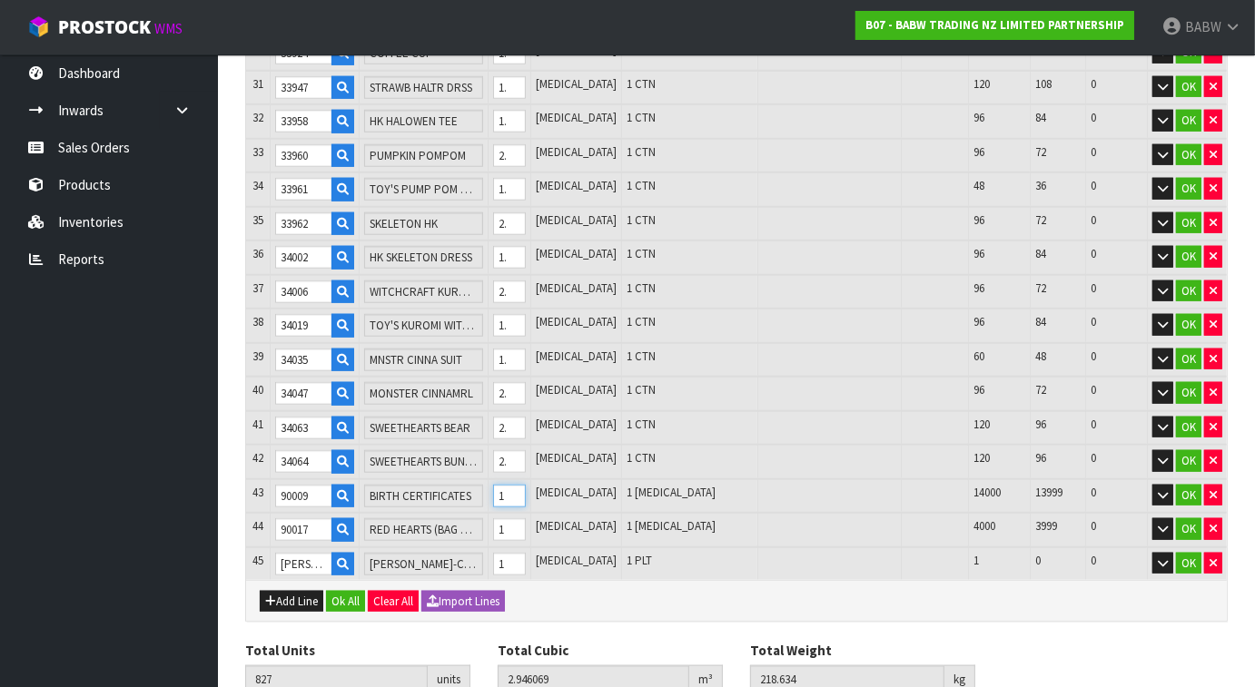
click at [519, 479] on tr "43 90009 BIRTH CERTIFICATES 1 [MEDICAL_DATA] 1 [MEDICAL_DATA] 14000 13999 0 OK" at bounding box center [736, 496] width 981 height 35
click at [527, 519] on input "1" at bounding box center [510, 530] width 34 height 23
click at [527, 485] on input "1200" at bounding box center [510, 496] width 34 height 23
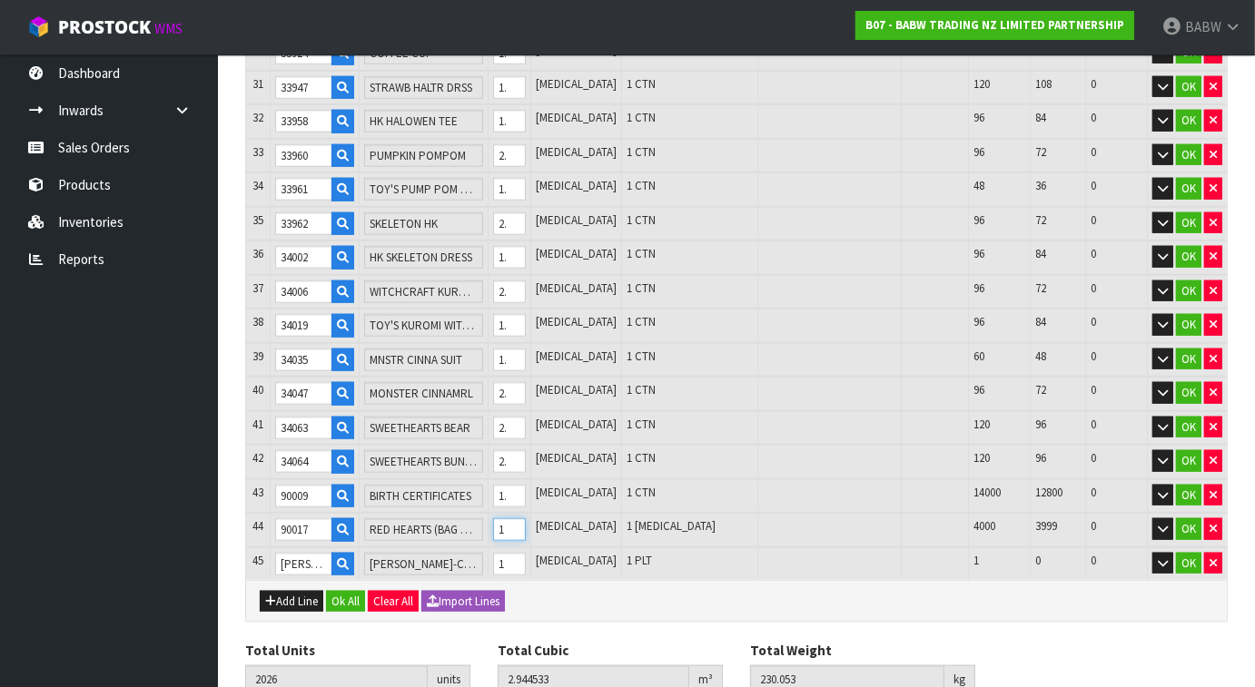
click at [527, 519] on input "1" at bounding box center [510, 530] width 34 height 23
drag, startPoint x: 540, startPoint y: 512, endPoint x: 528, endPoint y: 506, distance: 14.2
click at [527, 519] on input "1" at bounding box center [510, 530] width 34 height 23
click at [627, 597] on div "Add Line Ok All Clear All Import Lines" at bounding box center [736, 600] width 981 height 41
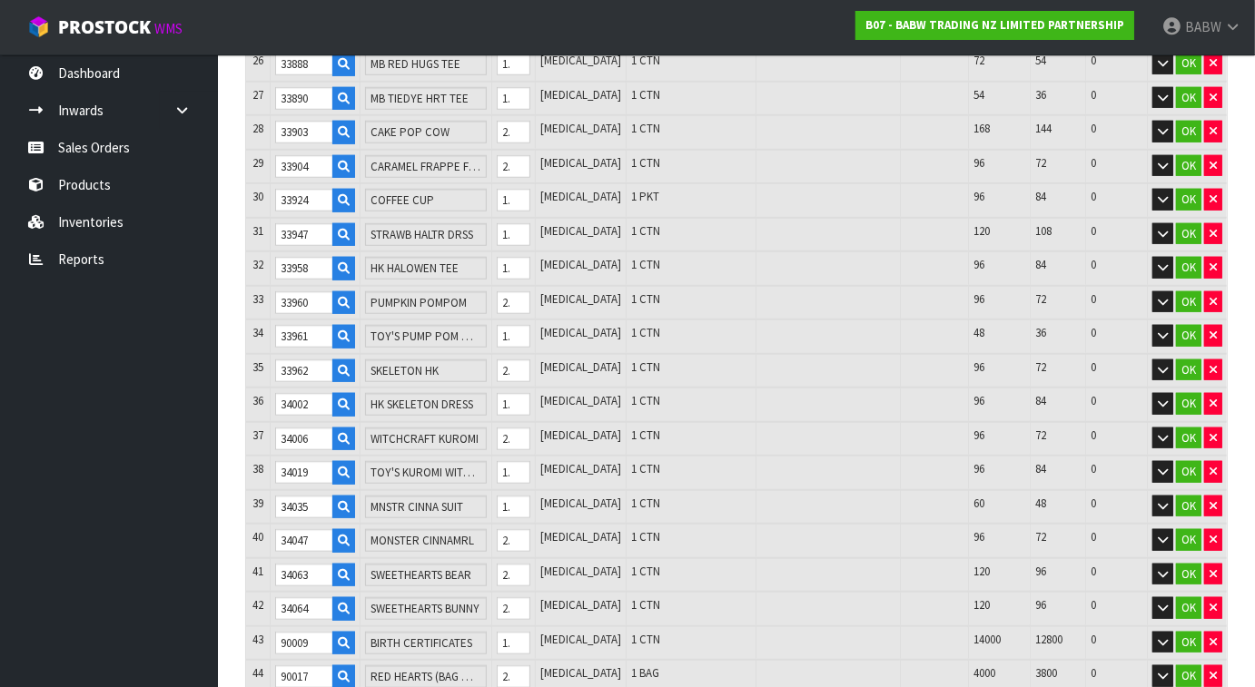
scroll to position [1451, 0]
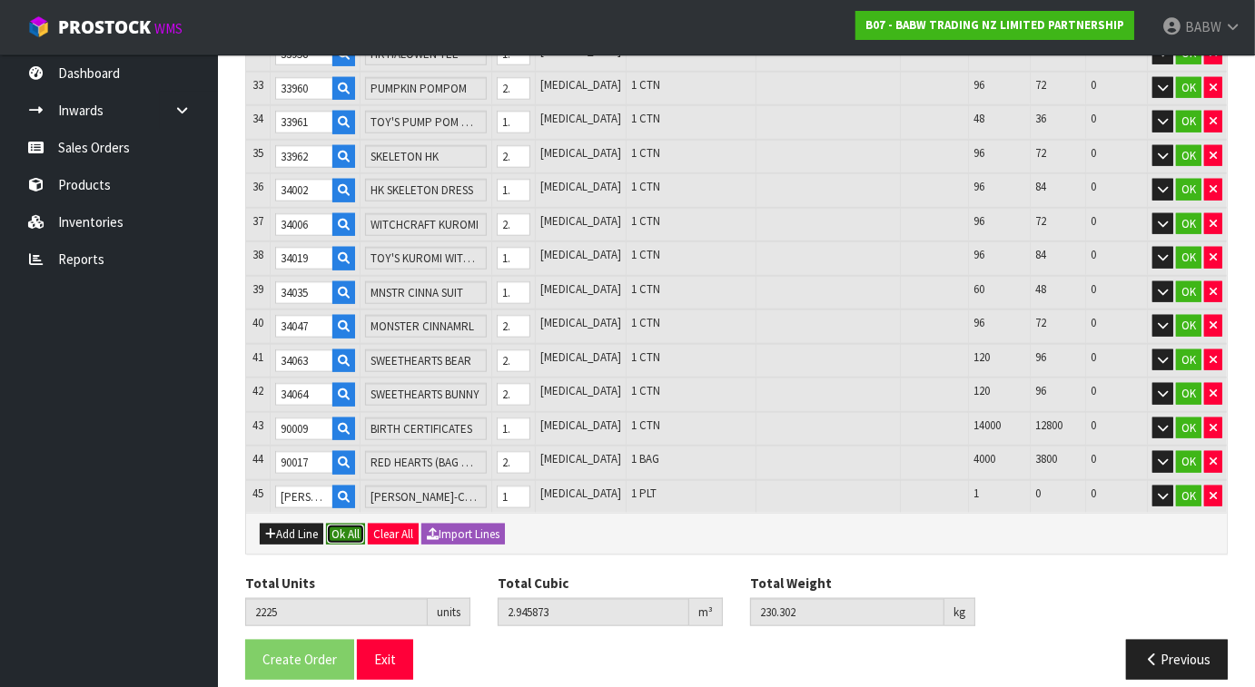
click at [356, 524] on button "Ok All" at bounding box center [345, 535] width 39 height 22
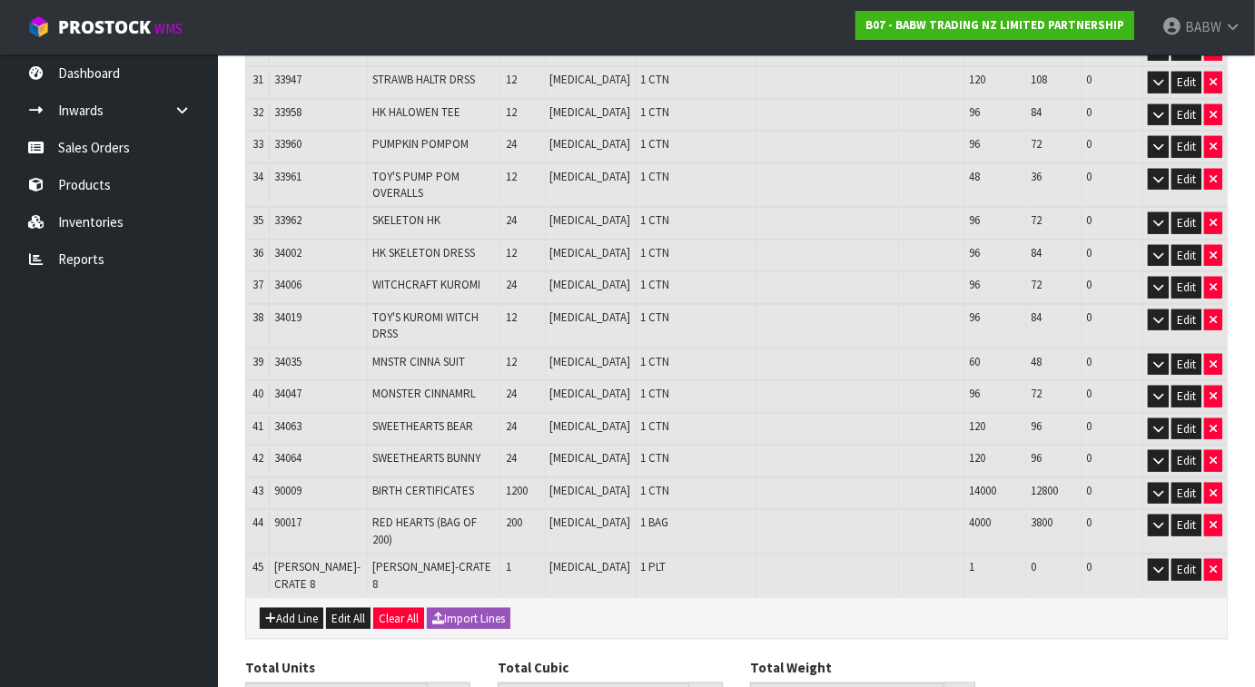
scroll to position [1381, 0]
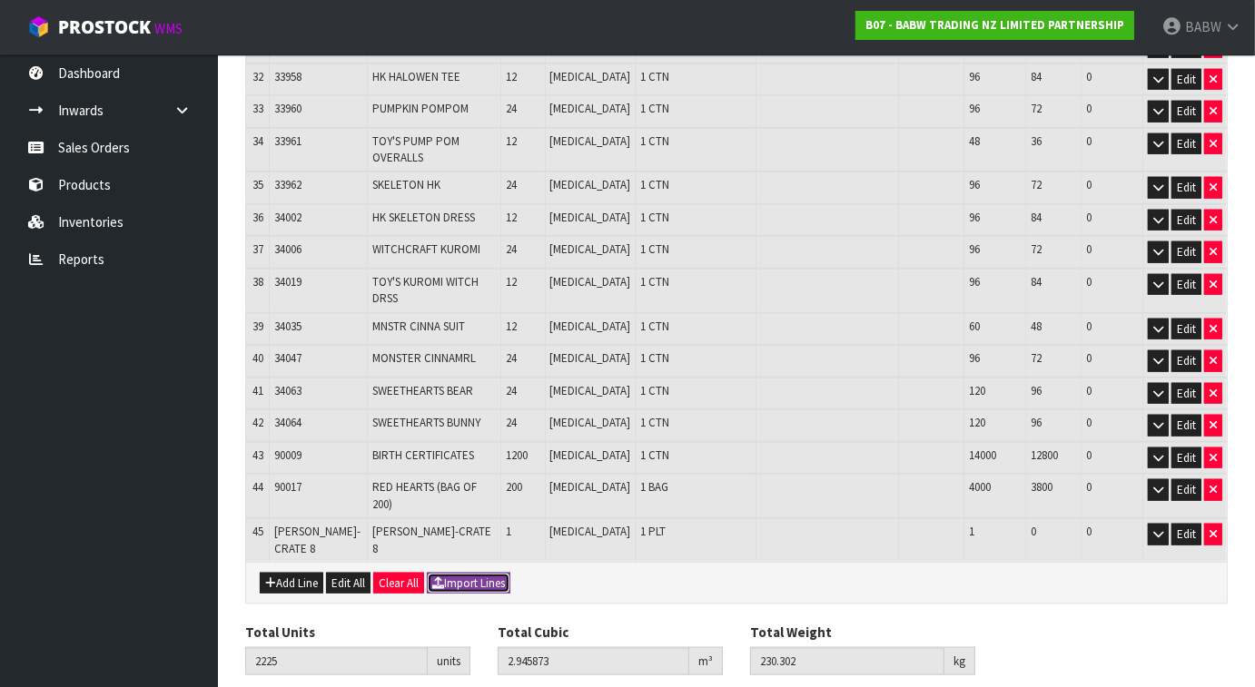
click at [470, 573] on button "Import Lines" at bounding box center [469, 584] width 84 height 22
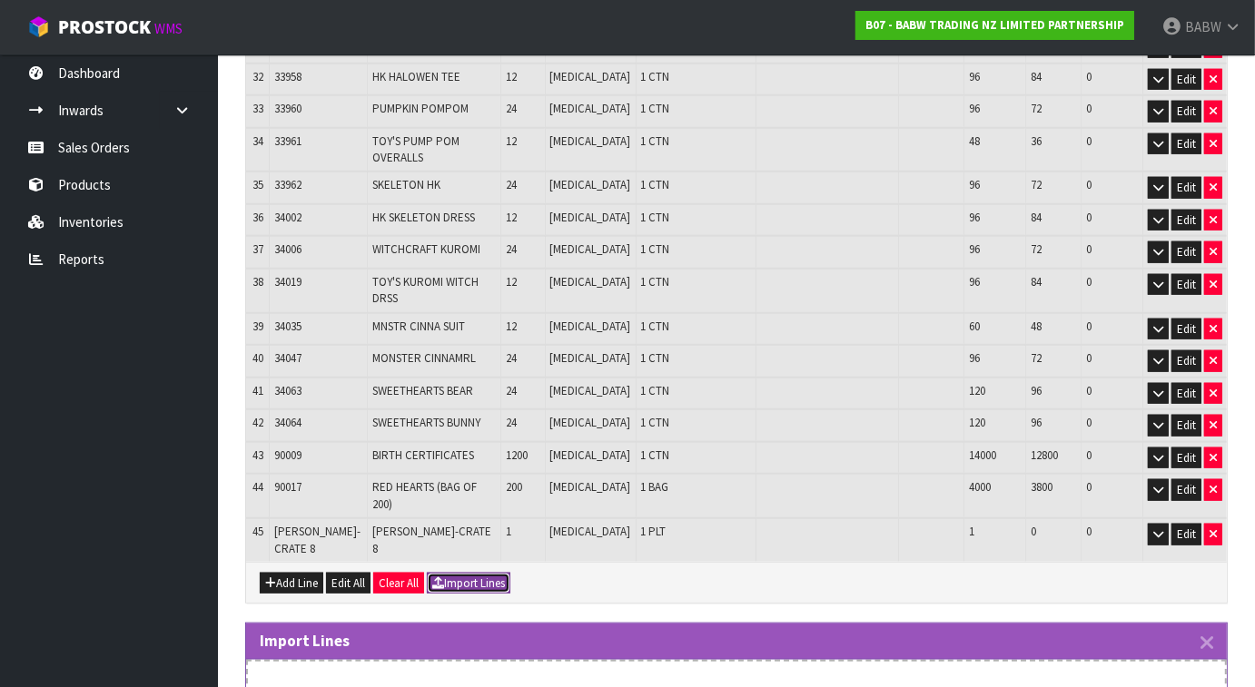
click at [507, 573] on button "Import Lines" at bounding box center [469, 584] width 84 height 22
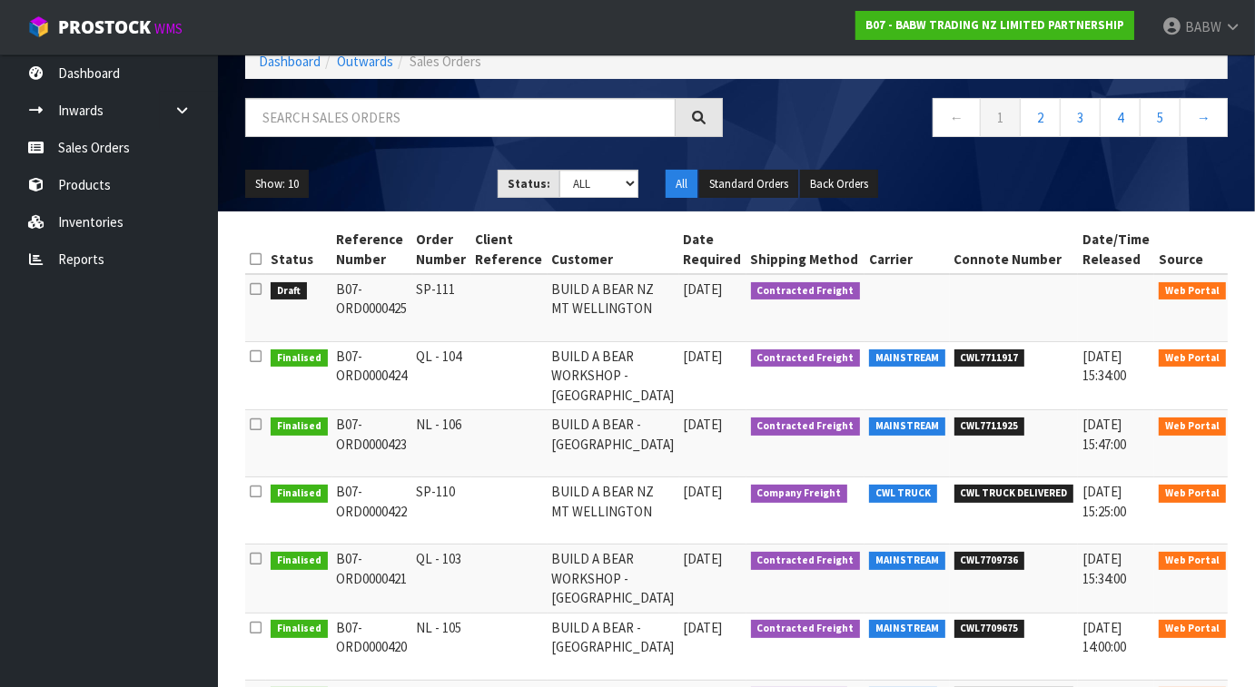
scroll to position [44, 0]
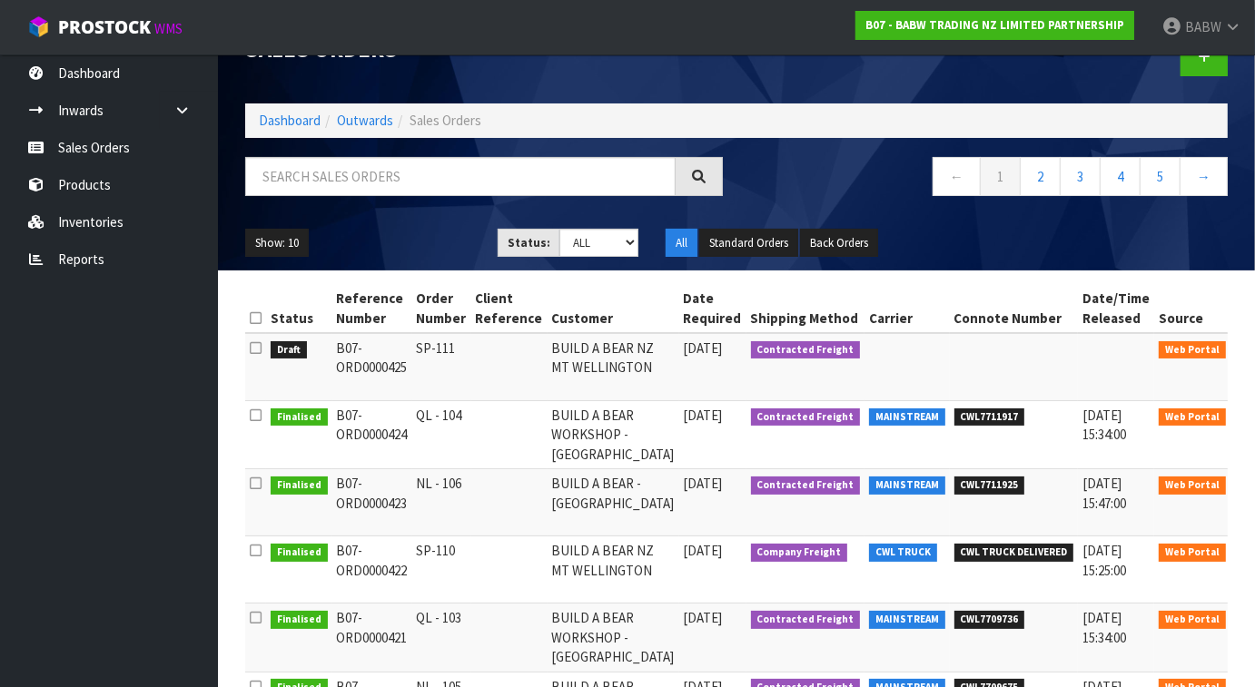
click at [1175, 494] on link at bounding box center [1256, 488] width 34 height 29
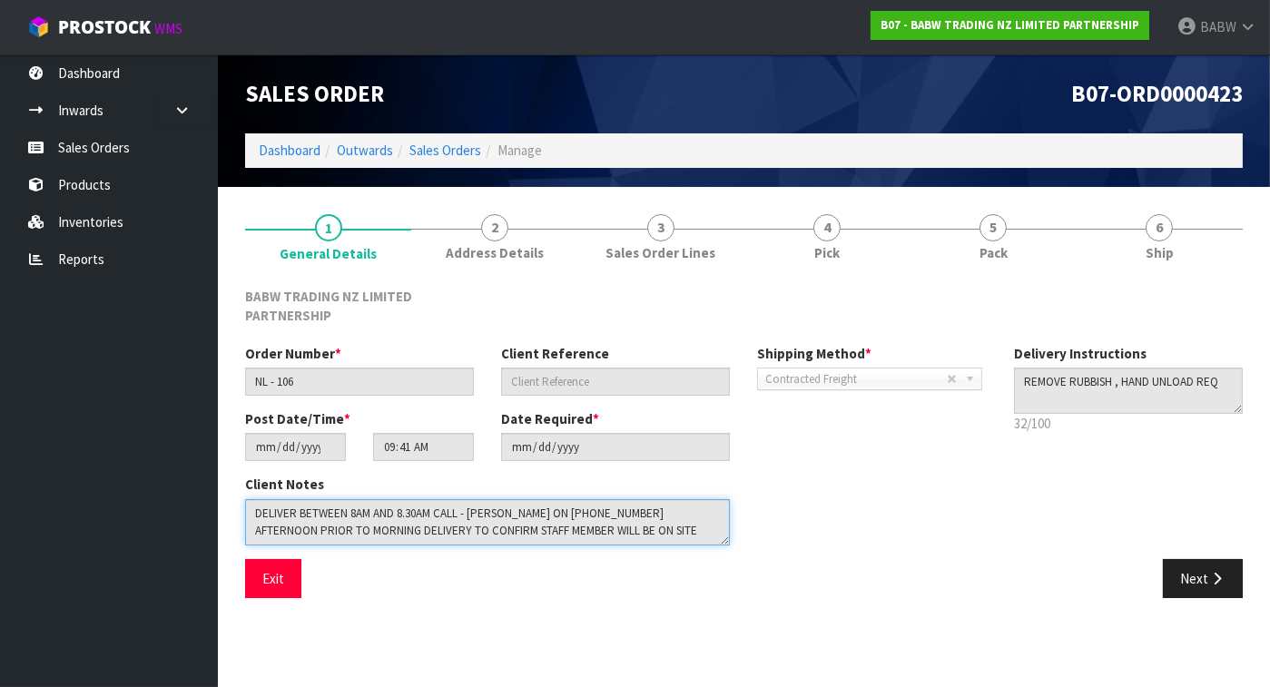
click at [618, 543] on textarea at bounding box center [487, 522] width 485 height 46
drag, startPoint x: 637, startPoint y: 539, endPoint x: 115, endPoint y: 421, distance: 535.1
click at [117, 420] on body "Toggle navigation ProStock WMS B07 - BABW TRADING NZ LIMITED PARTNERSHIP BABW L…" at bounding box center [635, 343] width 1270 height 687
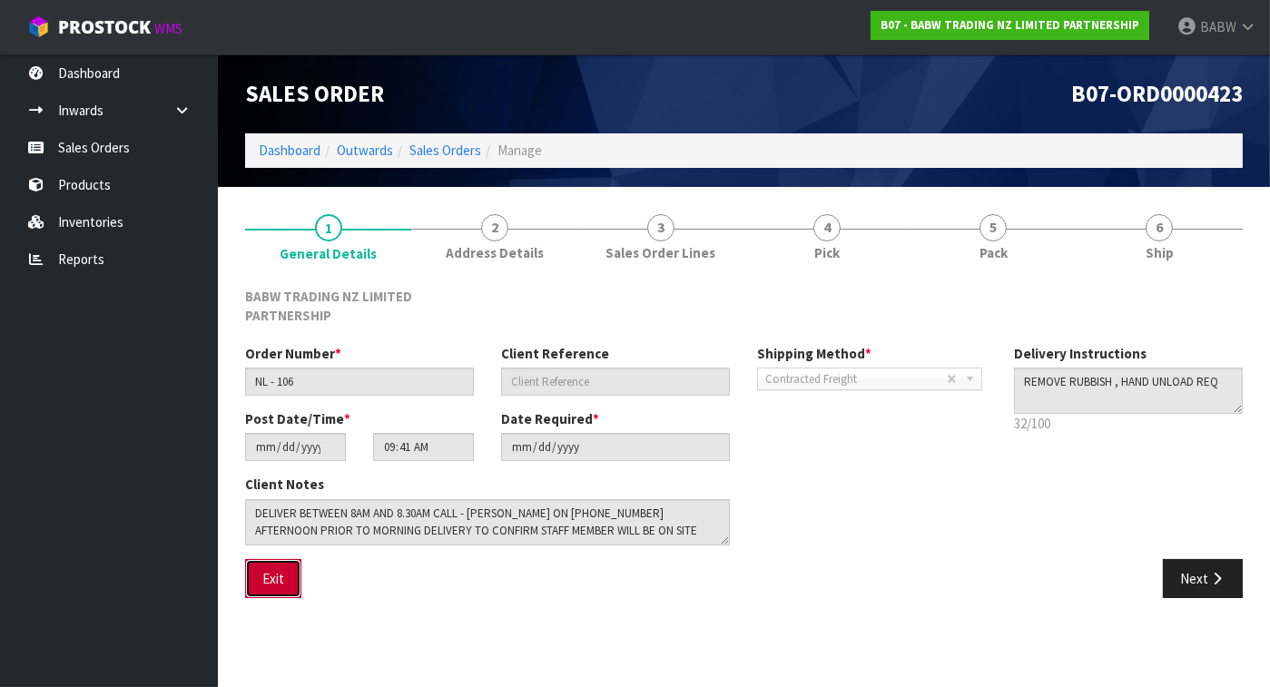
click at [262, 578] on button "Exit" at bounding box center [273, 578] width 56 height 39
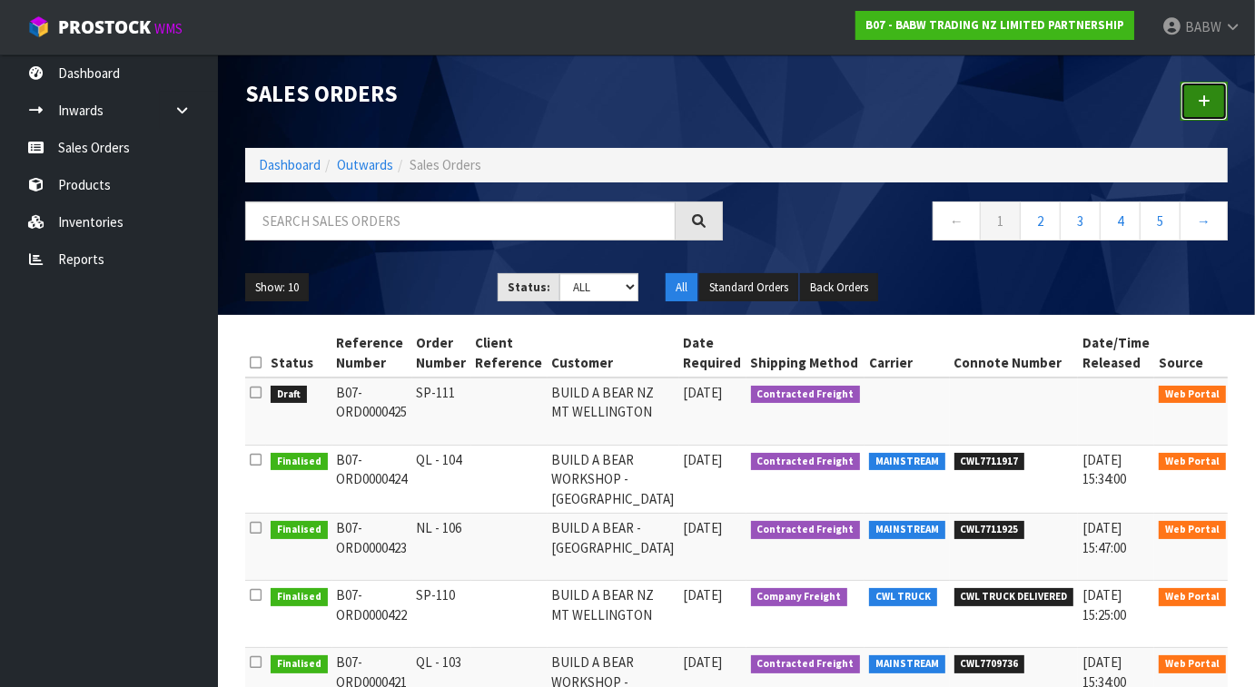
click at [1175, 106] on icon at bounding box center [1204, 101] width 13 height 14
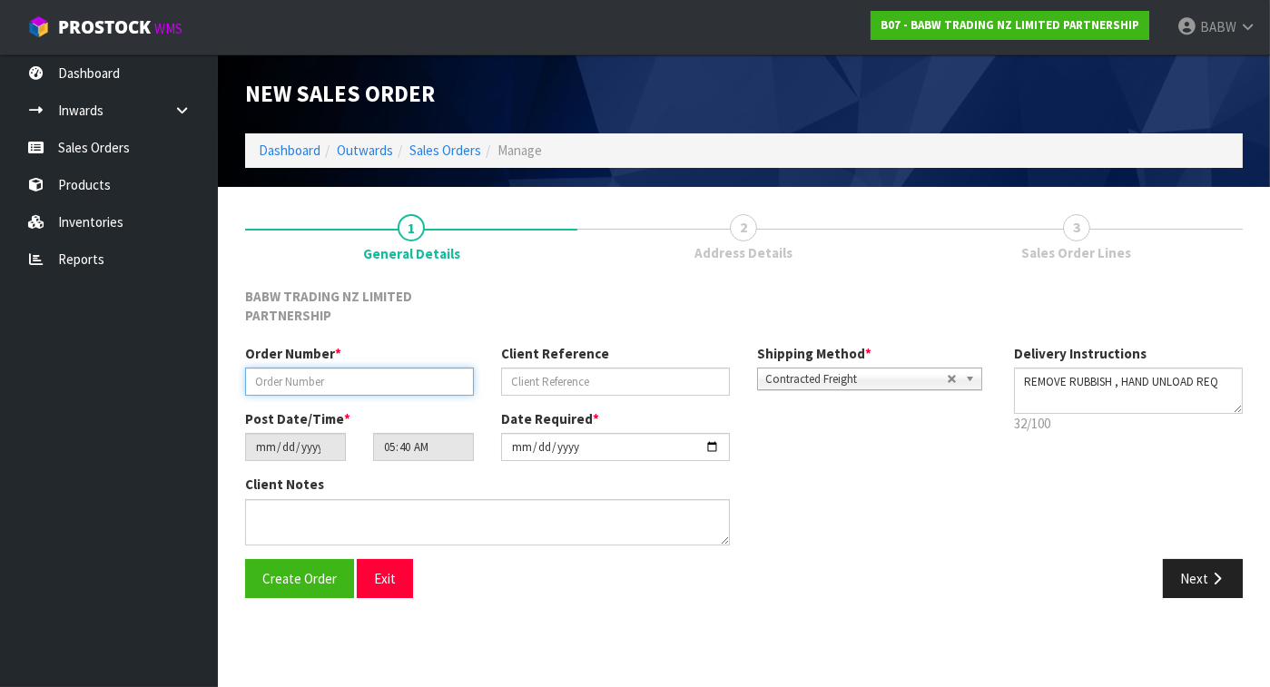
click at [329, 380] on input "text" at bounding box center [359, 382] width 229 height 28
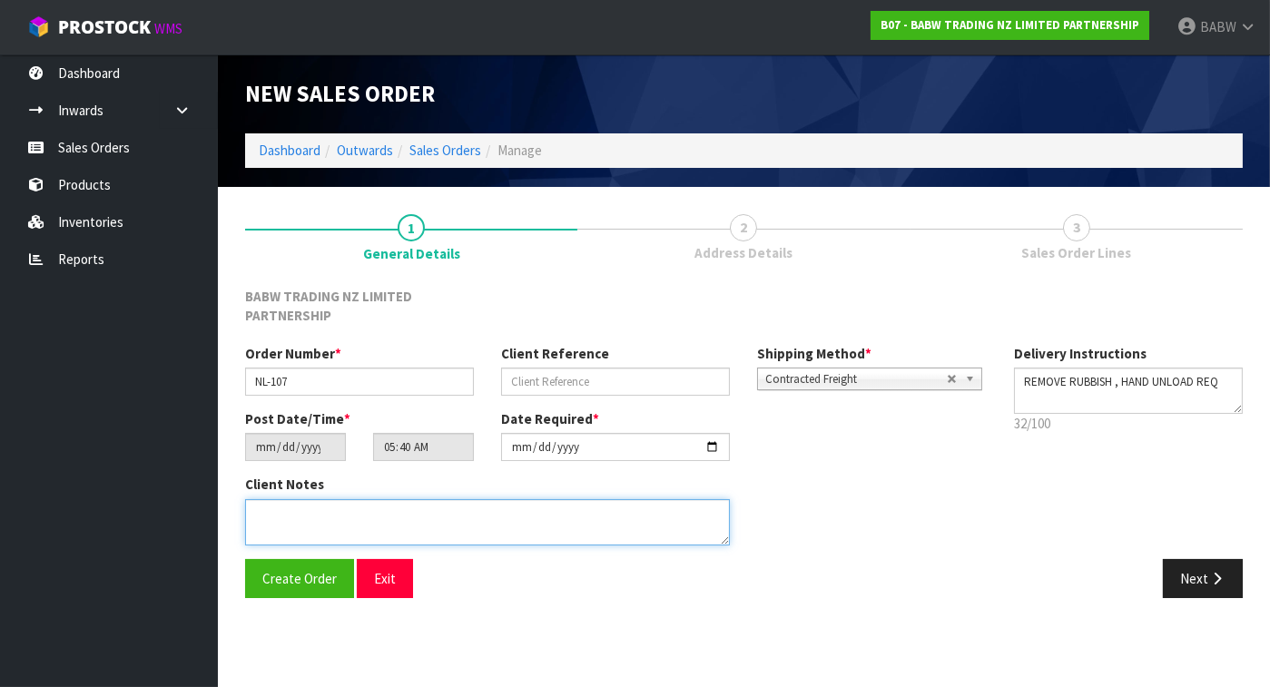
click at [407, 518] on textarea at bounding box center [487, 522] width 485 height 46
paste textarea "DELIVER BETWEEN 8AM AND 8.30AM CALL - [PERSON_NAME] ON [PHONE_NUMBER] AFTERNOON…"
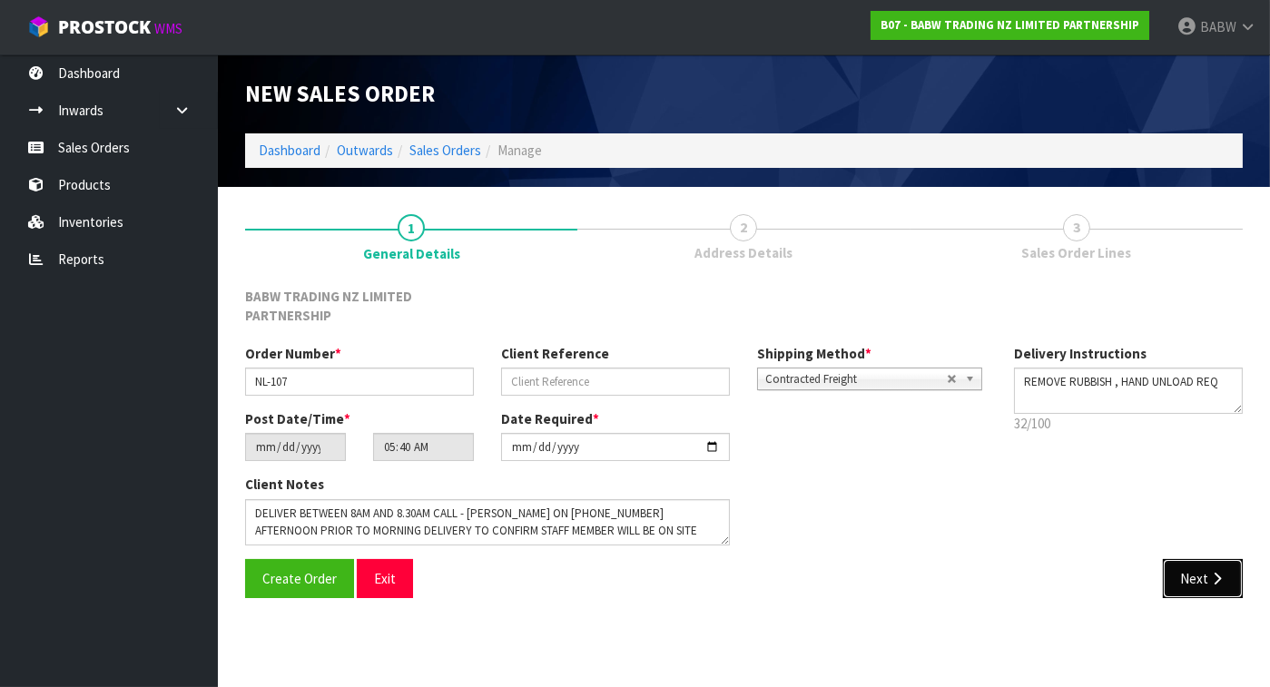
click at [1175, 579] on button "Next" at bounding box center [1203, 578] width 80 height 39
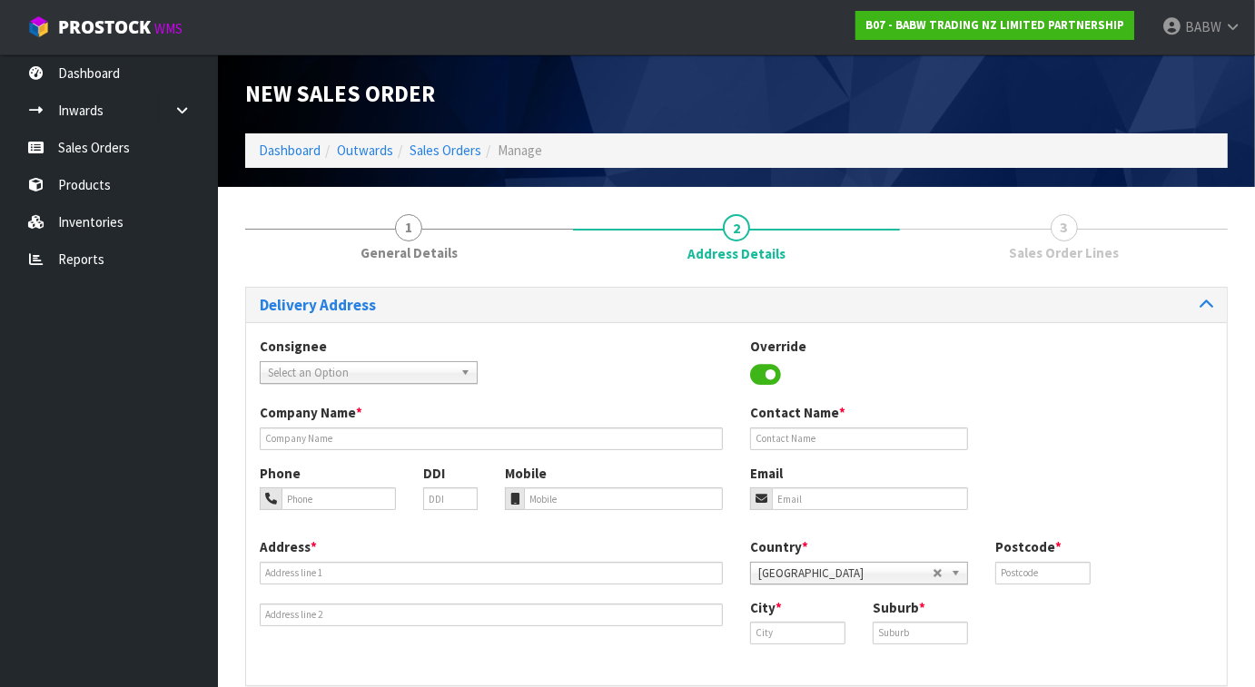
click at [359, 361] on link "Select an Option" at bounding box center [369, 372] width 218 height 23
click at [327, 381] on div "Select an Option 000001.BAY MECHANICS - BAY MECHANICS 000001A - BRAKE & TRANSMI…" at bounding box center [369, 372] width 218 height 23
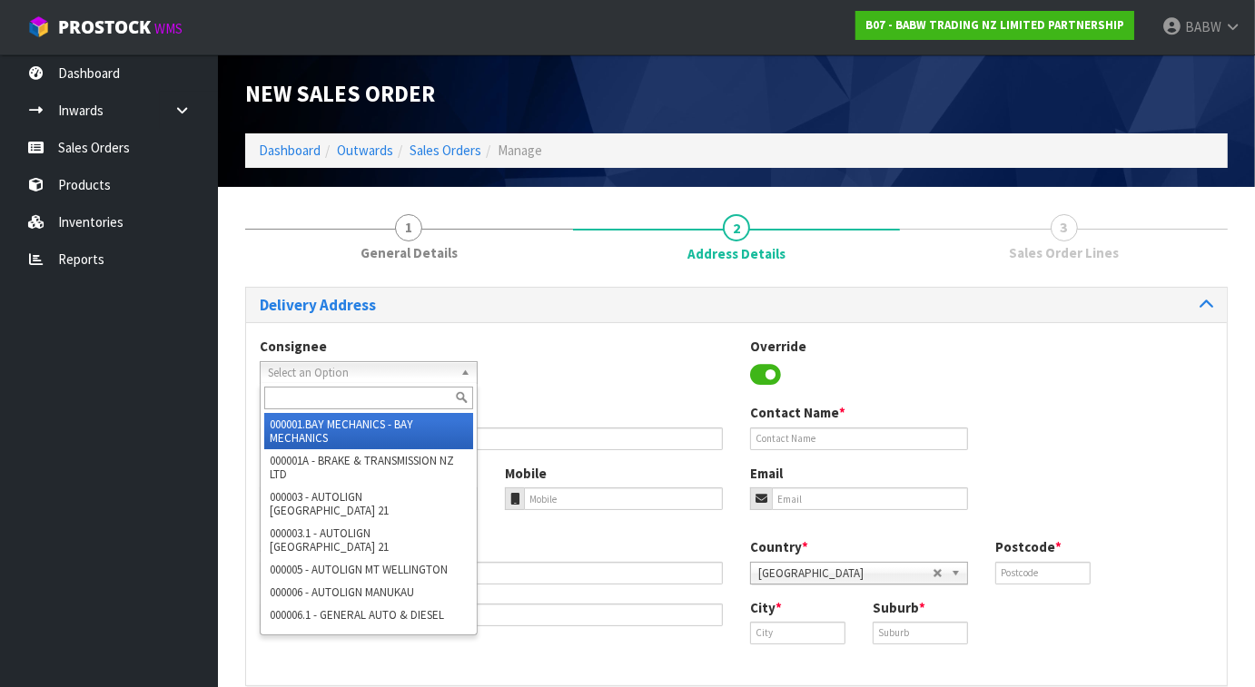
paste input "BABNORTHLANDS"
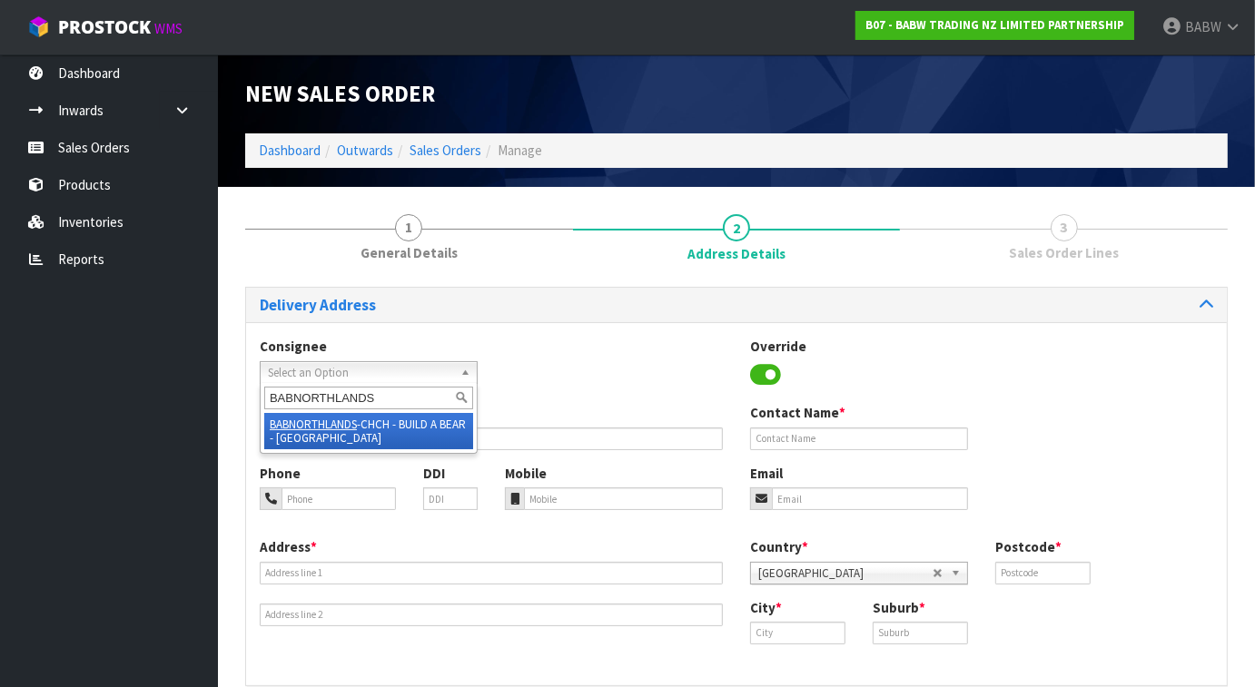
click at [401, 424] on li "BABNORTHLANDS -CHCH - BUILD A BEAR - [GEOGRAPHIC_DATA]" at bounding box center [368, 431] width 209 height 36
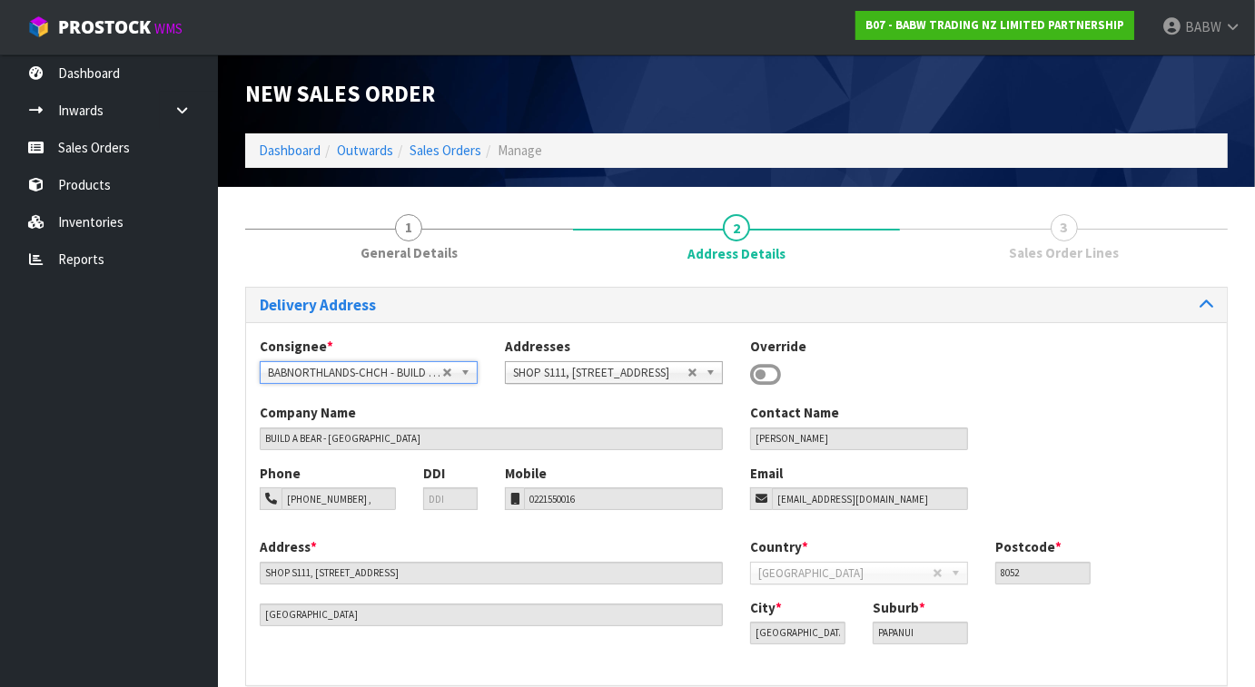
click at [1121, 412] on div "Company Name BUILD A BEAR - [GEOGRAPHIC_DATA] Contact Name [PERSON_NAME]" at bounding box center [736, 433] width 981 height 60
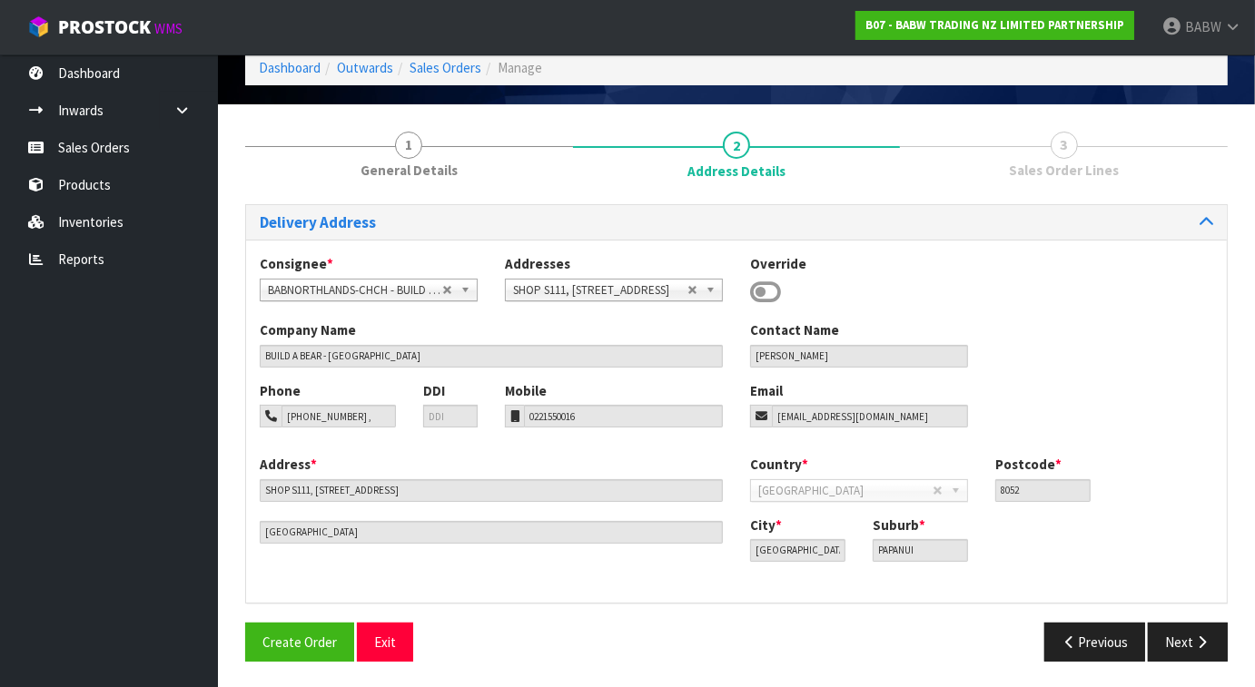
scroll to position [84, 0]
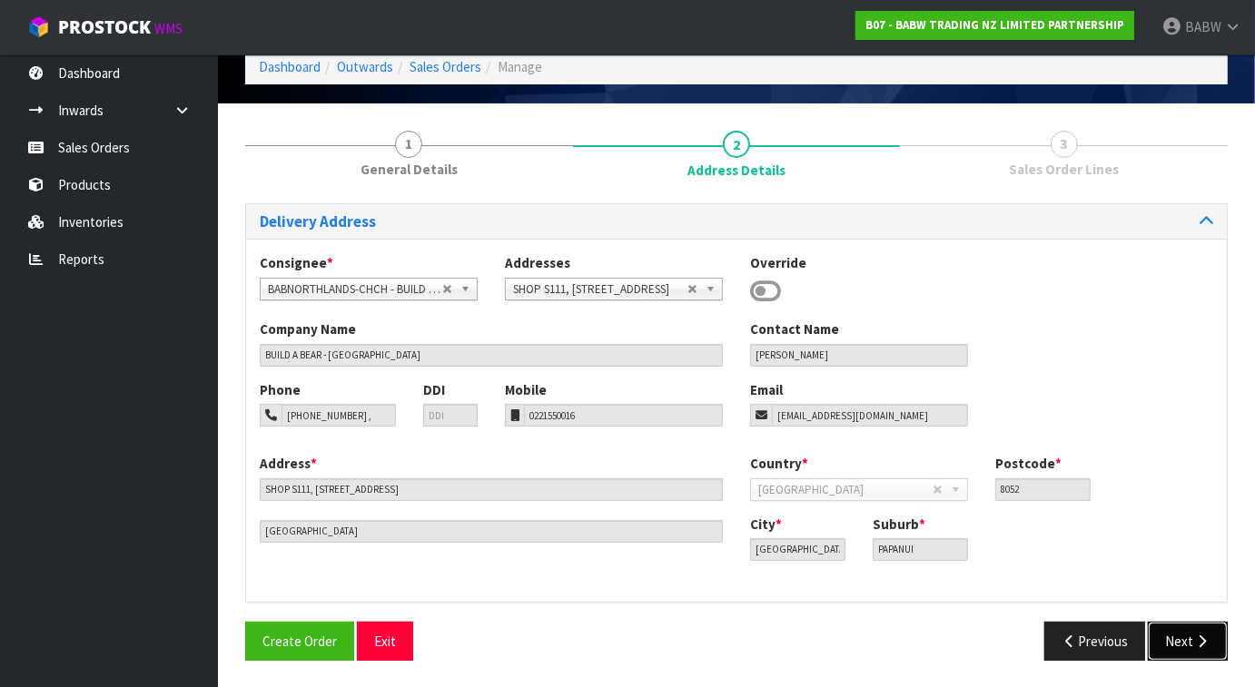
click at [1175, 639] on icon "button" at bounding box center [1201, 642] width 17 height 14
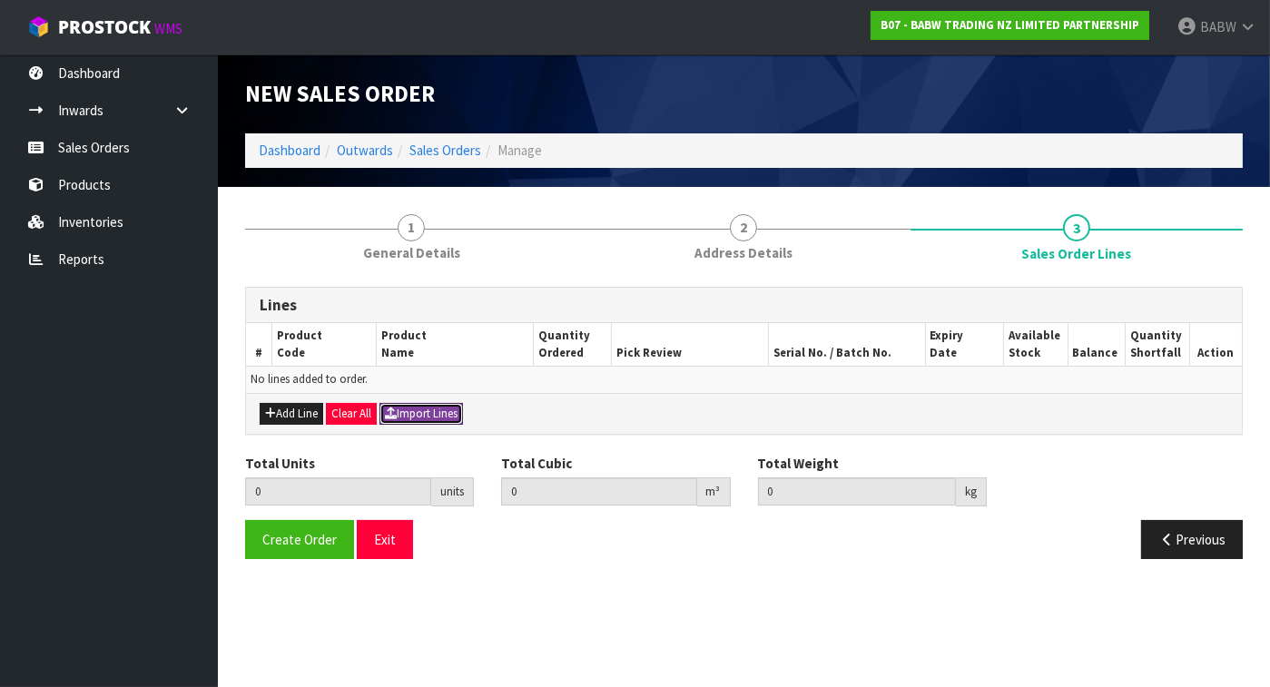
drag, startPoint x: 411, startPoint y: 412, endPoint x: 429, endPoint y: 456, distance: 46.9
click at [413, 413] on button "Import Lines" at bounding box center [422, 414] width 84 height 22
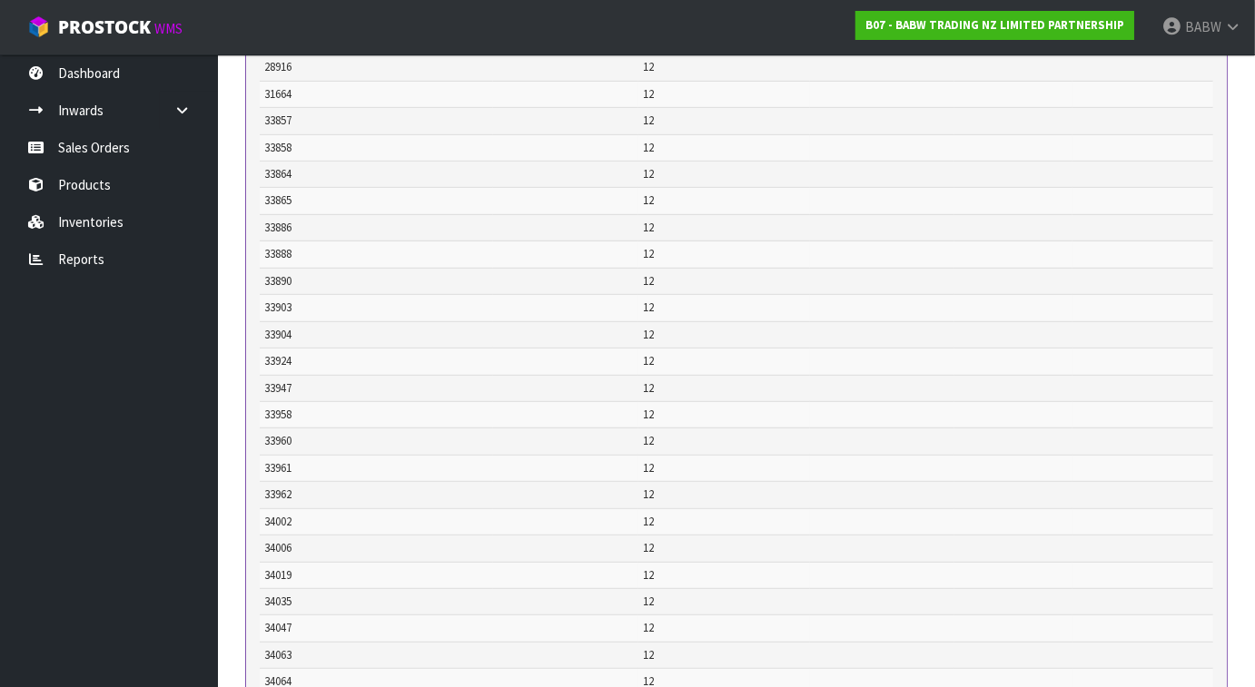
scroll to position [1117, 0]
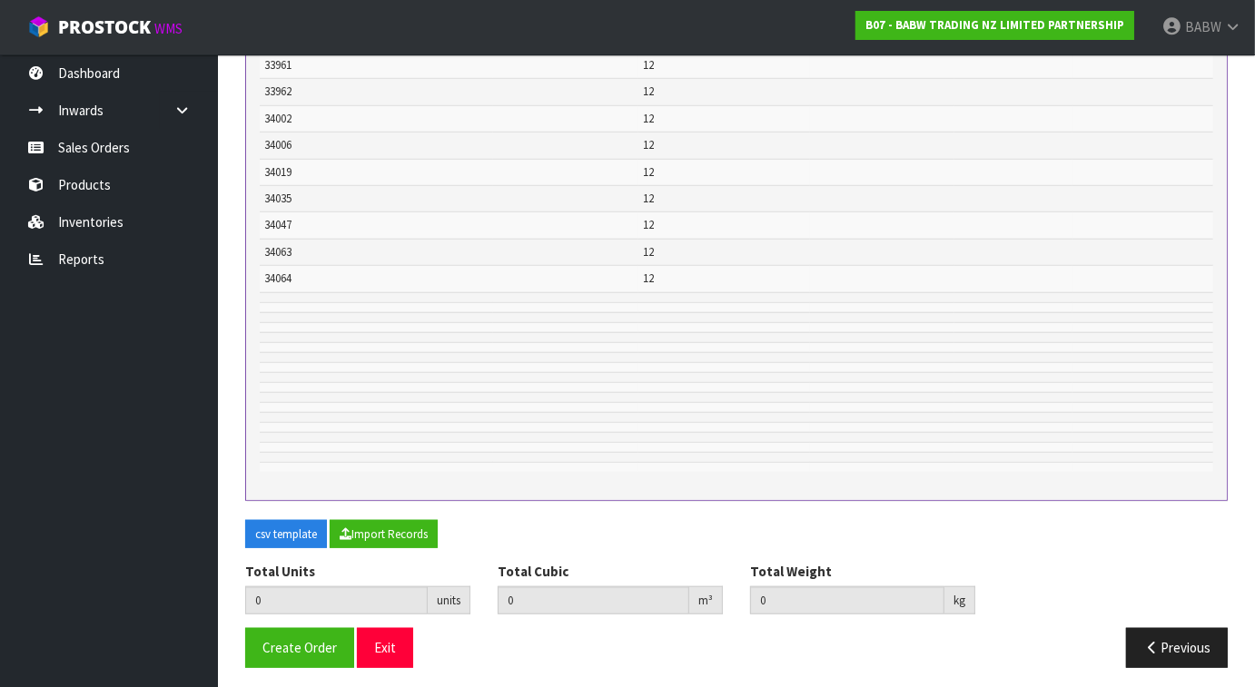
click at [402, 546] on div "csv template Import Records" at bounding box center [737, 541] width 1010 height 43
click at [401, 523] on button "Import Records" at bounding box center [384, 534] width 108 height 29
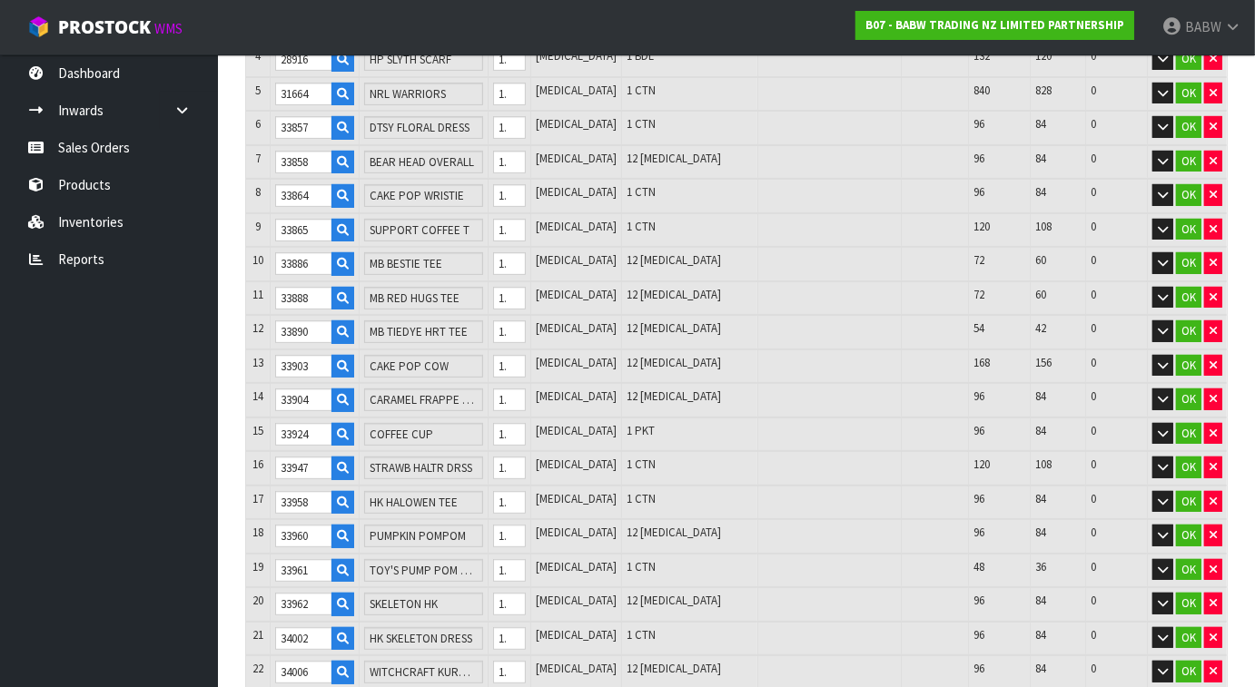
scroll to position [240, 0]
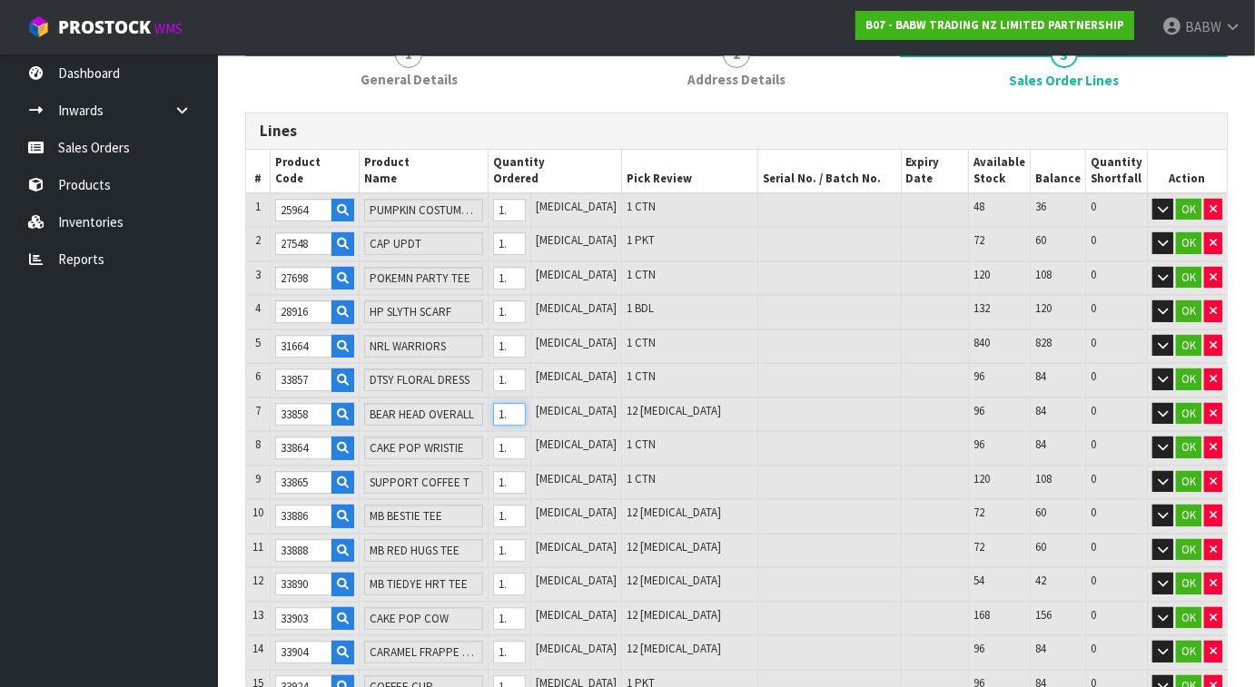
click at [511, 400] on tr "7 33858 BEAR HEAD OVERALL 12 [MEDICAL_DATA] 12 [MEDICAL_DATA] 96 84 0 OK" at bounding box center [736, 415] width 981 height 35
click at [527, 519] on input "12" at bounding box center [510, 516] width 34 height 23
click at [527, 554] on input "12" at bounding box center [510, 550] width 34 height 23
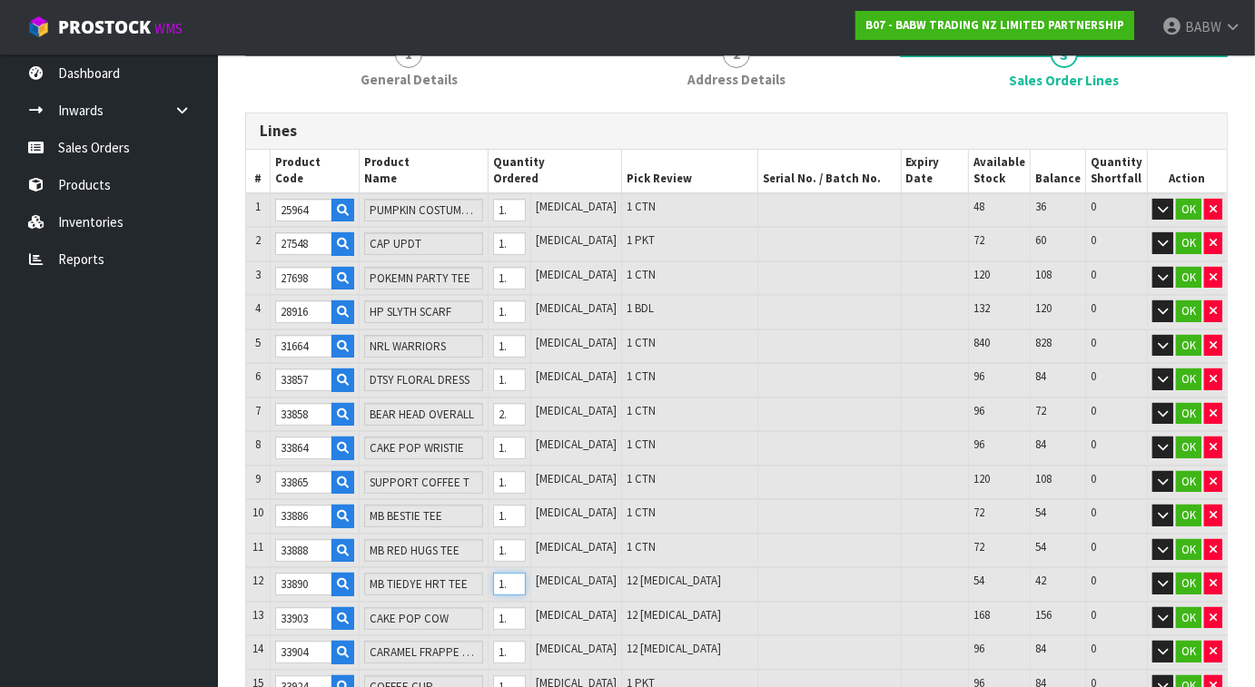
click at [527, 578] on input "12" at bounding box center [510, 584] width 34 height 23
click at [527, 619] on input "12" at bounding box center [510, 619] width 34 height 23
click at [527, 643] on input "12" at bounding box center [510, 652] width 34 height 23
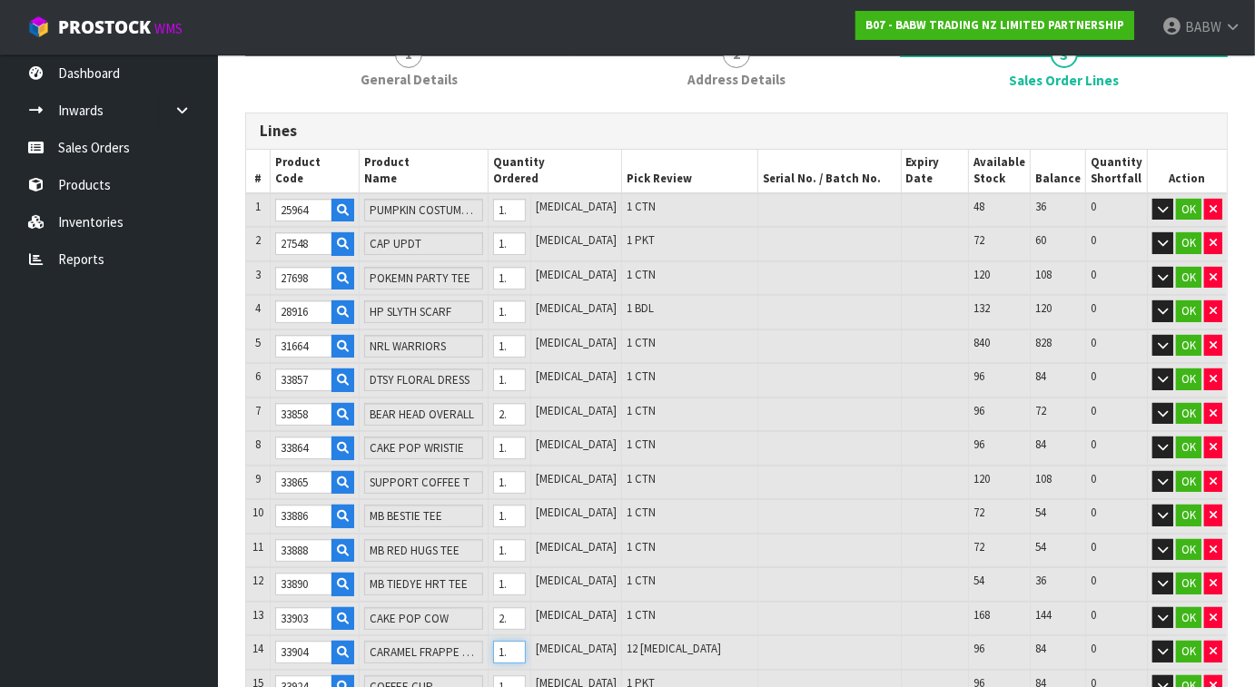
click at [527, 643] on input "12" at bounding box center [510, 652] width 34 height 23
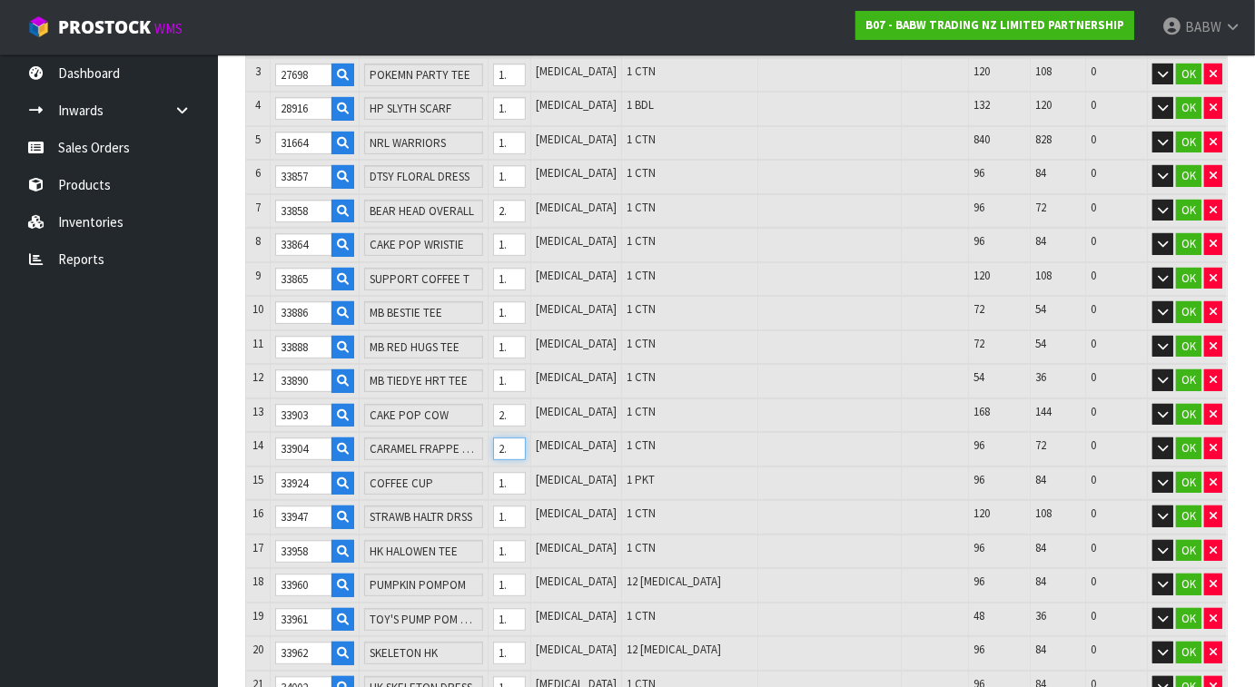
scroll to position [542, 0]
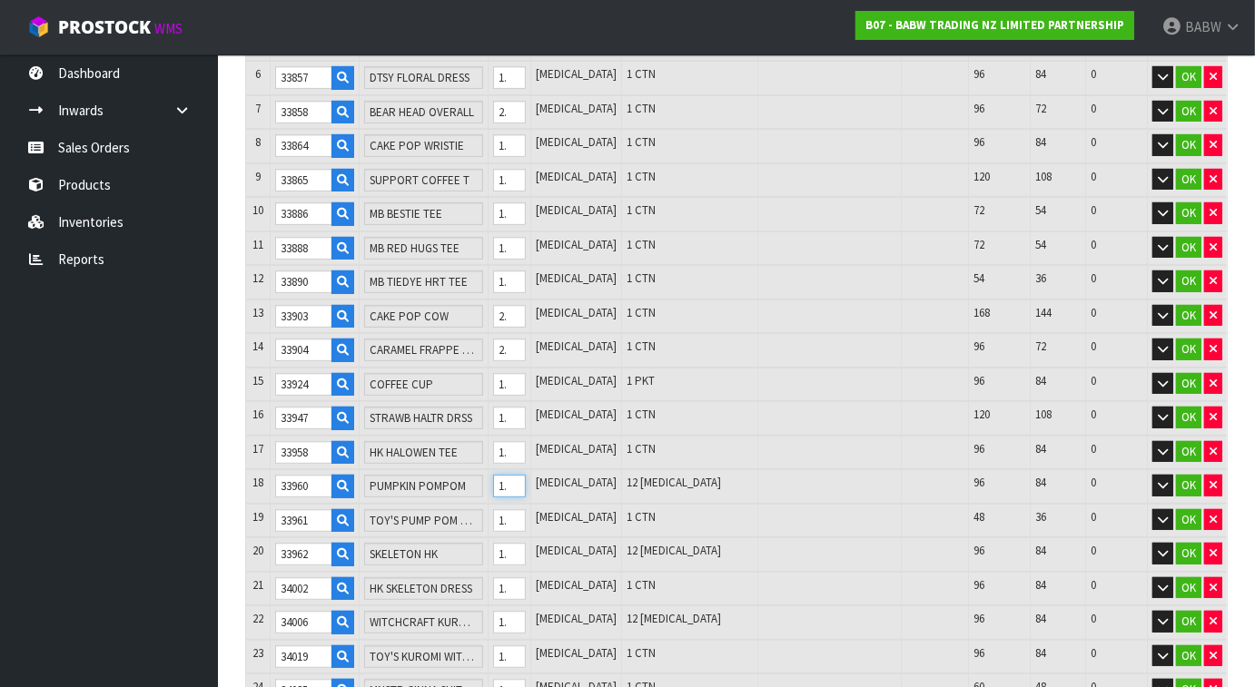
click at [527, 475] on input "12" at bounding box center [510, 486] width 34 height 23
click at [527, 549] on input "12" at bounding box center [510, 554] width 34 height 23
click at [527, 611] on input "12" at bounding box center [510, 622] width 34 height 23
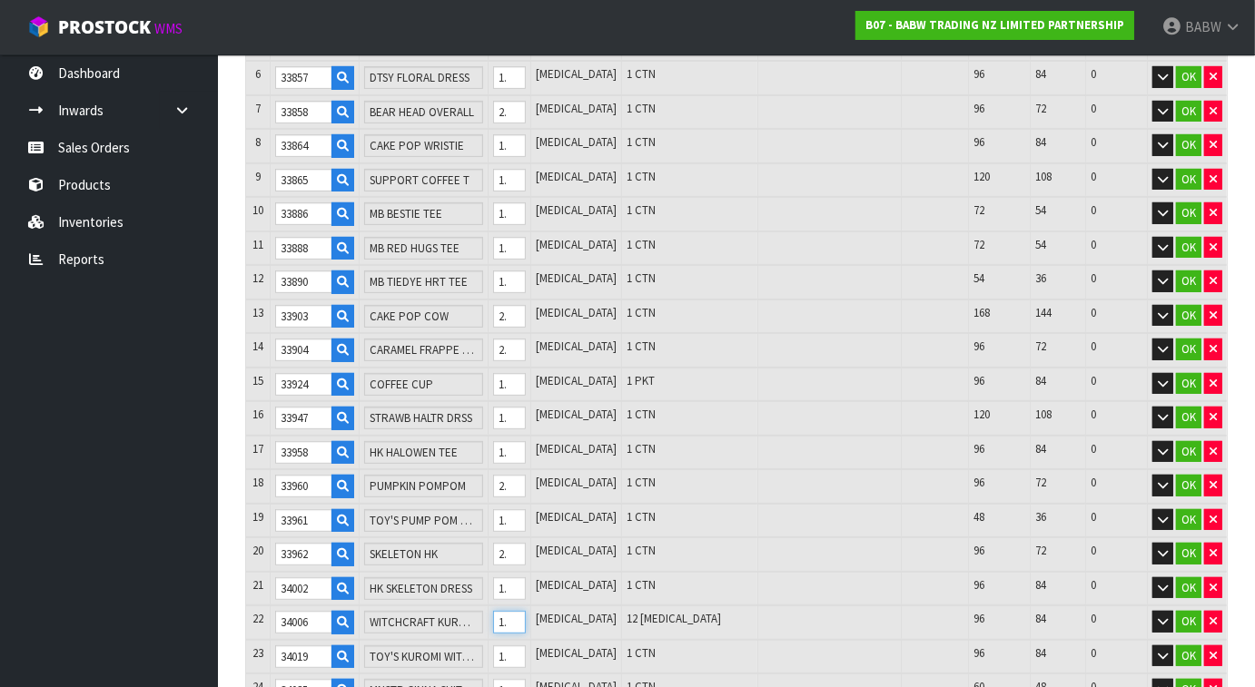
click at [527, 611] on input "12" at bounding box center [510, 622] width 34 height 23
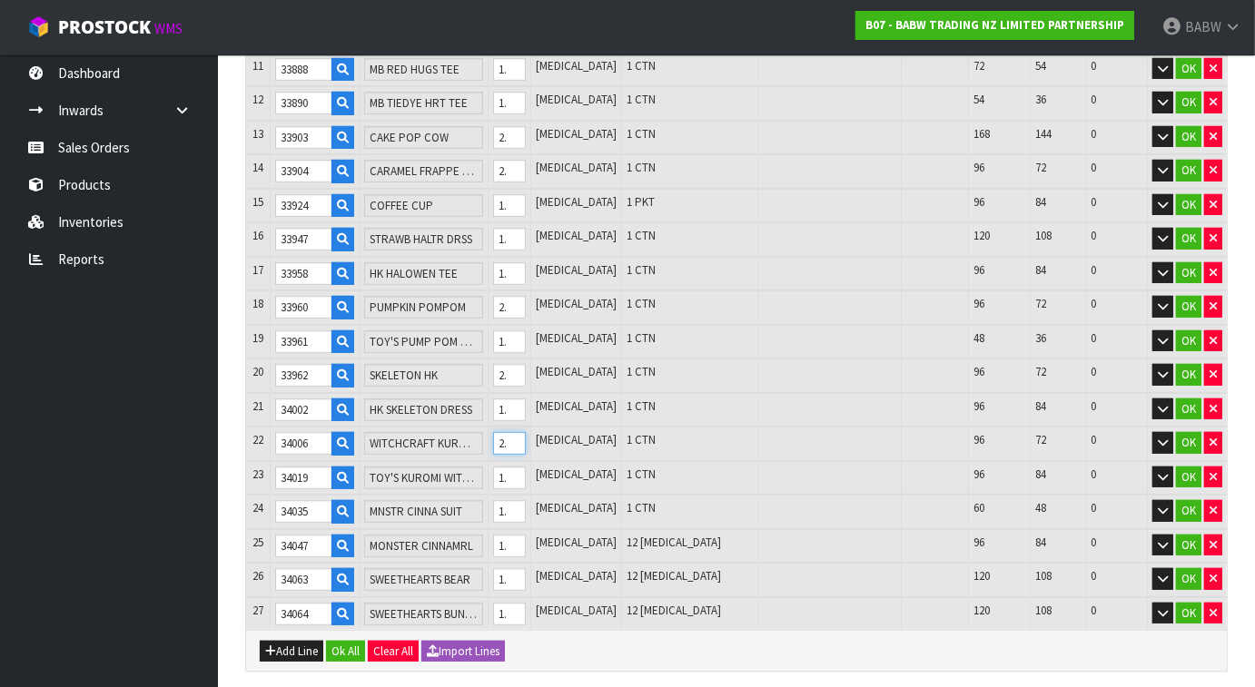
scroll to position [744, 0]
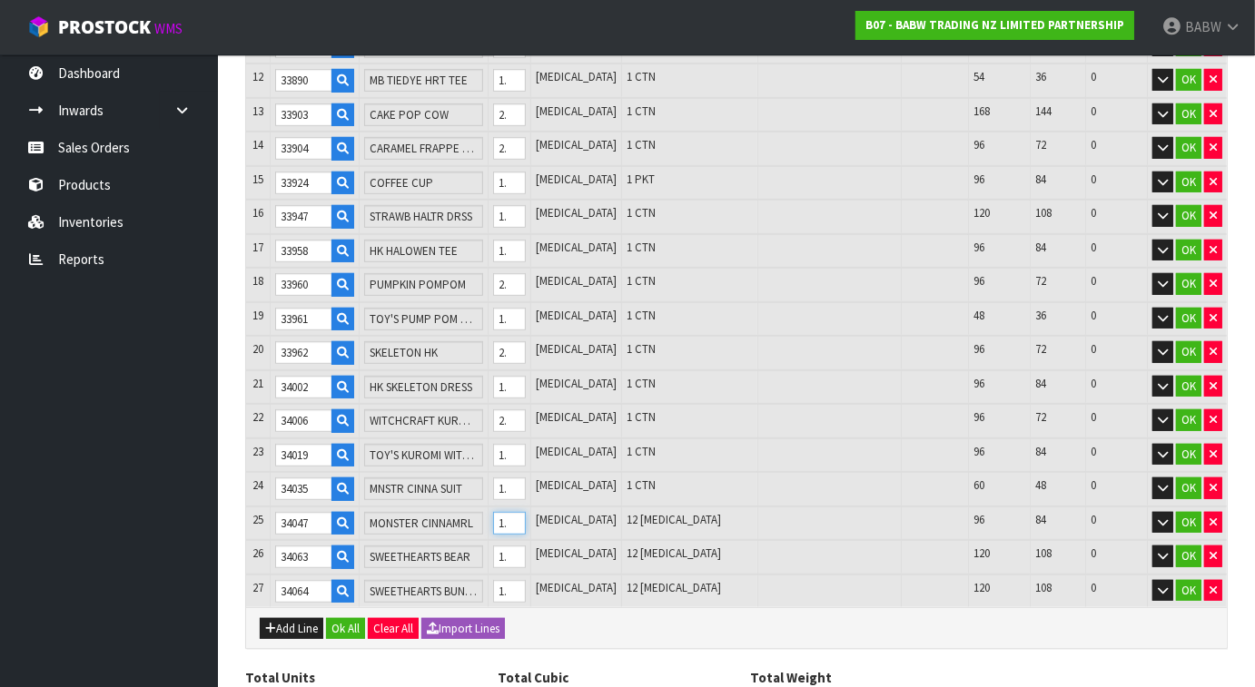
click at [527, 512] on input "12" at bounding box center [510, 523] width 34 height 23
click at [527, 546] on input "12" at bounding box center [510, 557] width 34 height 23
click at [527, 581] on input "12" at bounding box center [510, 591] width 34 height 23
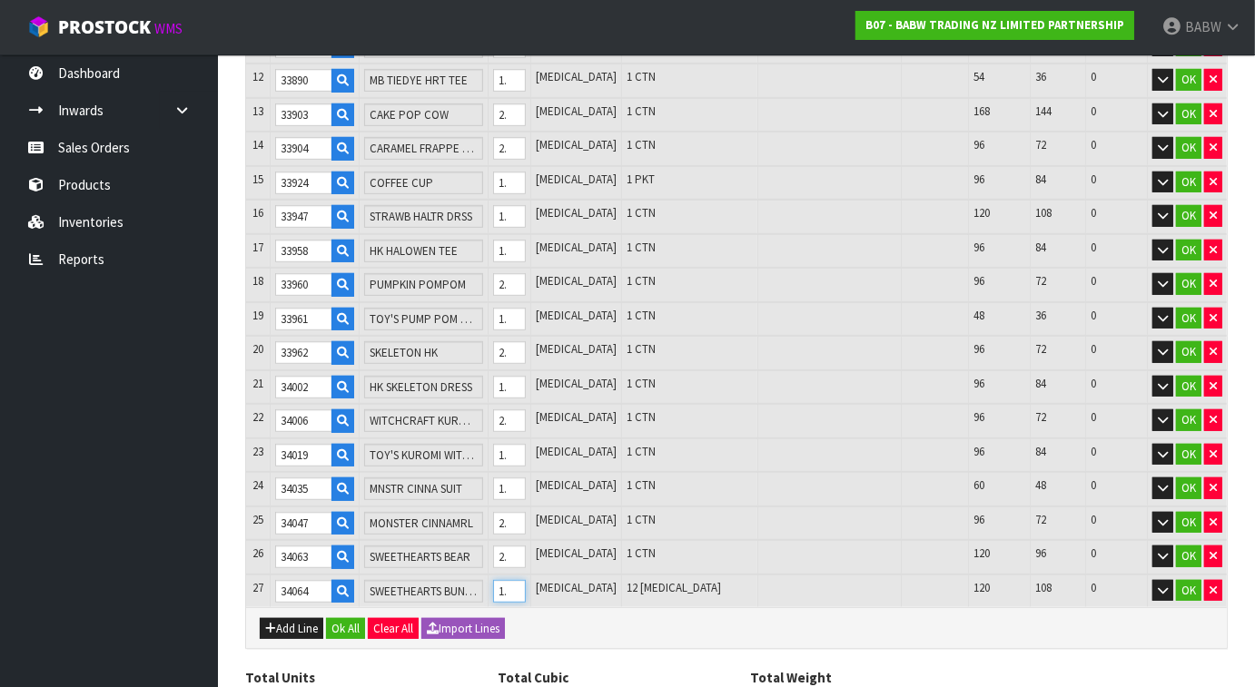
click at [527, 581] on input "12" at bounding box center [510, 591] width 34 height 23
click at [606, 629] on div "Add Line Ok All Clear All Import Lines" at bounding box center [736, 628] width 981 height 41
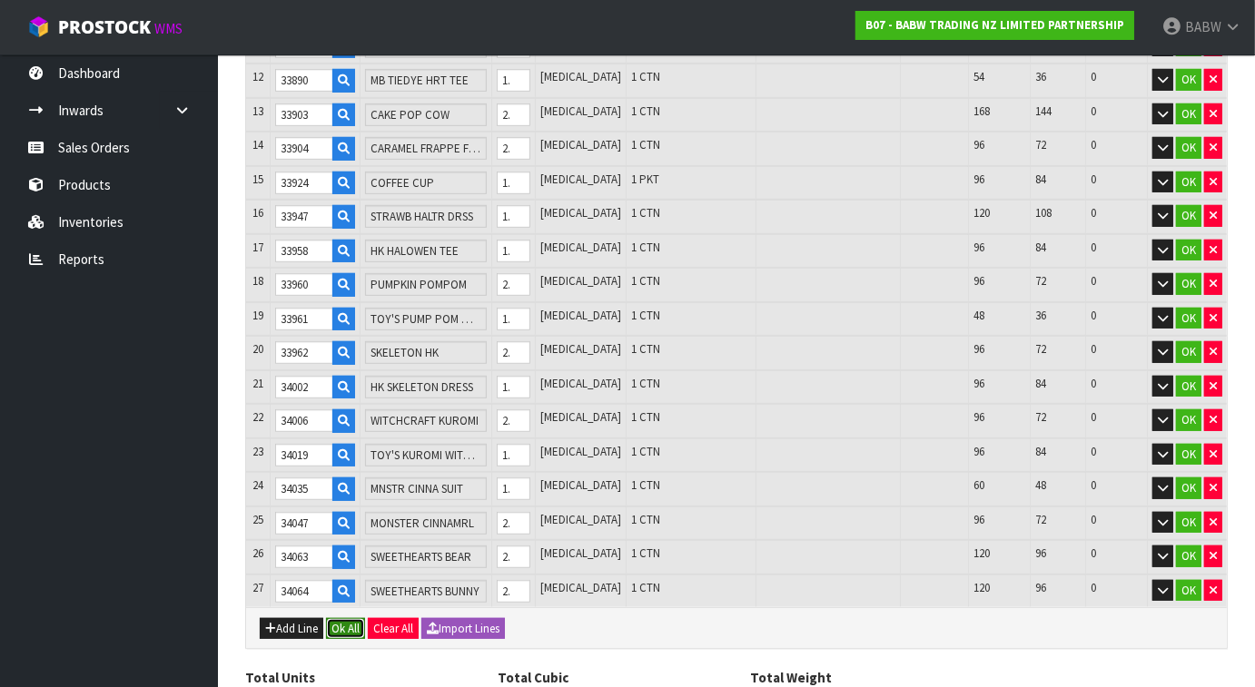
click at [340, 618] on button "Ok All" at bounding box center [345, 629] width 39 height 22
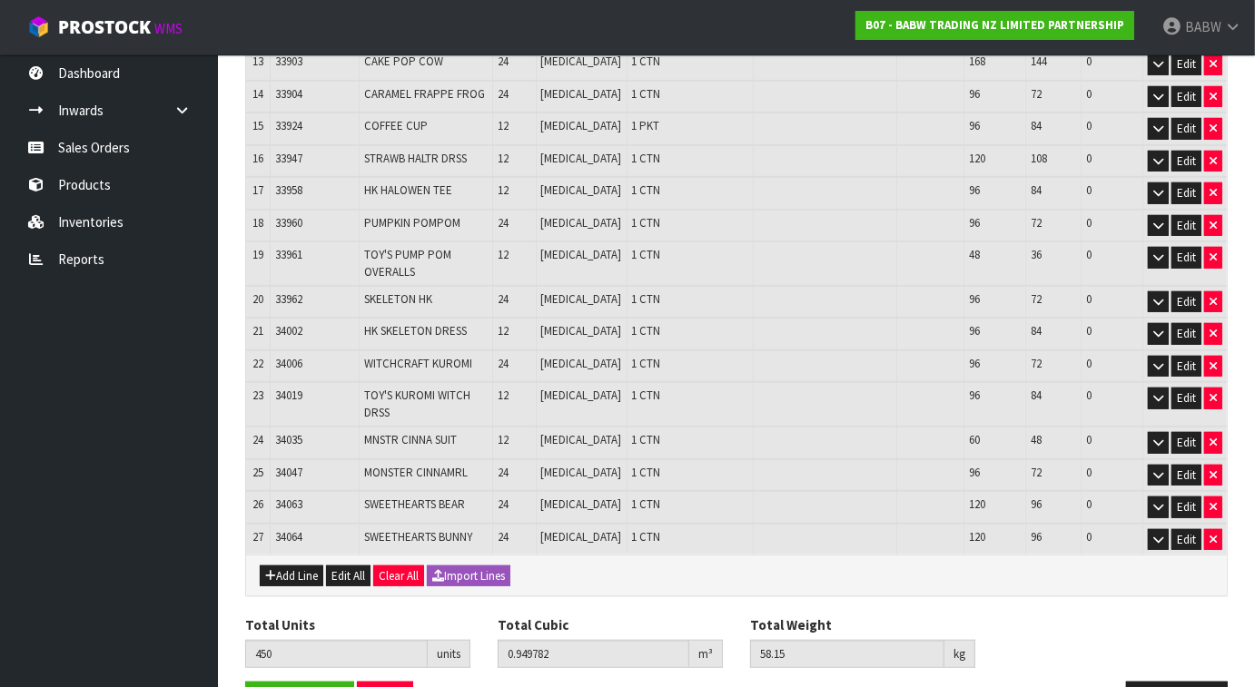
scroll to position [796, 0]
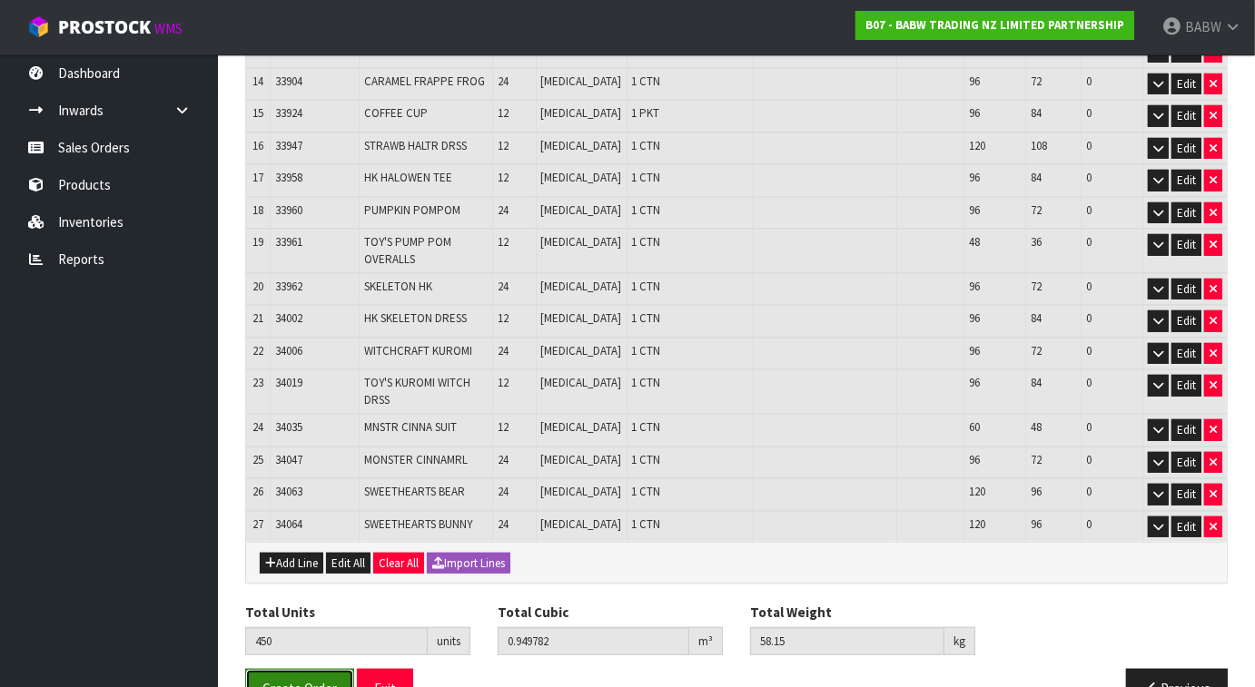
click at [319, 680] on span "Create Order" at bounding box center [299, 688] width 74 height 17
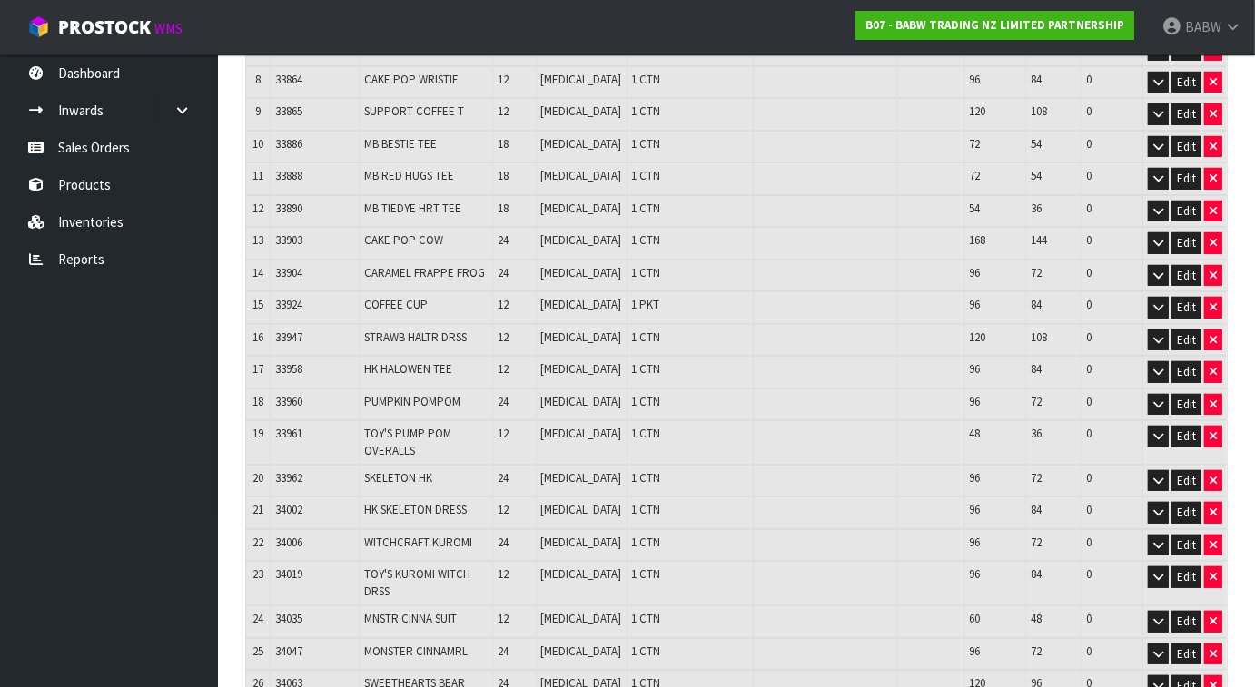
scroll to position [796, 0]
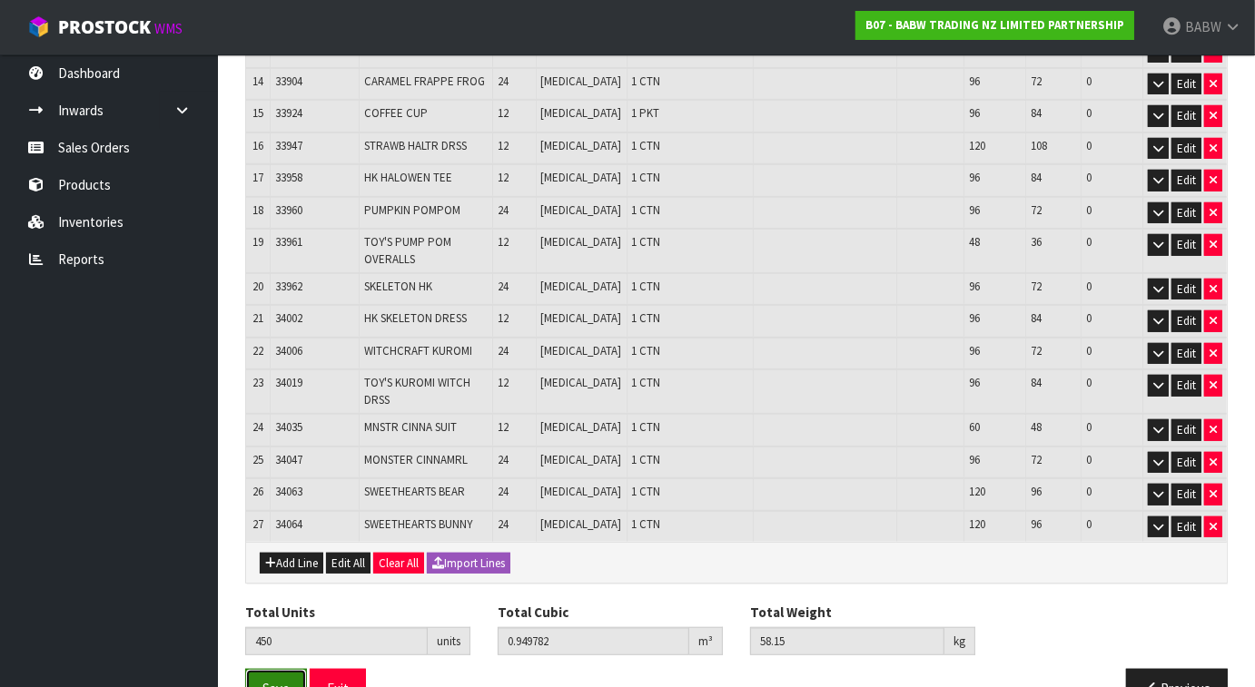
click at [279, 680] on span "Save" at bounding box center [275, 688] width 27 height 17
click at [347, 669] on button "Exit" at bounding box center [338, 688] width 56 height 39
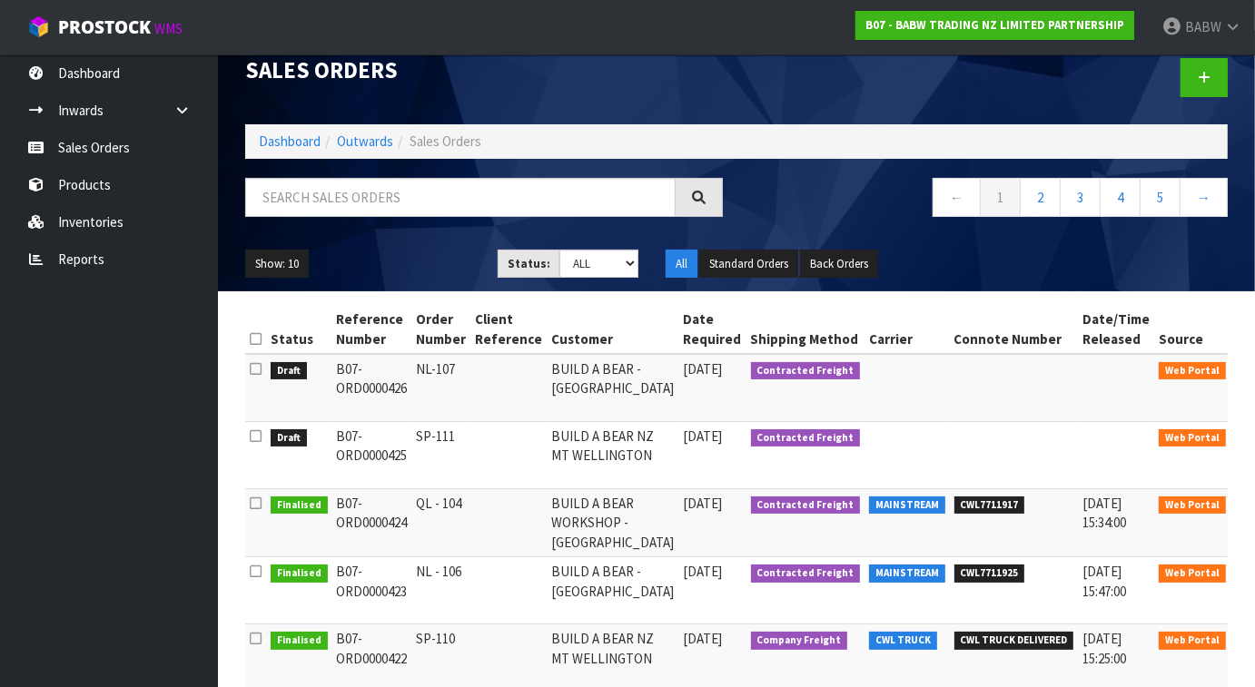
scroll to position [101, 0]
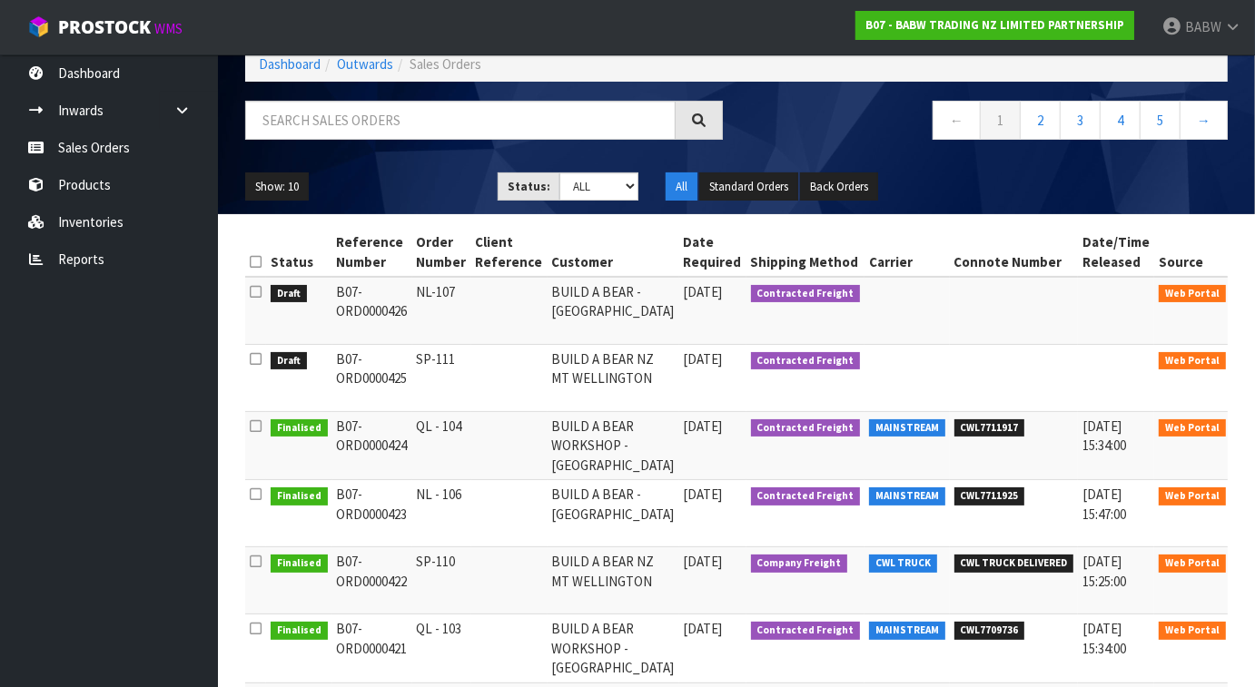
click at [1175, 421] on link at bounding box center [1256, 431] width 34 height 29
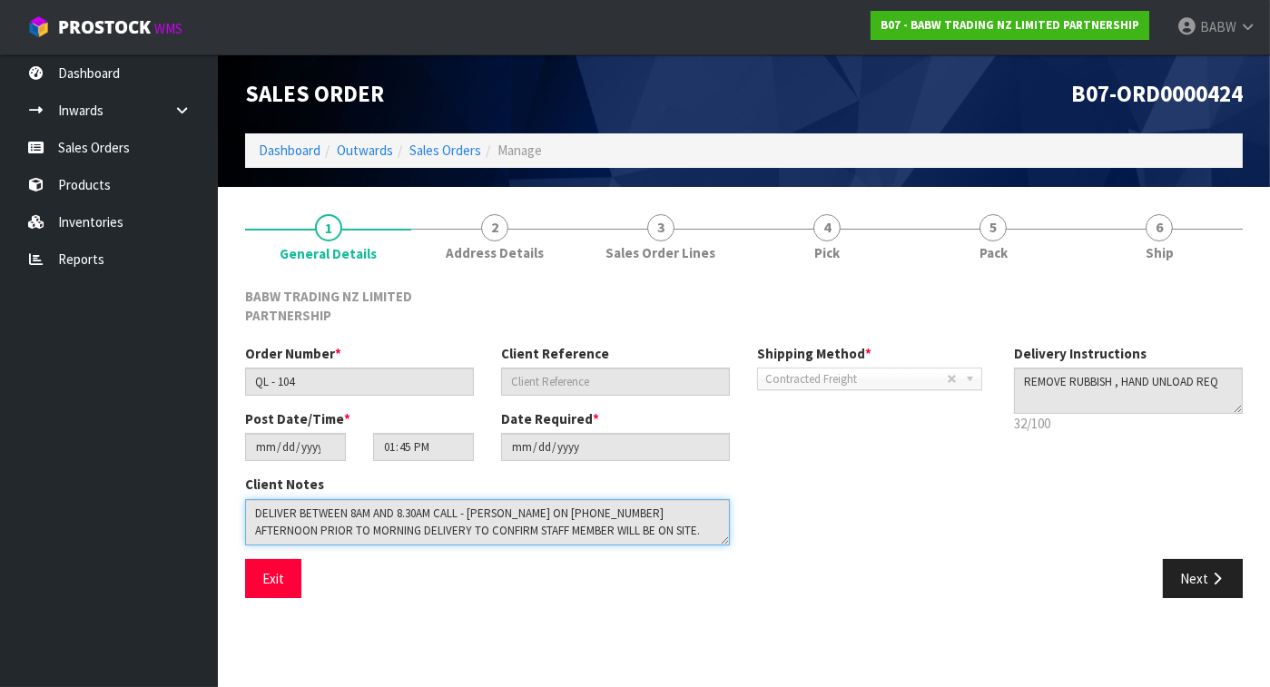
click at [596, 529] on textarea at bounding box center [487, 522] width 485 height 46
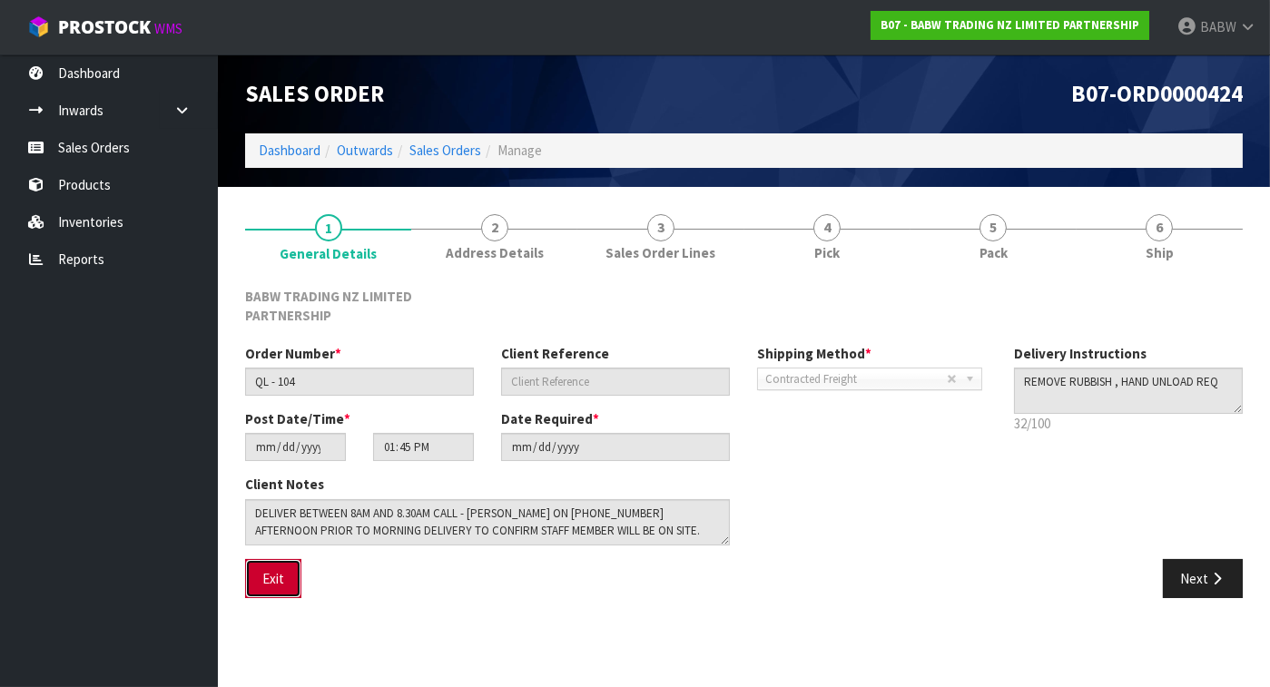
click at [275, 590] on button "Exit" at bounding box center [273, 578] width 56 height 39
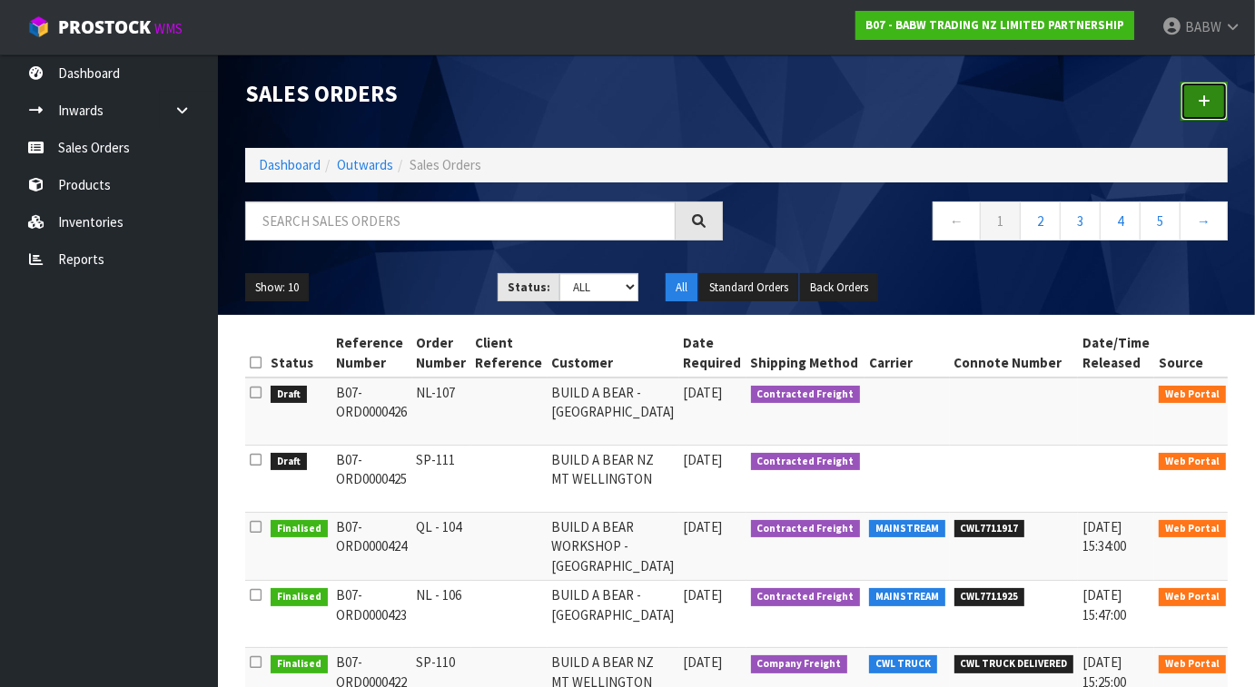
click at [1175, 102] on icon at bounding box center [1204, 101] width 13 height 14
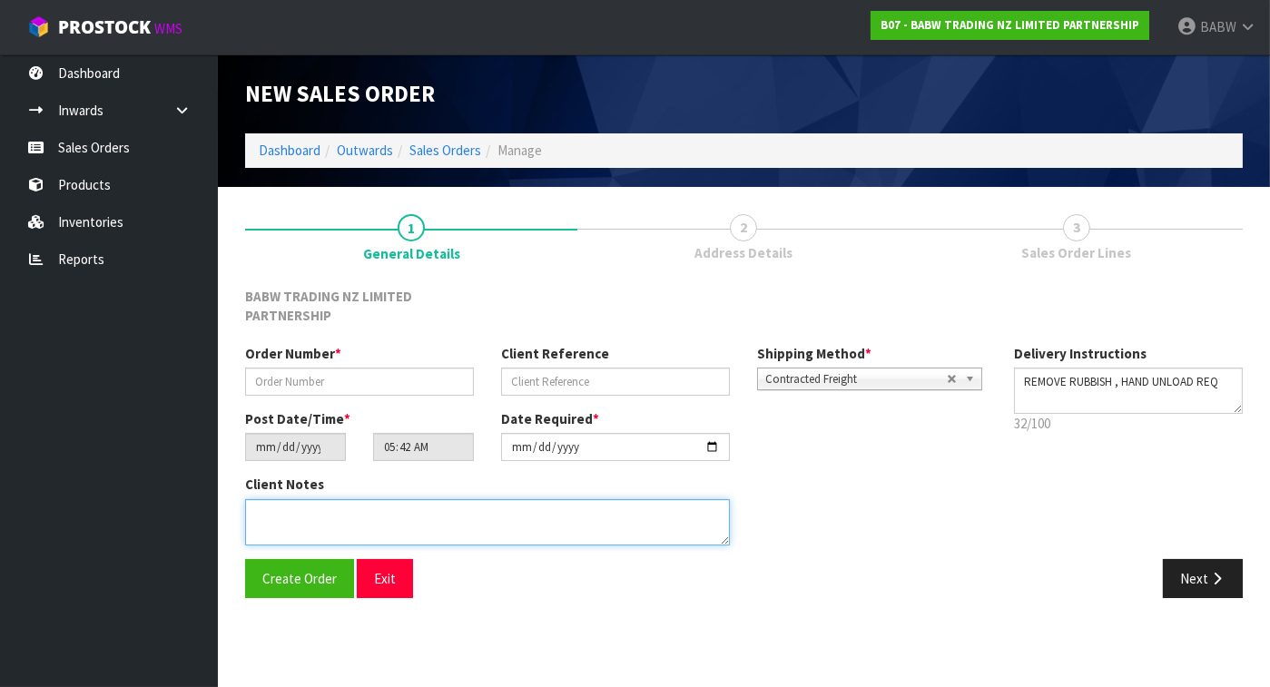
click at [426, 517] on textarea at bounding box center [487, 522] width 485 height 46
paste textarea "DELIVER BETWEEN 8AM AND 8.30AM CALL - [PERSON_NAME] ON [PHONE_NUMBER] AFTERNOON…"
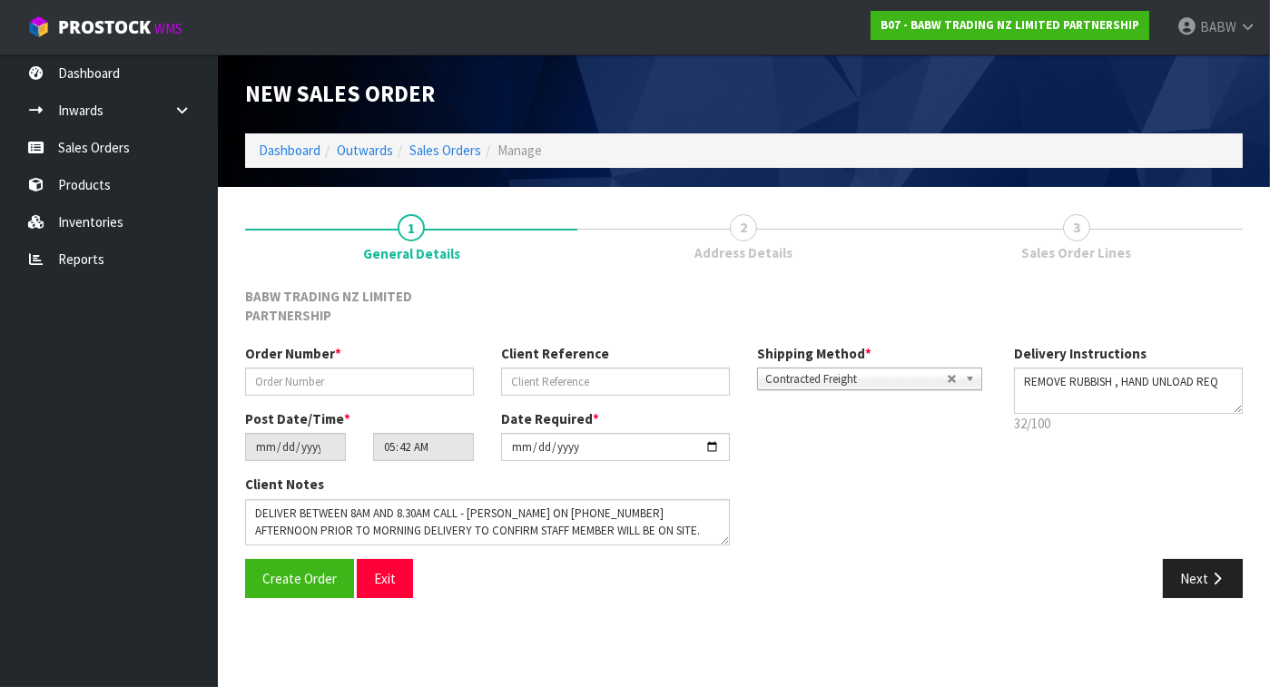
click at [333, 364] on div "Order Number *" at bounding box center [360, 370] width 256 height 52
click at [334, 380] on input "text" at bounding box center [359, 382] width 229 height 28
drag, startPoint x: 1213, startPoint y: 577, endPoint x: 823, endPoint y: 539, distance: 392.3
click at [1175, 577] on icon "button" at bounding box center [1217, 579] width 17 height 14
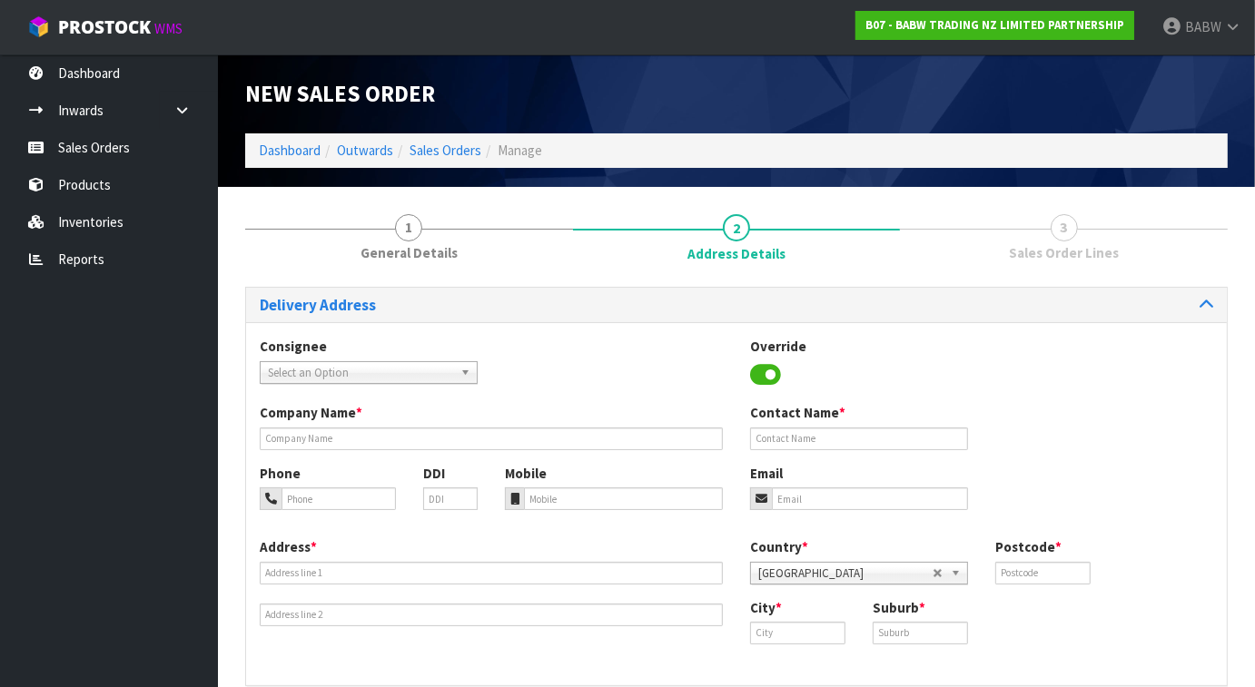
click at [421, 370] on span "Select an Option" at bounding box center [360, 373] width 185 height 22
click at [329, 373] on span "Select an Option" at bounding box center [360, 373] width 185 height 22
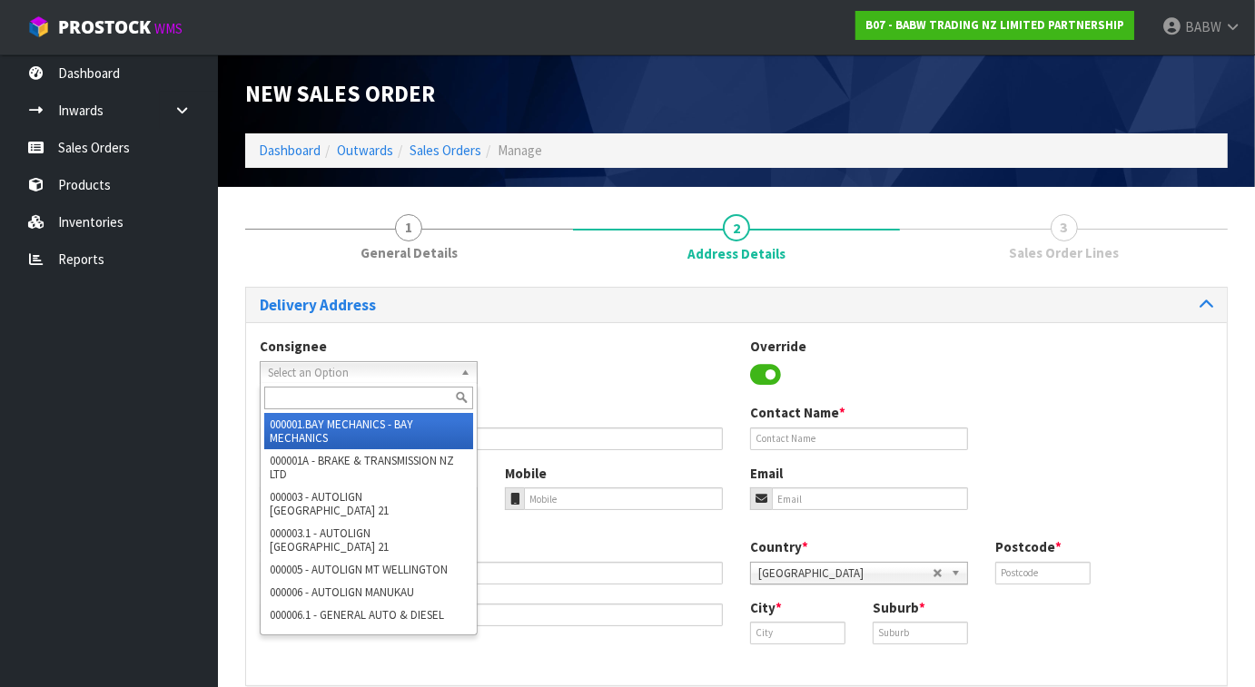
paste input "BABQUEENSGATE"
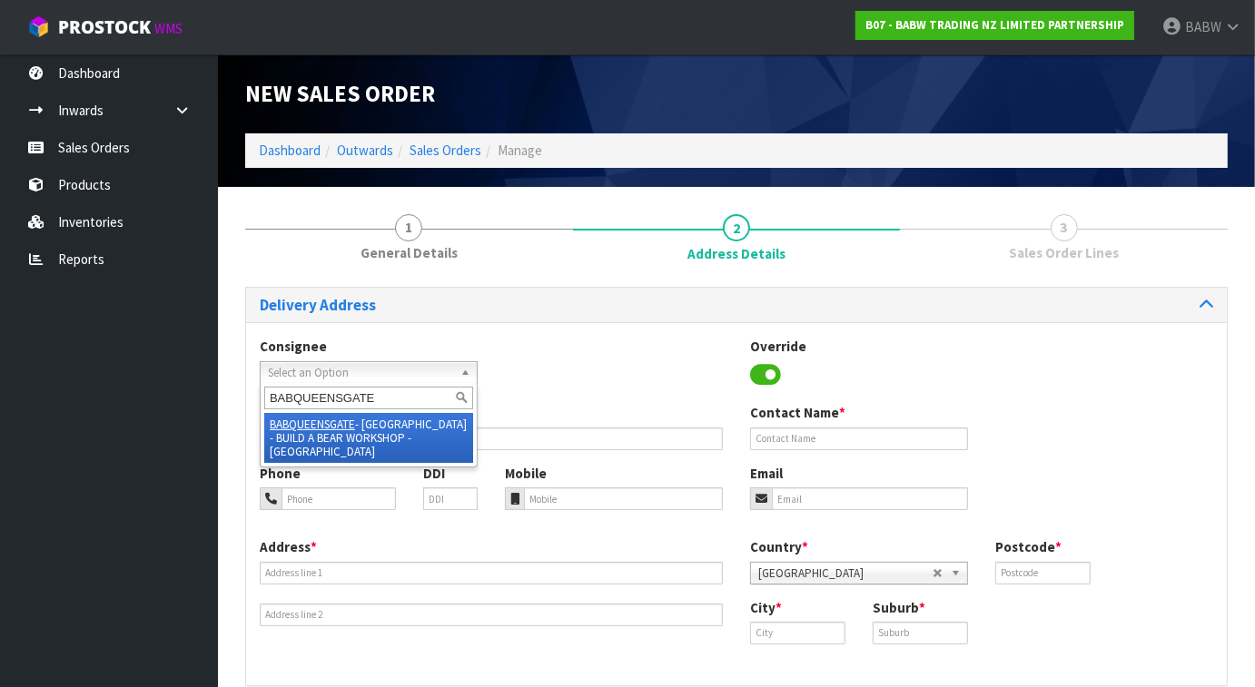
click at [403, 440] on li "BABQUEENSGATE - [GEOGRAPHIC_DATA] - BUILD A BEAR WORKSHOP - [GEOGRAPHIC_DATA]" at bounding box center [368, 438] width 209 height 50
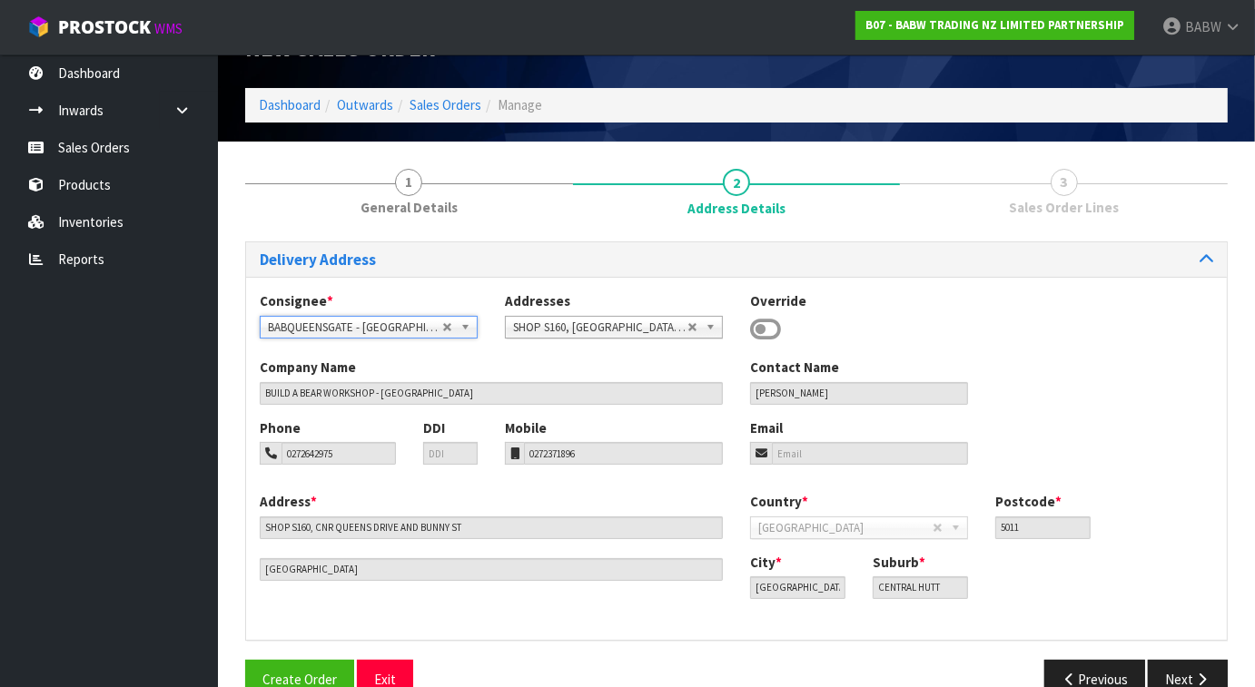
scroll to position [84, 0]
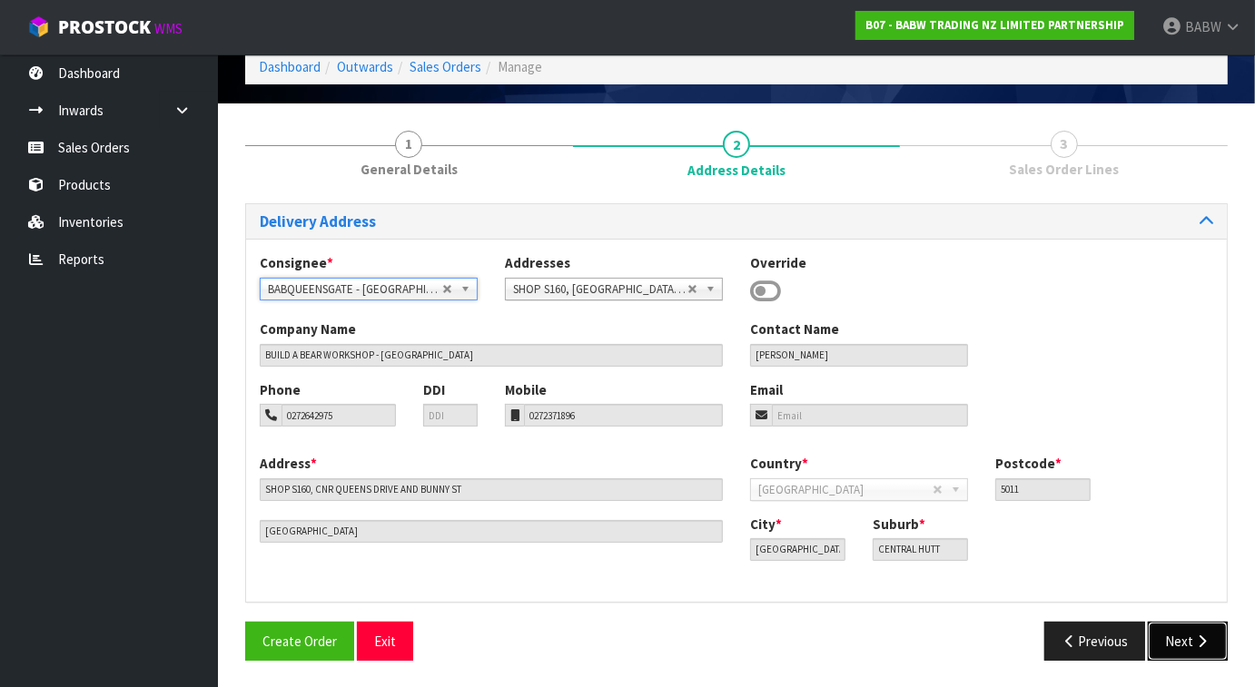
drag, startPoint x: 1176, startPoint y: 637, endPoint x: 1158, endPoint y: 649, distance: 22.2
click at [1175, 637] on button "Next" at bounding box center [1188, 641] width 80 height 39
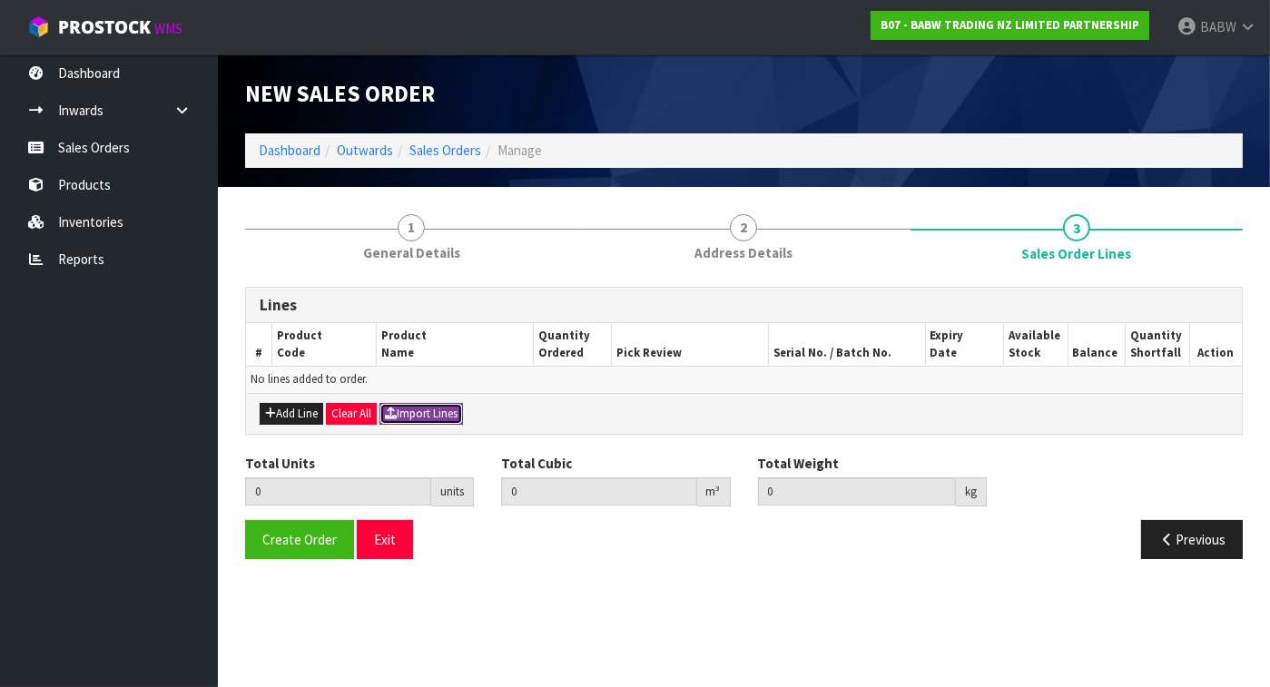
click at [440, 409] on button "Import Lines" at bounding box center [422, 414] width 84 height 22
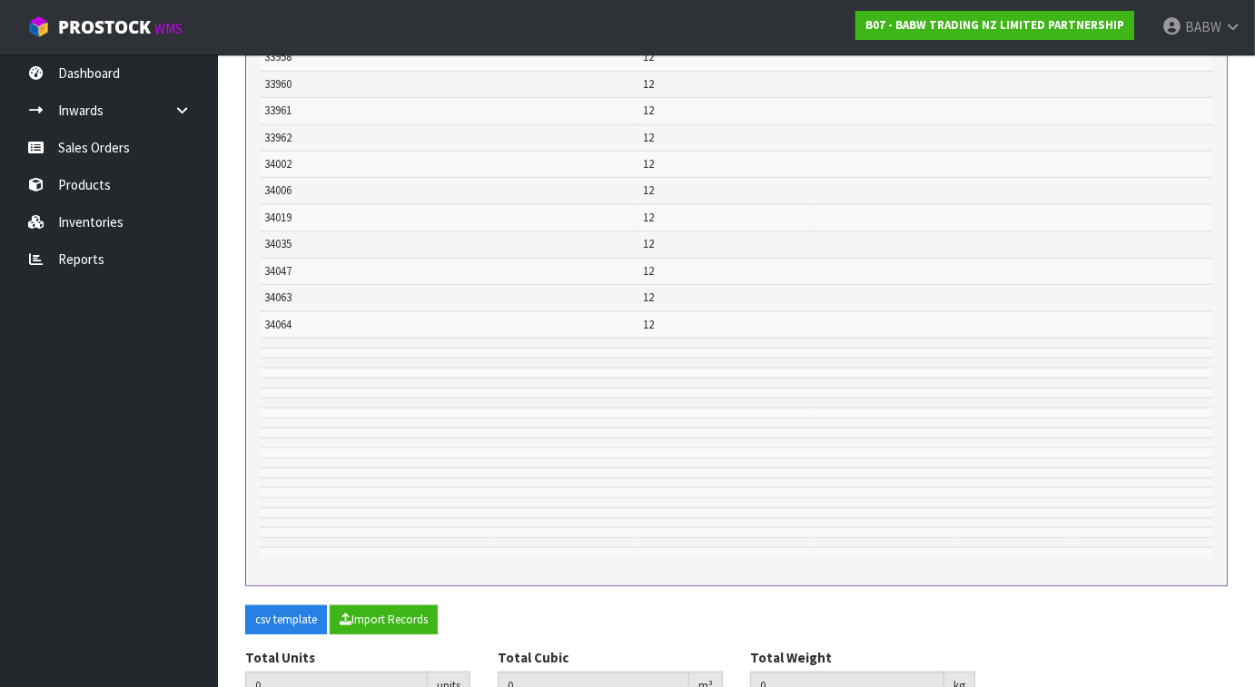
scroll to position [1050, 0]
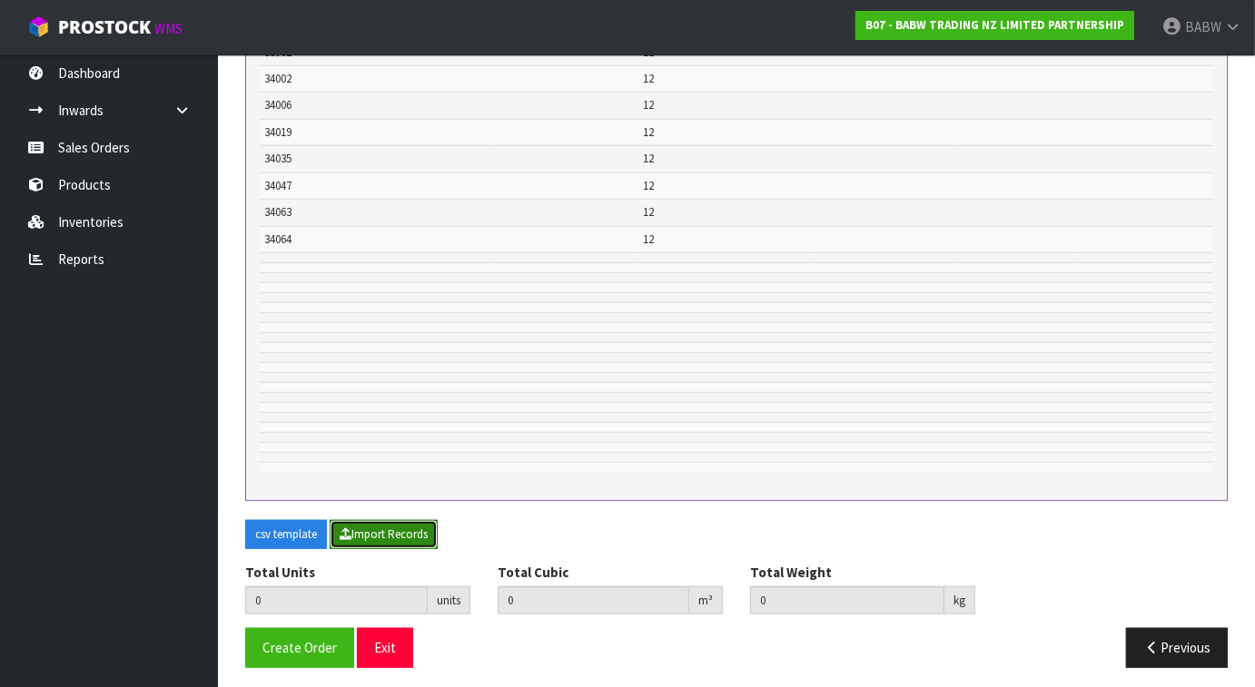
click at [373, 532] on button "Import Records" at bounding box center [384, 534] width 108 height 29
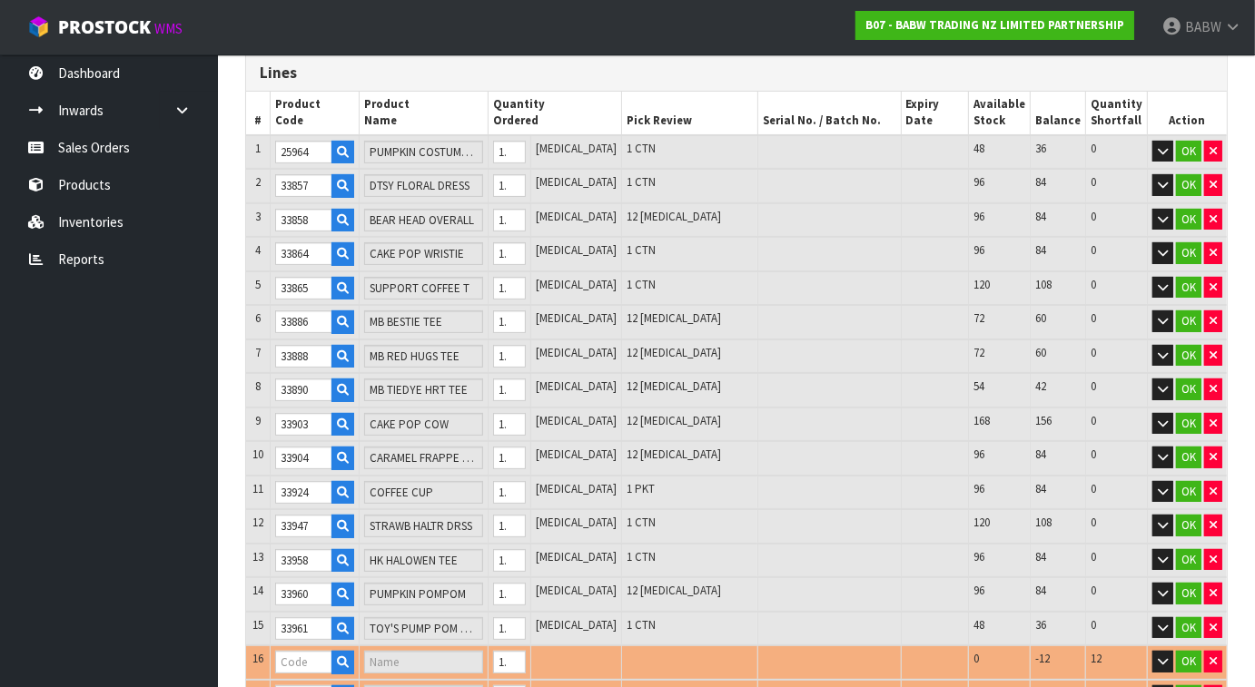
scroll to position [105, 0]
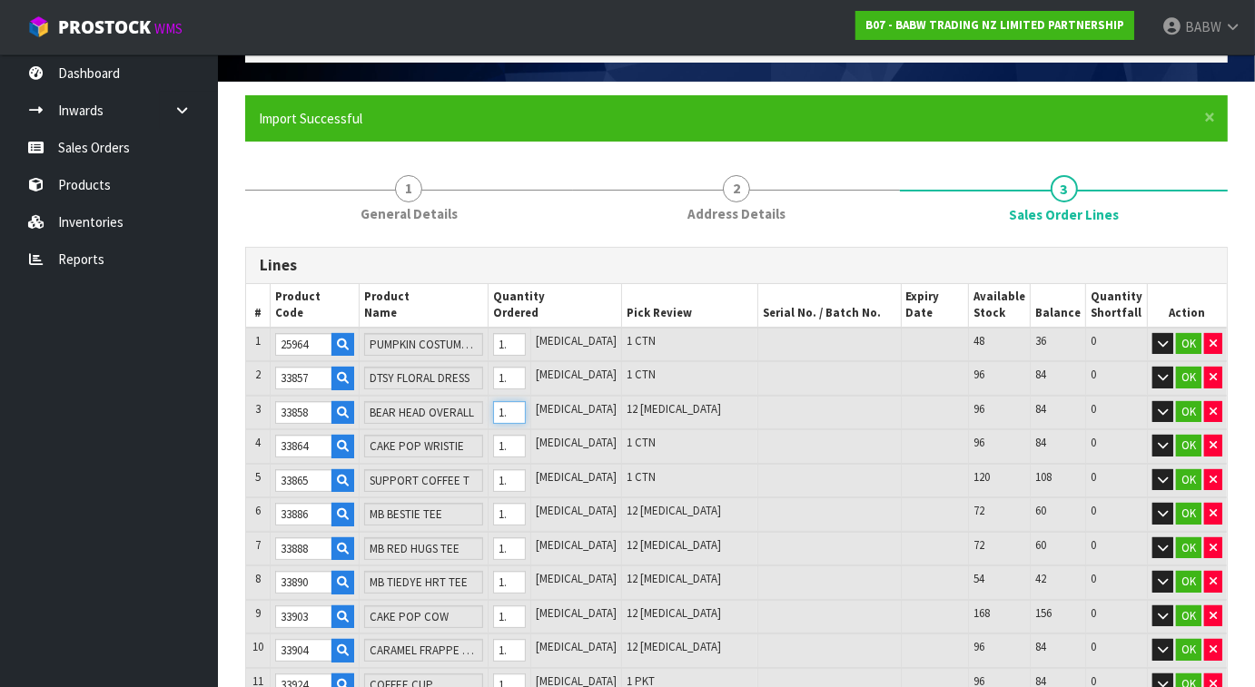
click at [527, 403] on input "12" at bounding box center [510, 412] width 34 height 23
click at [527, 509] on input "12" at bounding box center [510, 514] width 34 height 23
click at [527, 547] on input "12" at bounding box center [510, 549] width 34 height 23
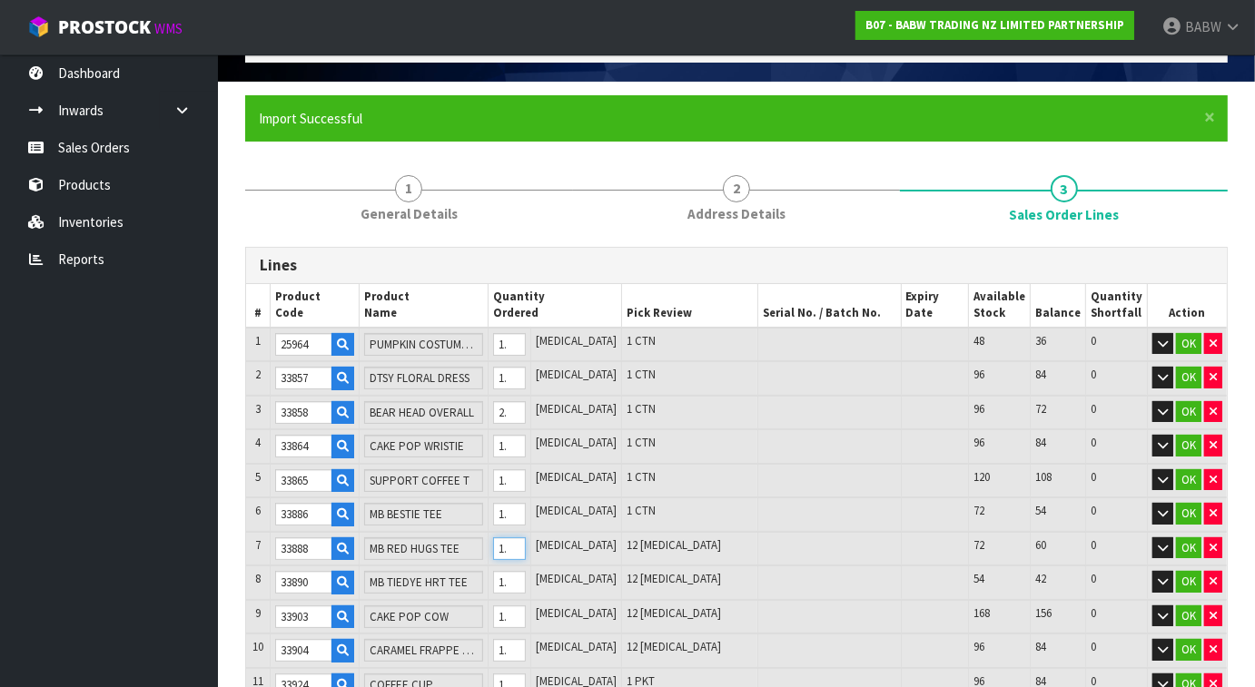
click at [527, 547] on input "12" at bounding box center [510, 549] width 34 height 23
click at [531, 590] on td "12" at bounding box center [510, 583] width 44 height 35
click at [527, 575] on input "12" at bounding box center [510, 582] width 34 height 23
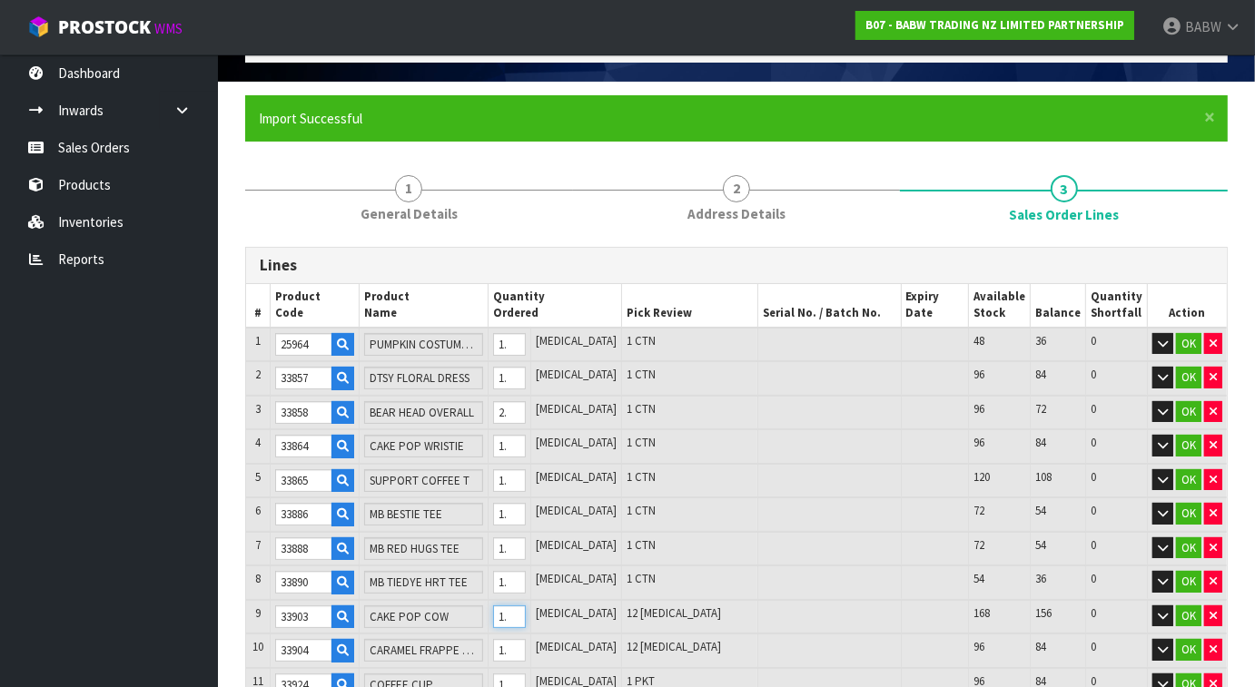
click at [527, 610] on input "12" at bounding box center [510, 617] width 34 height 23
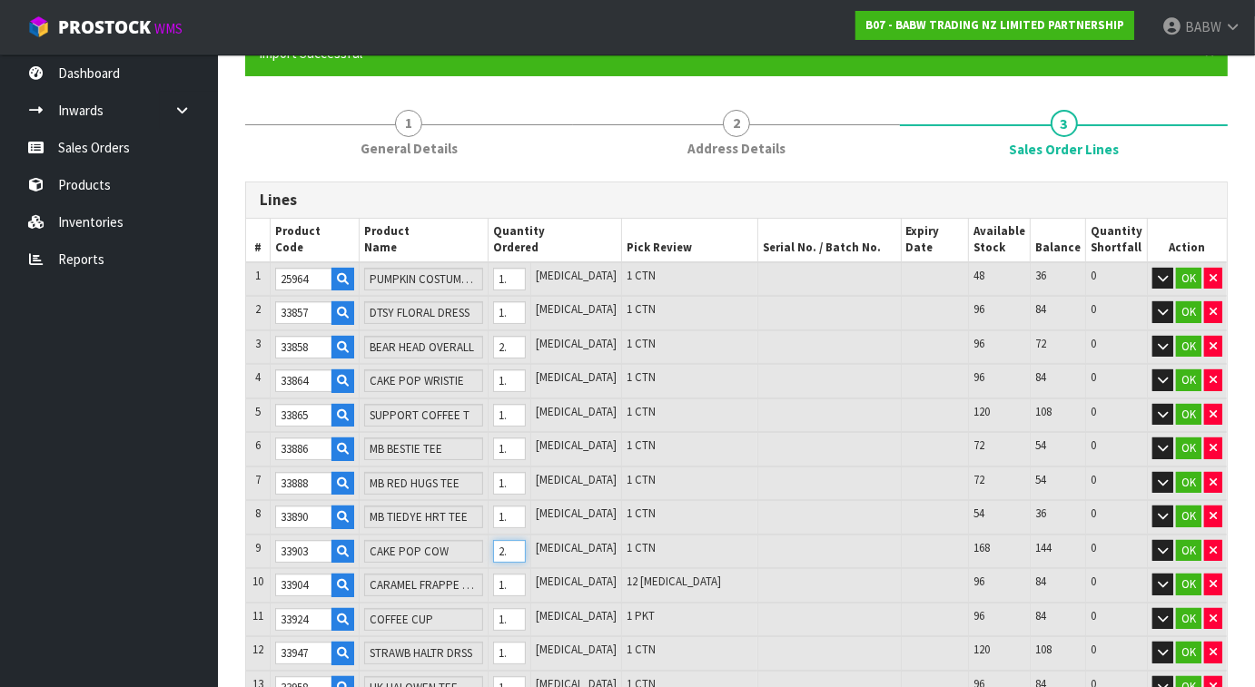
scroll to position [206, 0]
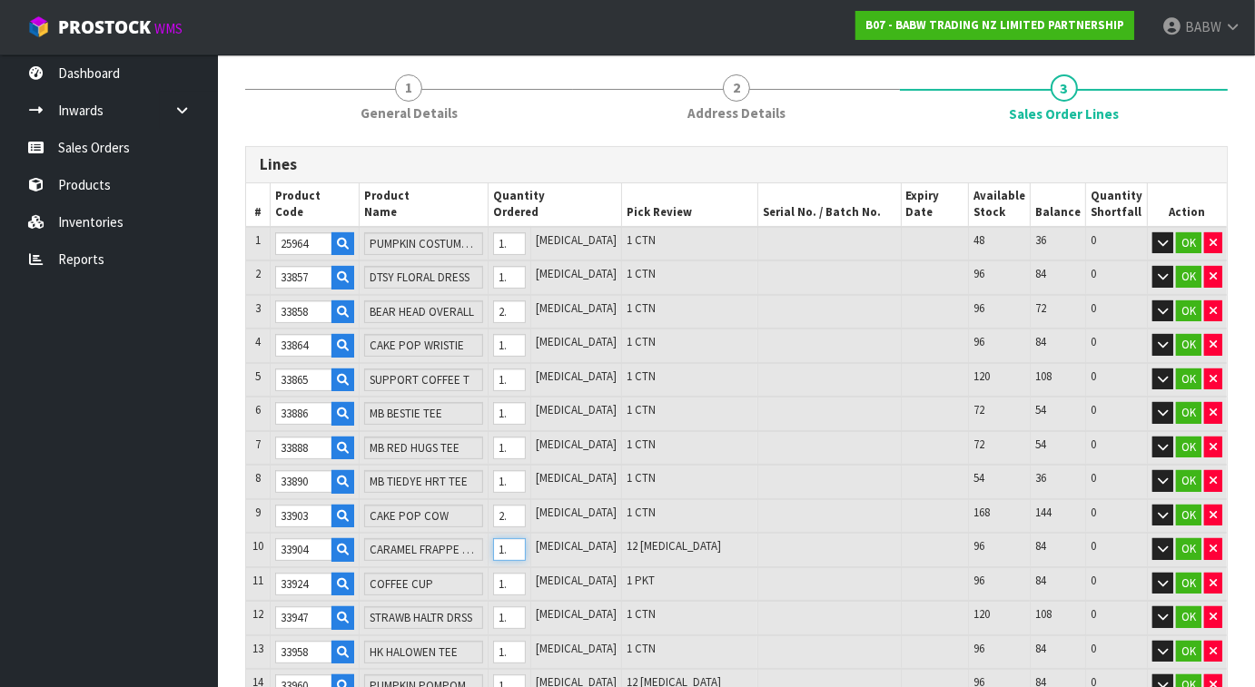
click at [527, 539] on input "12" at bounding box center [510, 550] width 34 height 23
click at [527, 542] on input "12" at bounding box center [510, 550] width 34 height 23
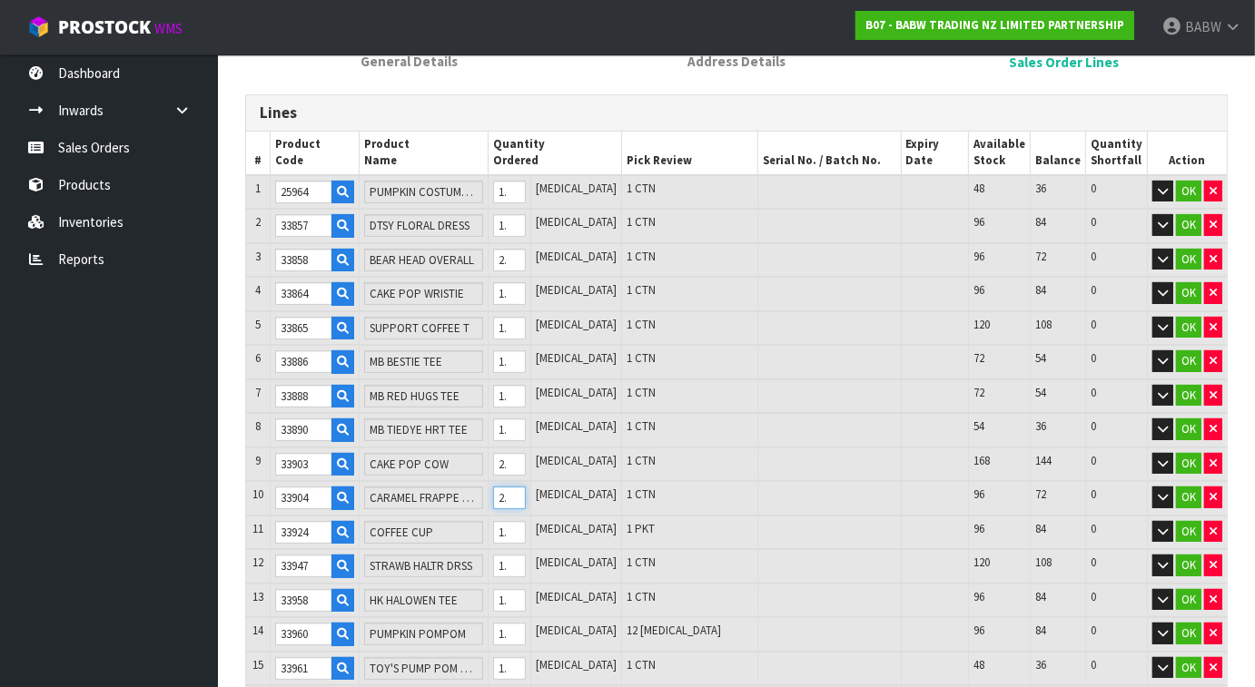
scroll to position [307, 0]
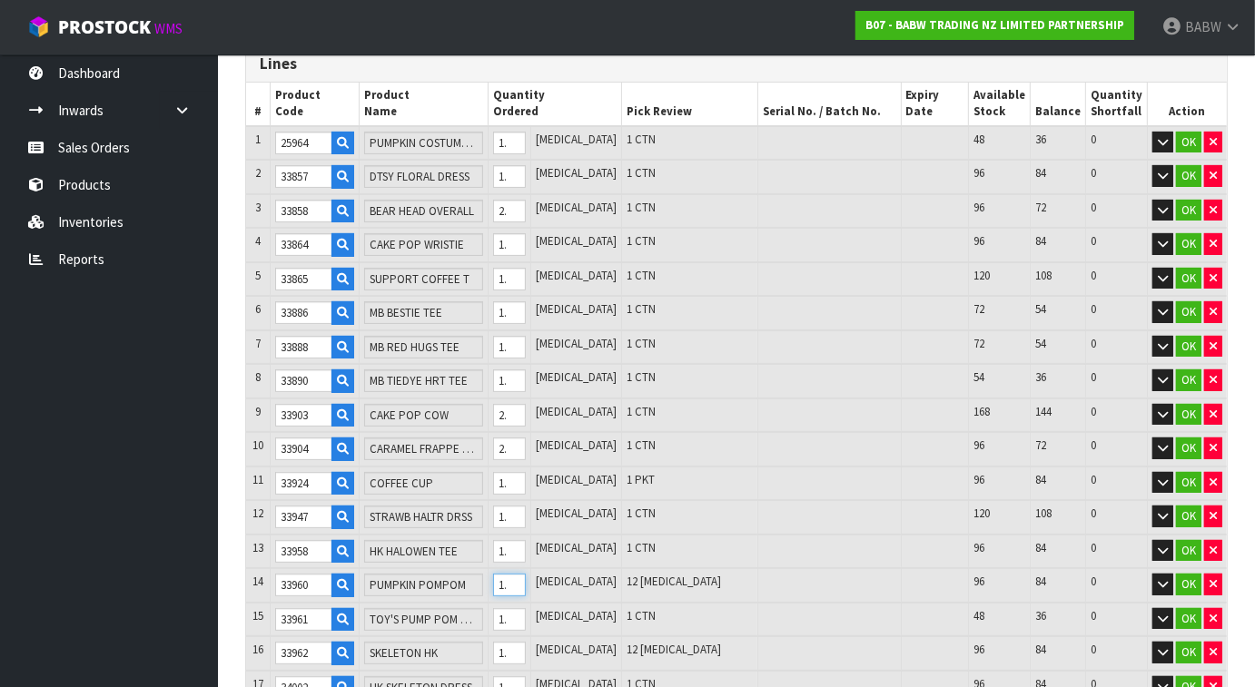
click at [527, 577] on input "12" at bounding box center [510, 585] width 34 height 23
drag, startPoint x: 540, startPoint y: 576, endPoint x: 526, endPoint y: 576, distance: 14.5
click at [526, 576] on input "12" at bounding box center [510, 585] width 34 height 23
click at [527, 578] on input "12" at bounding box center [510, 585] width 34 height 23
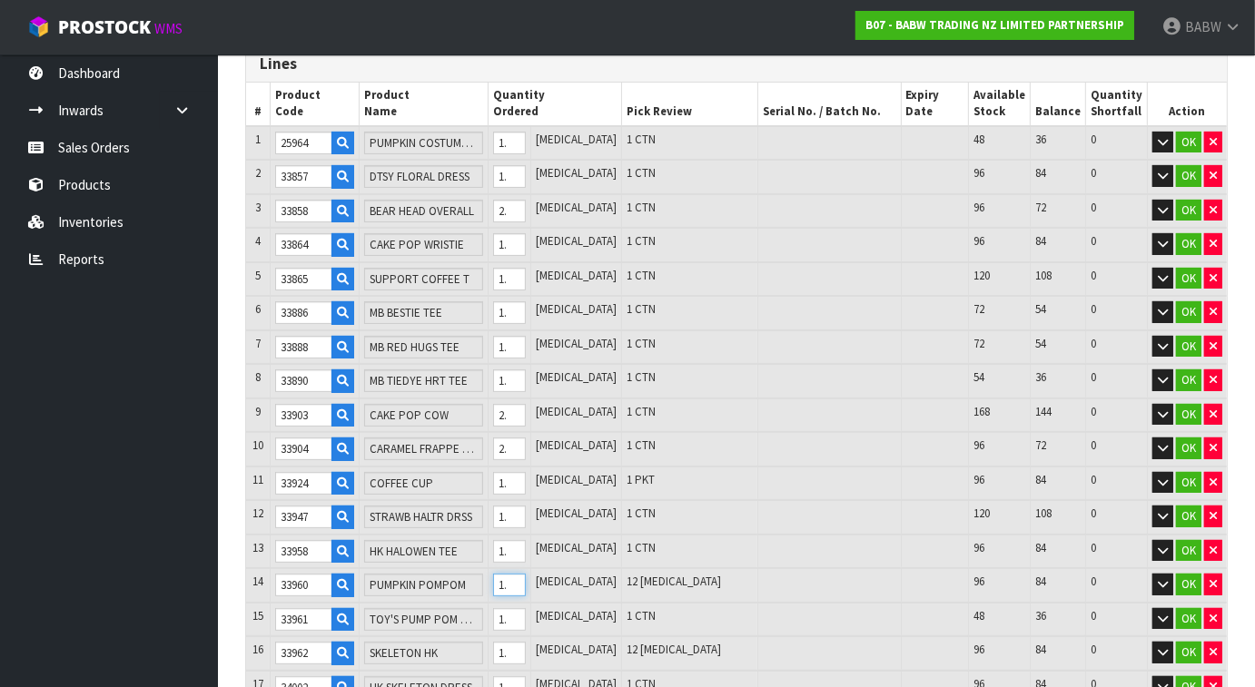
click at [527, 578] on input "12" at bounding box center [510, 585] width 34 height 23
click at [527, 644] on input "12" at bounding box center [510, 653] width 34 height 23
click at [527, 642] on input "12" at bounding box center [510, 653] width 34 height 23
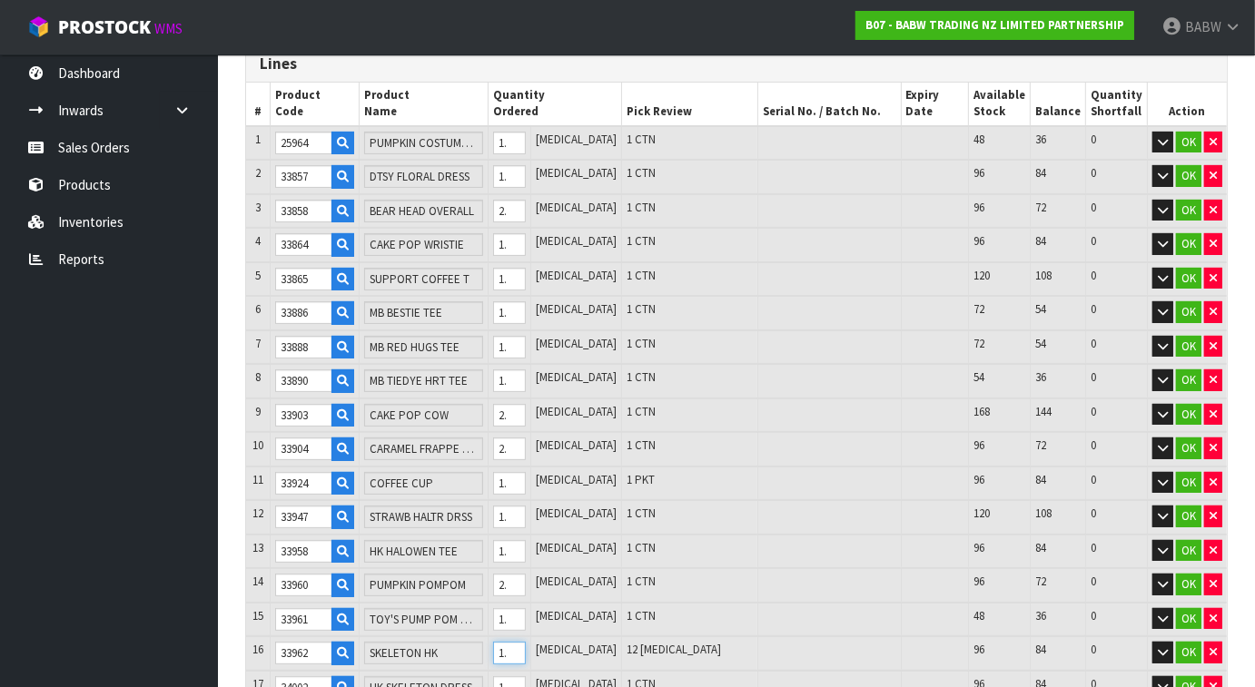
click at [527, 642] on input "12" at bounding box center [510, 653] width 34 height 23
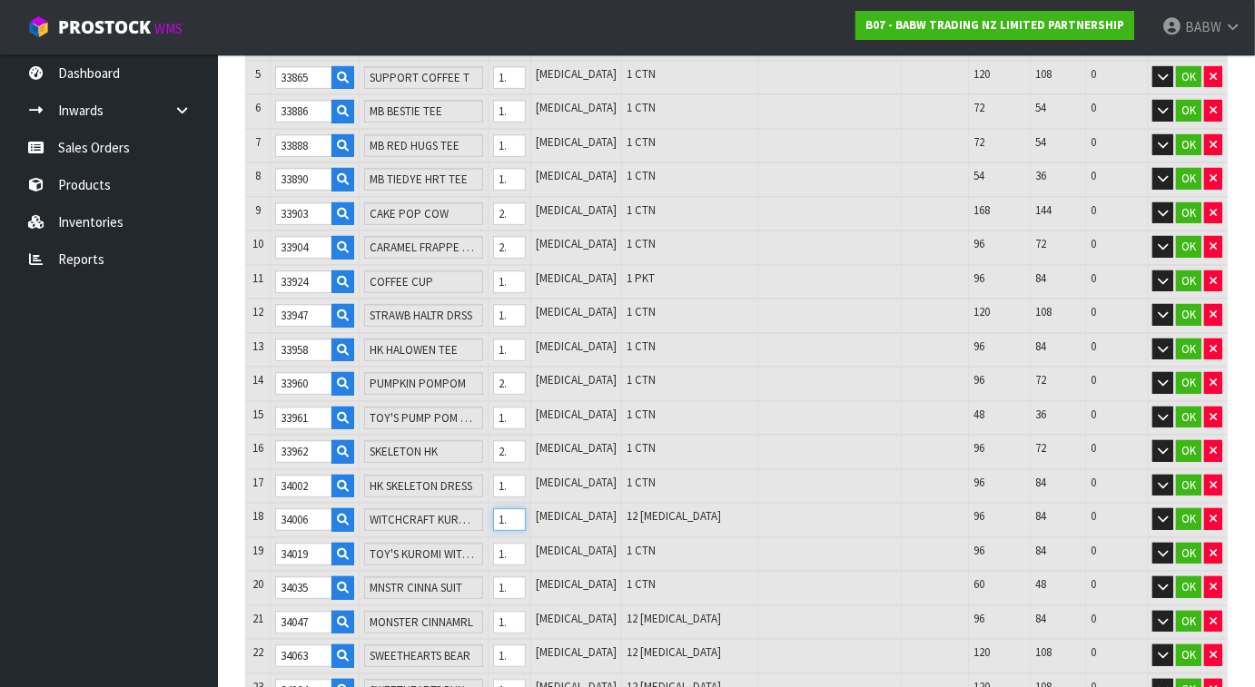
click at [527, 509] on input "12" at bounding box center [510, 520] width 34 height 23
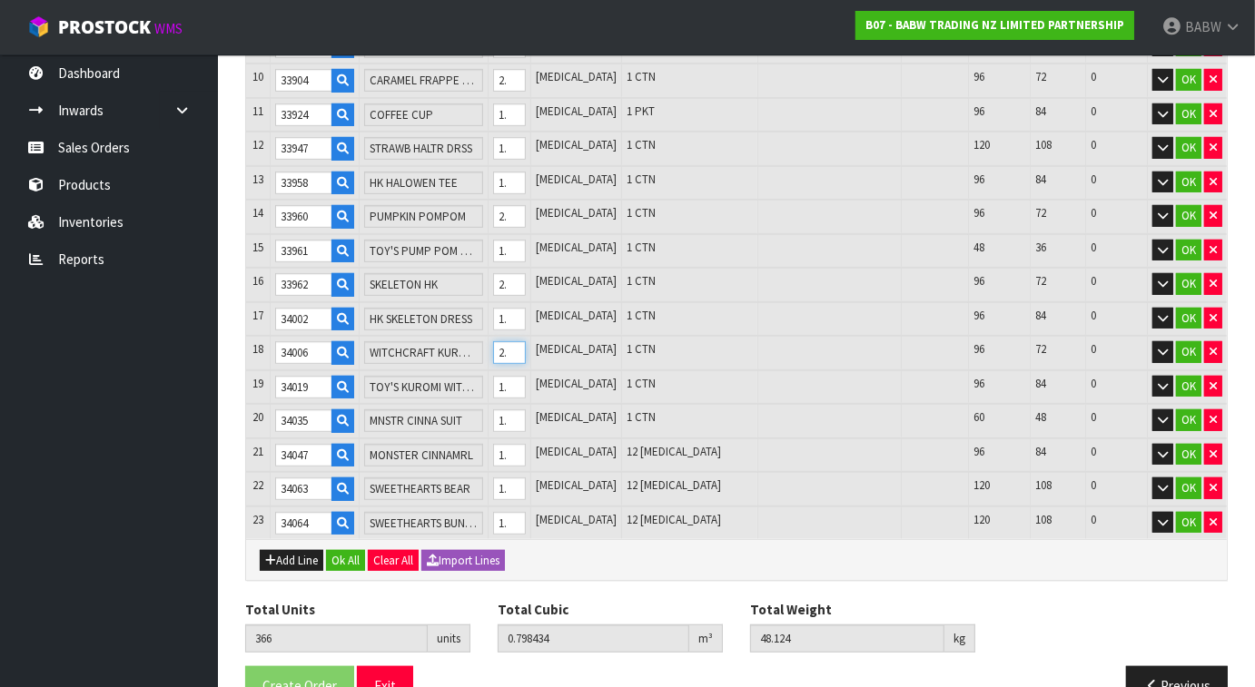
scroll to position [711, 0]
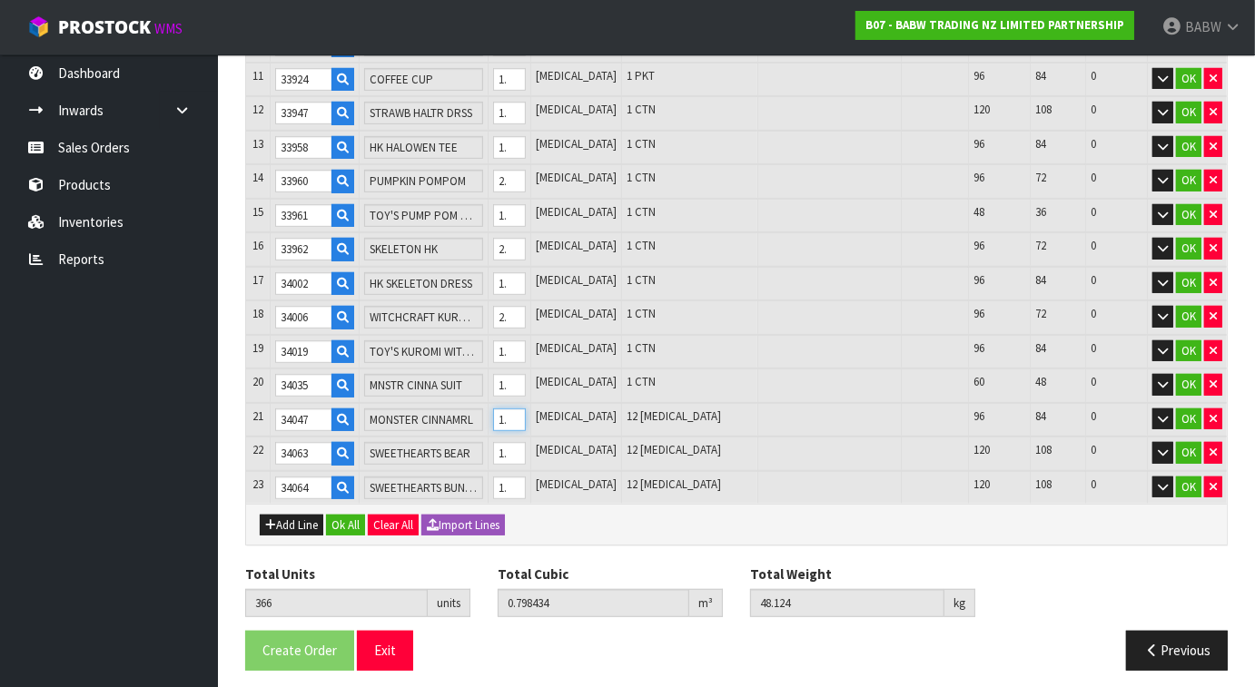
click at [527, 409] on input "12" at bounding box center [510, 420] width 34 height 23
click at [527, 442] on input "12" at bounding box center [510, 453] width 34 height 23
click at [527, 477] on input "12" at bounding box center [510, 488] width 34 height 23
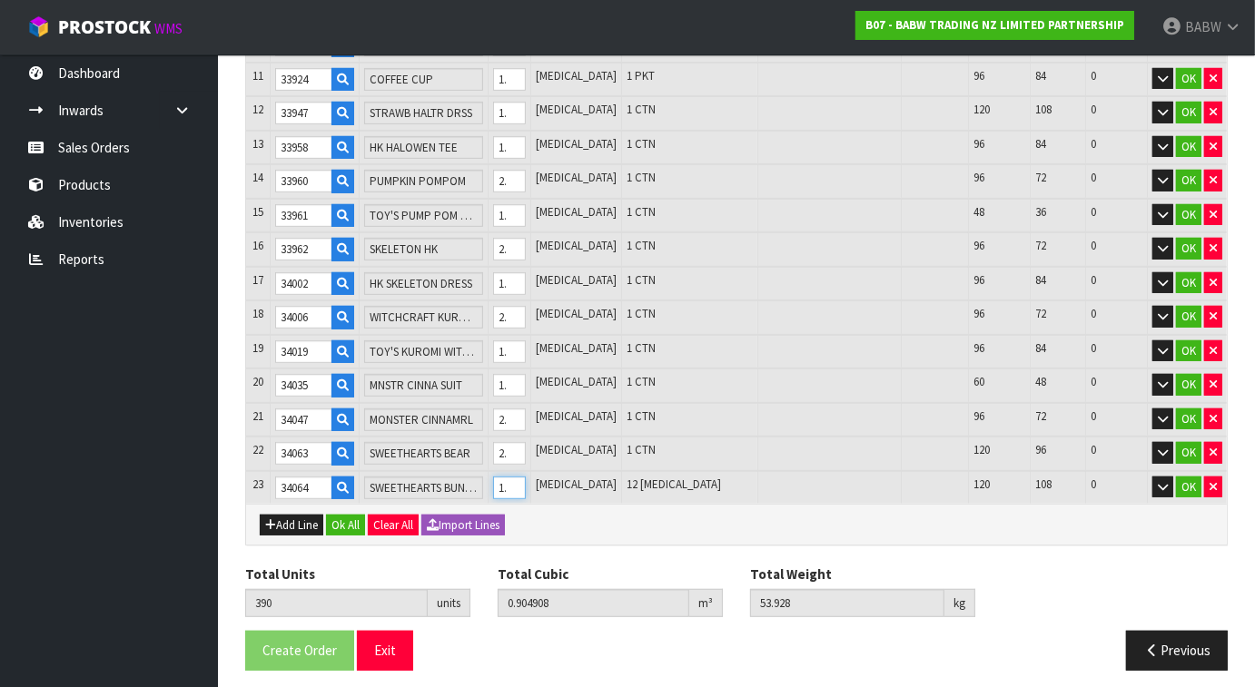
click at [527, 477] on input "12" at bounding box center [510, 488] width 34 height 23
click at [588, 543] on div "Lines # Product Code Product Name Quantity Ordered Pick Review Serial No. / Bat…" at bounding box center [736, 162] width 983 height 1043
click at [351, 515] on button "Ok All" at bounding box center [345, 526] width 39 height 22
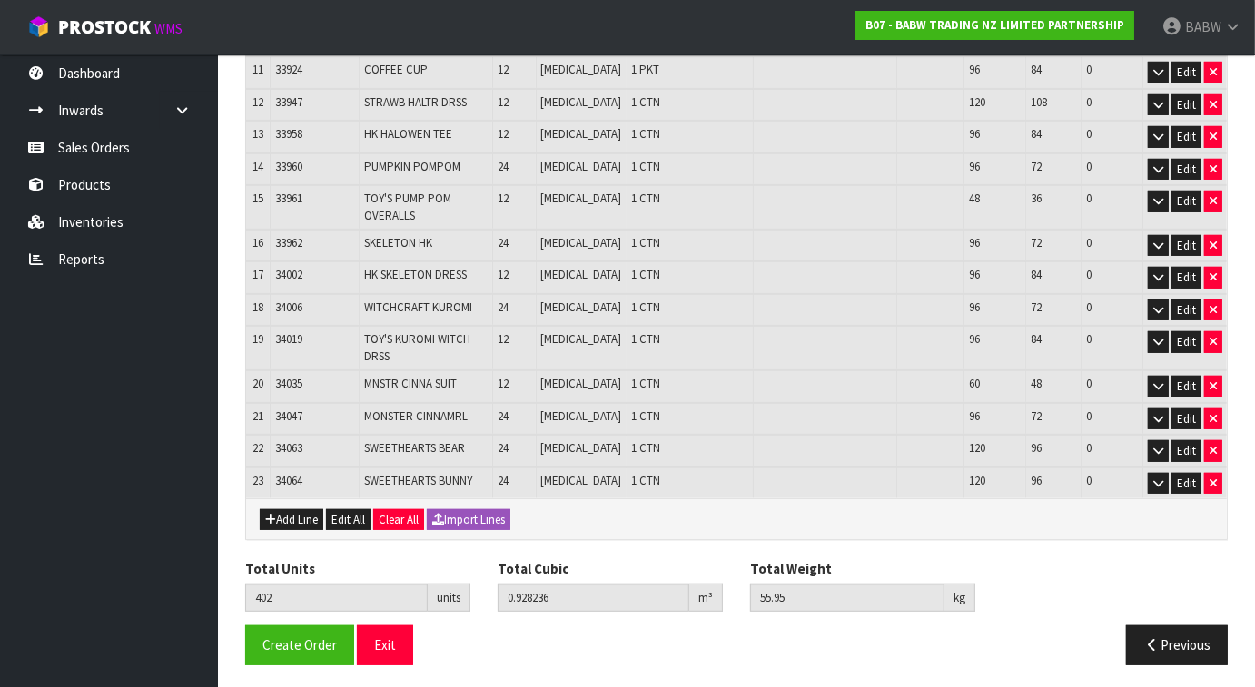
scroll to position [668, 0]
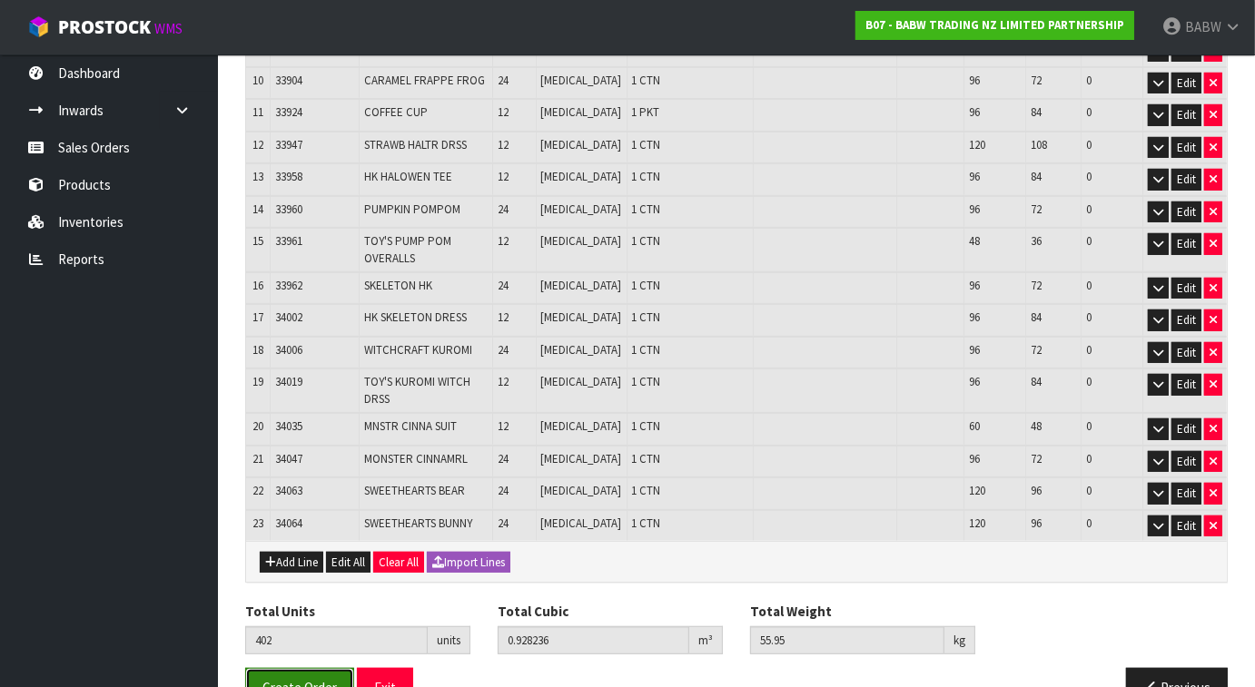
click at [291, 679] on span "Create Order" at bounding box center [299, 687] width 74 height 17
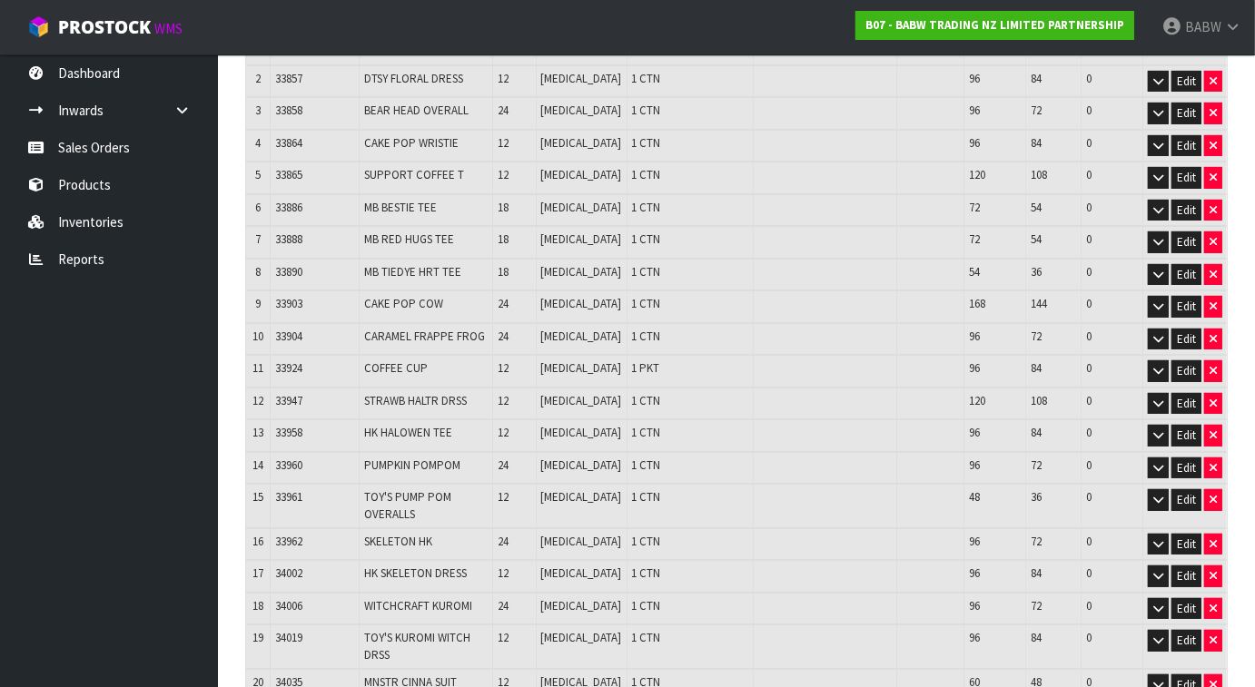
scroll to position [668, 0]
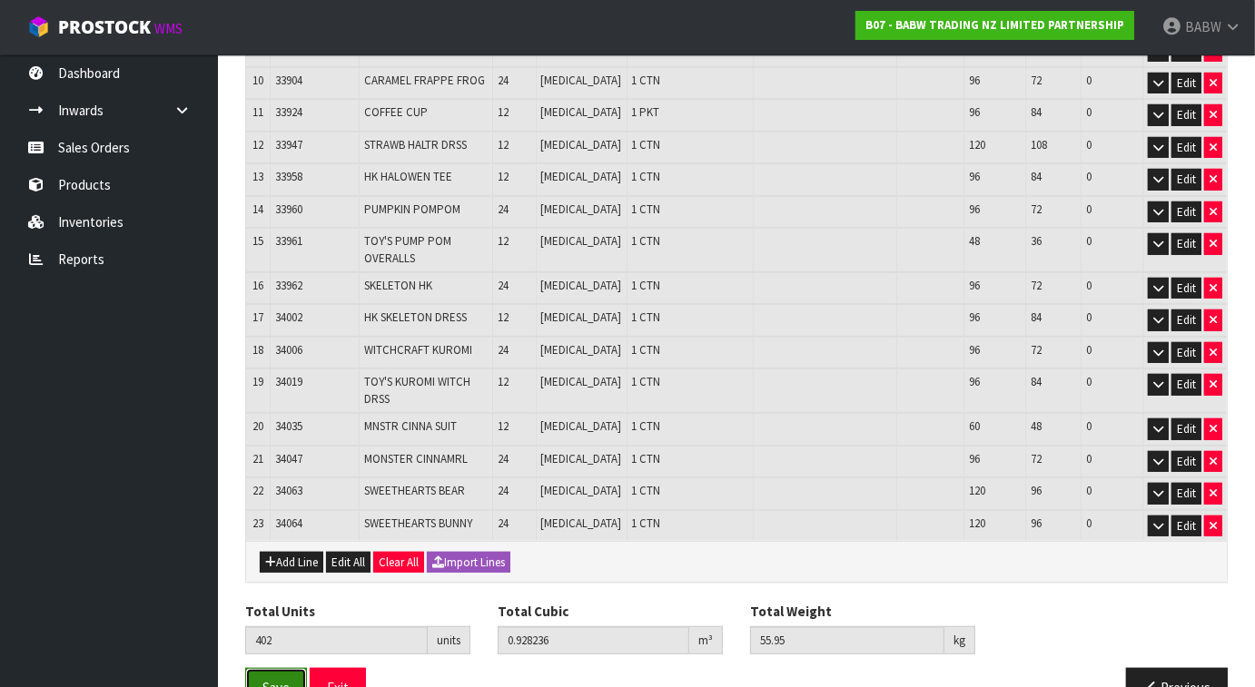
click at [269, 679] on span "Save" at bounding box center [275, 687] width 27 height 17
click at [357, 668] on button "Exit" at bounding box center [338, 687] width 56 height 39
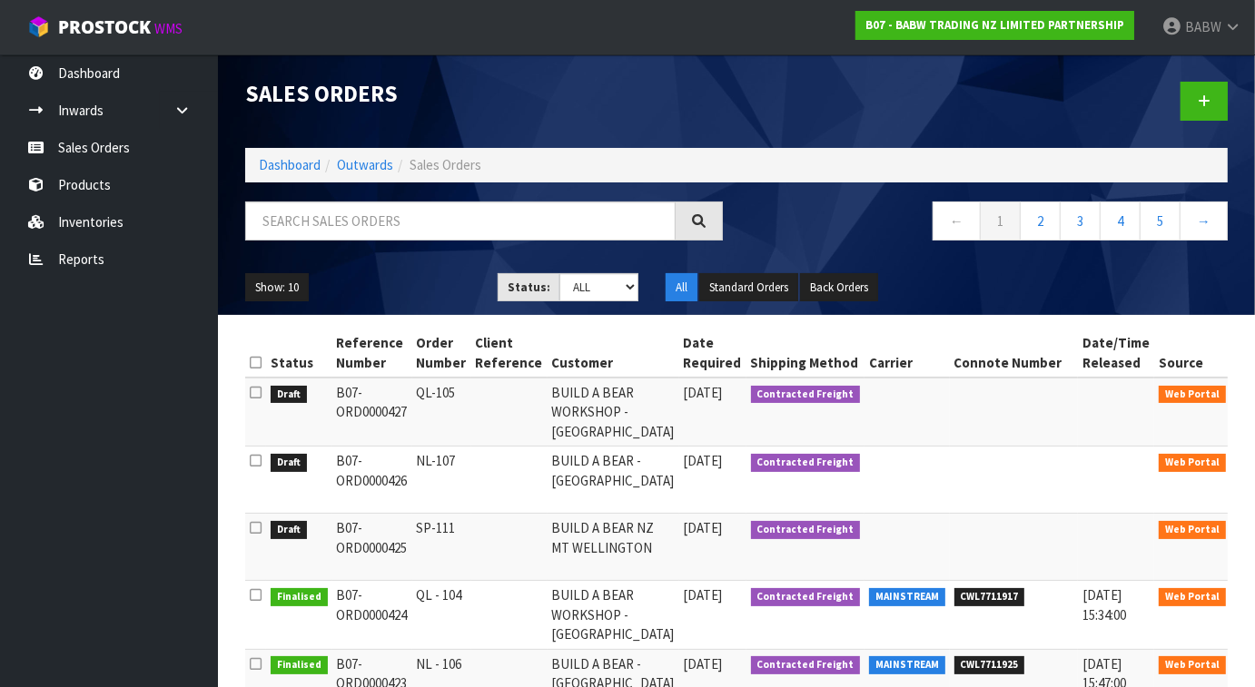
click at [589, 102] on h1 "Sales Orders" at bounding box center [484, 94] width 478 height 25
drag, startPoint x: 430, startPoint y: 115, endPoint x: 221, endPoint y: 109, distance: 209.0
click at [221, 109] on header "Sales Orders Dashboard Outwards Sales Orders ← 1 2 3 4 5 → Show: 10 5 10 25 50 …" at bounding box center [736, 184] width 1037 height 261
click at [341, 106] on h1 "Sales Orders" at bounding box center [484, 94] width 478 height 25
